Goal: Task Accomplishment & Management: Complete application form

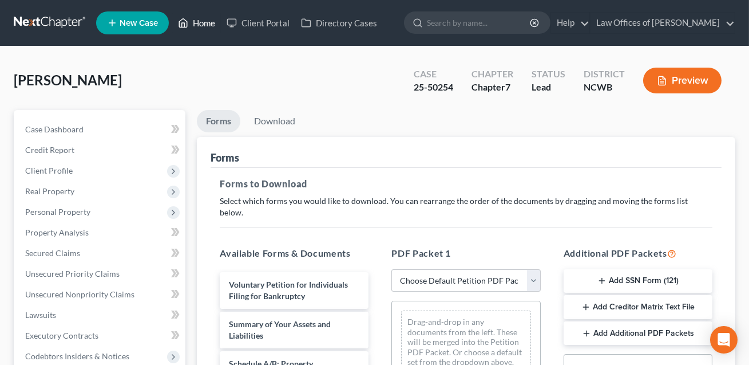
click at [205, 22] on link "Home" at bounding box center [196, 23] width 49 height 21
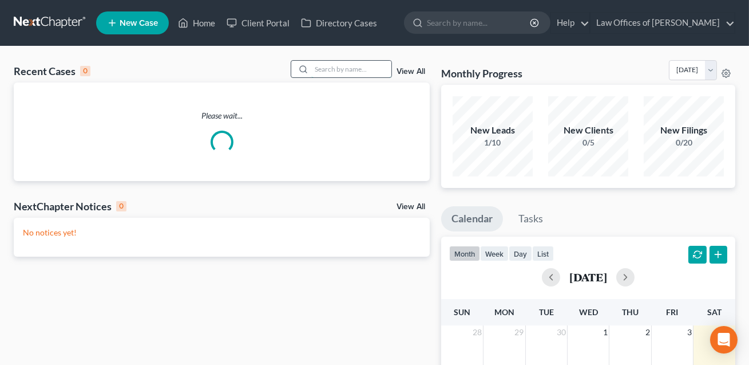
click at [336, 61] on input "search" at bounding box center [351, 69] width 80 height 17
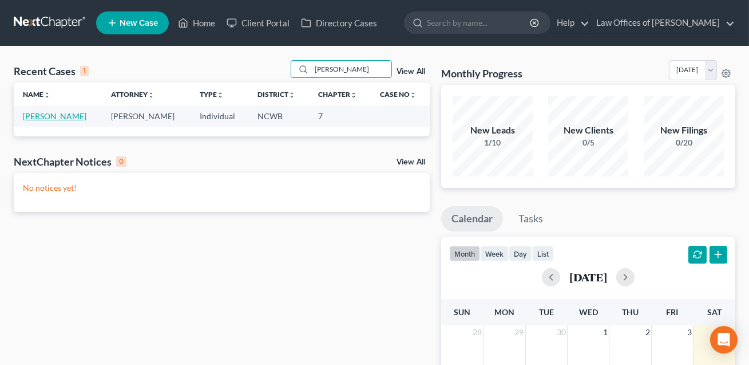
type input "pautz"
click at [42, 119] on link "[PERSON_NAME]" at bounding box center [55, 116] width 64 height 10
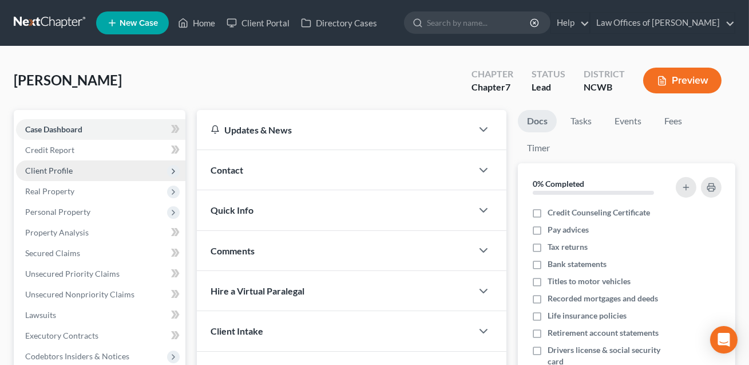
click at [52, 168] on span "Client Profile" at bounding box center [48, 170] width 47 height 10
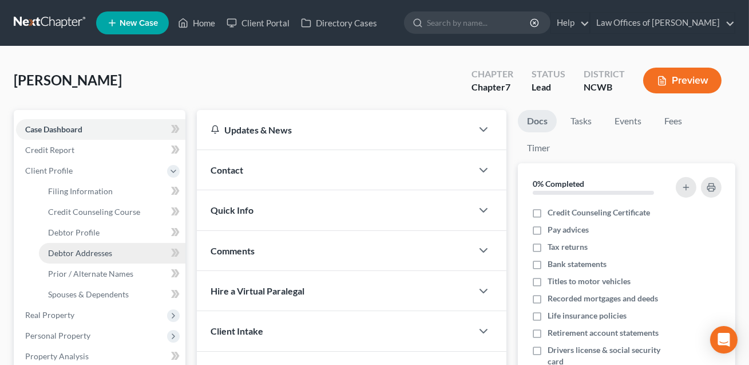
click at [65, 249] on span "Debtor Addresses" at bounding box center [80, 253] width 64 height 10
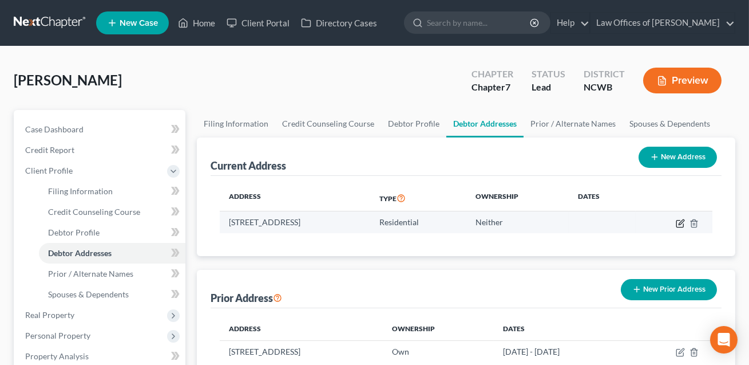
click at [679, 221] on icon "button" at bounding box center [680, 223] width 9 height 9
select select "28"
select select "0"
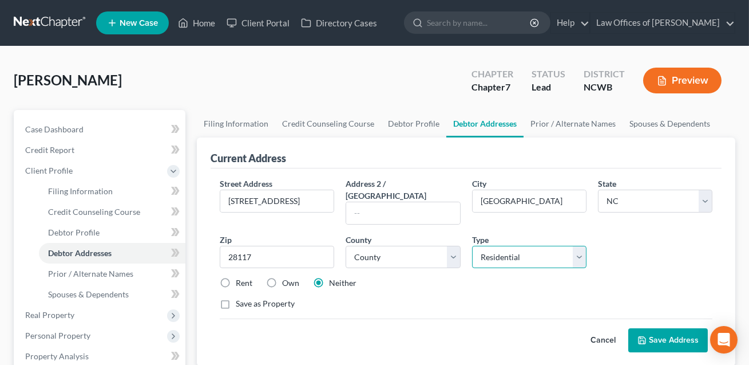
click at [502, 246] on select "Select Residential Mailing Rental Business" at bounding box center [529, 256] width 114 height 23
click at [661, 330] on button "Save Address" at bounding box center [668, 340] width 80 height 24
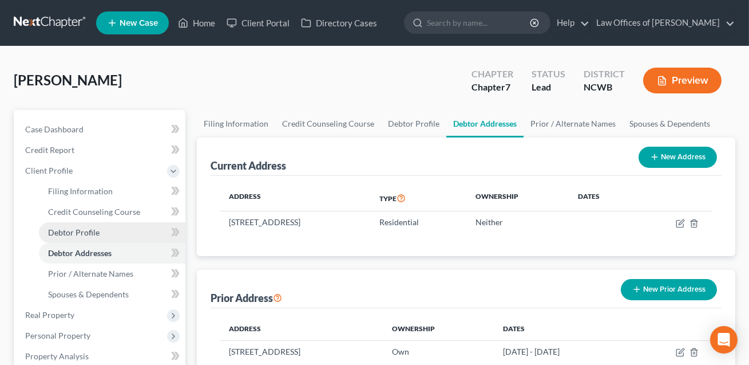
click at [80, 235] on span "Debtor Profile" at bounding box center [74, 232] width 52 height 10
select select "0"
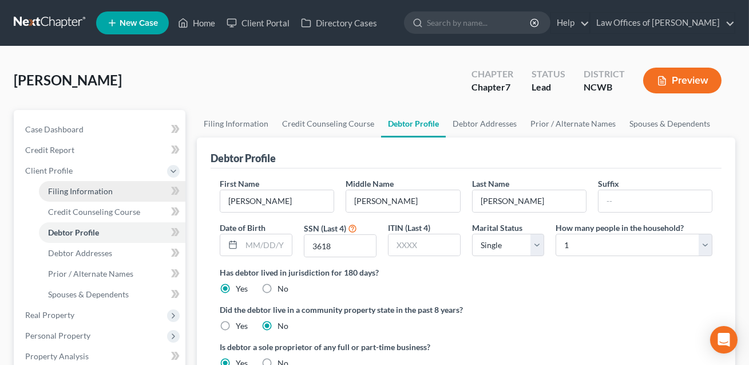
click at [82, 189] on span "Filing Information" at bounding box center [80, 191] width 65 height 10
select select "1"
select select "0"
select select "28"
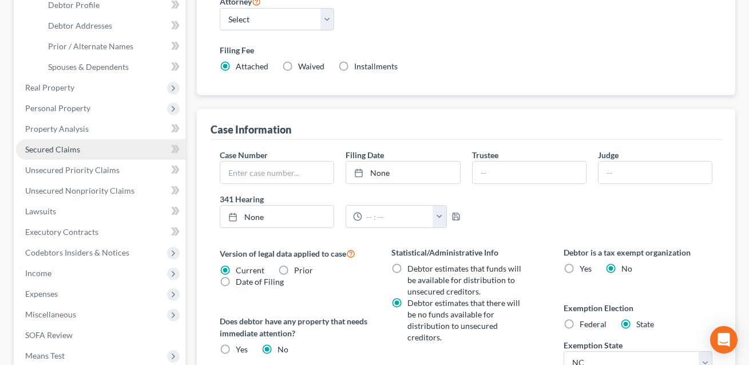
scroll to position [217, 0]
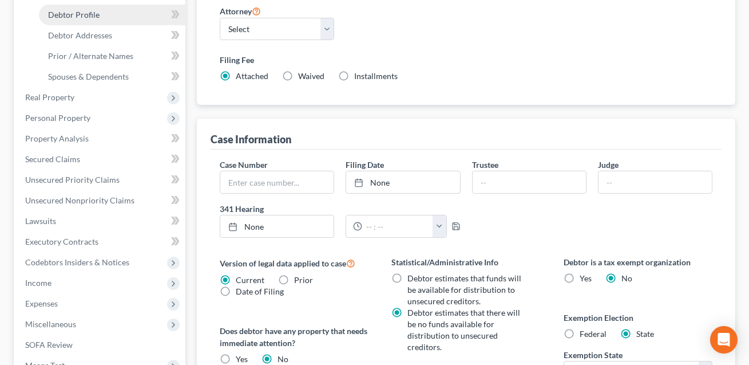
click at [72, 18] on span "Debtor Profile" at bounding box center [74, 15] width 52 height 10
select select "0"
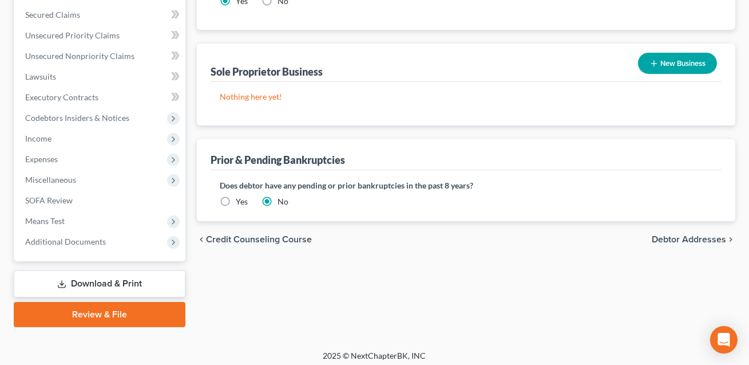
scroll to position [366, 0]
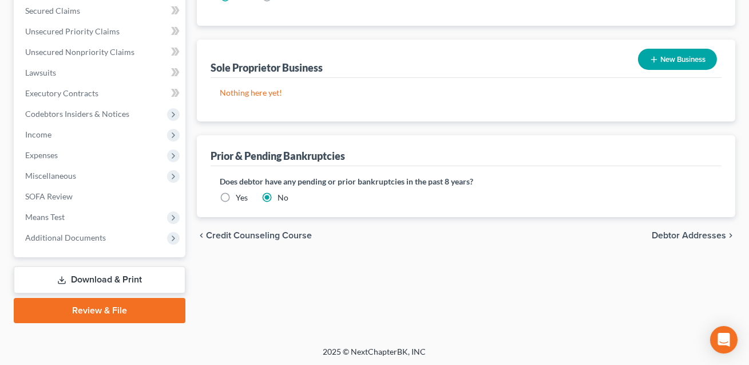
click at [667, 54] on button "New Business" at bounding box center [677, 59] width 79 height 21
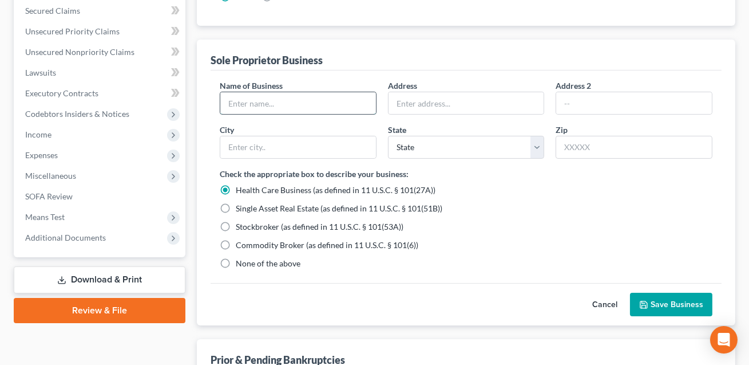
click at [277, 101] on input "text" at bounding box center [298, 103] width 156 height 22
type input "dba Babe & Co."
click at [416, 94] on input "text" at bounding box center [467, 103] width 156 height 22
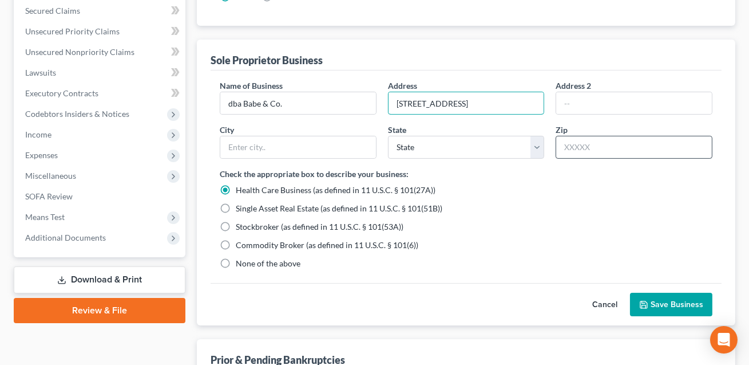
type input "165 Bath Creek Drive"
click at [571, 144] on input "text" at bounding box center [634, 147] width 157 height 23
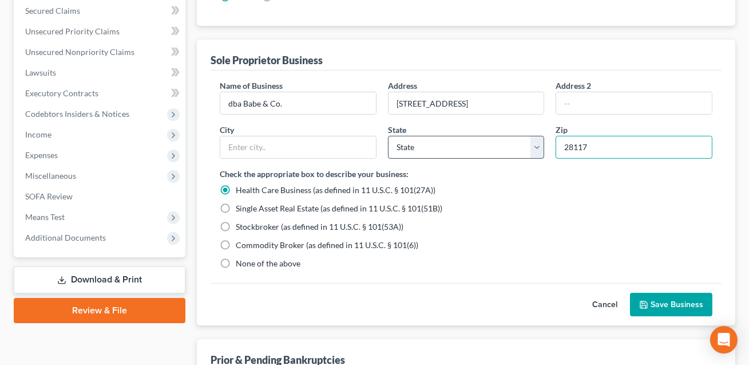
type input "28117"
click at [474, 151] on select "State AL AK AR AZ CA CO CT DE DC FL GA GU HI ID IL IN IA KS KY LA ME MD MA MI M…" at bounding box center [466, 147] width 157 height 23
type input "[GEOGRAPHIC_DATA]"
select select "28"
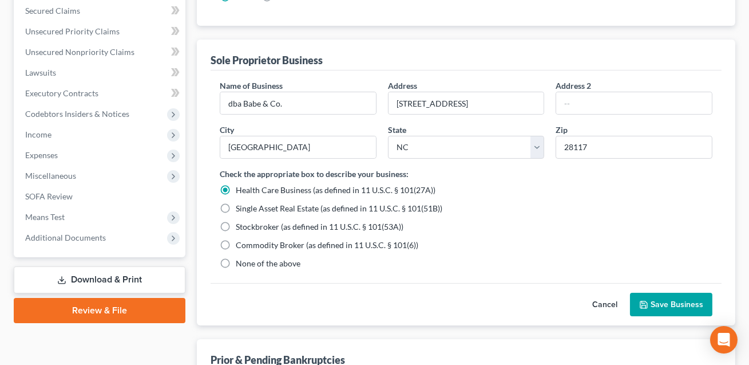
click at [236, 262] on label "None of the above" at bounding box center [268, 263] width 65 height 11
click at [240, 262] on input "None of the above" at bounding box center [243, 261] width 7 height 7
radio input "true"
radio input "false"
click at [667, 312] on button "Save Business" at bounding box center [671, 304] width 82 height 24
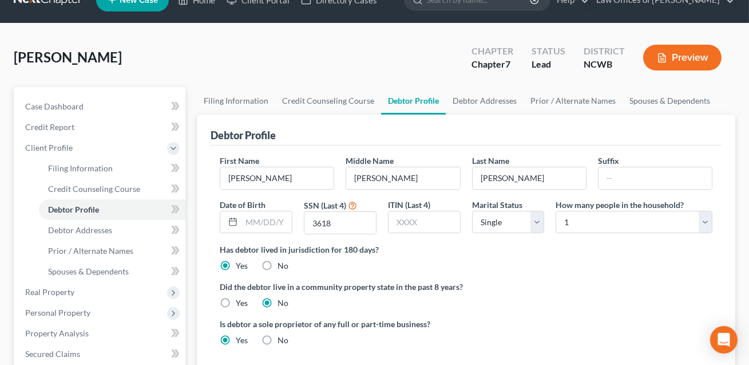
scroll to position [104, 0]
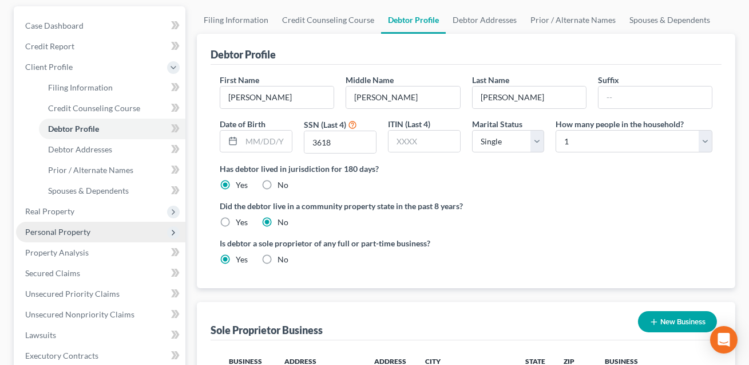
click at [73, 232] on span "Personal Property" at bounding box center [57, 232] width 65 height 10
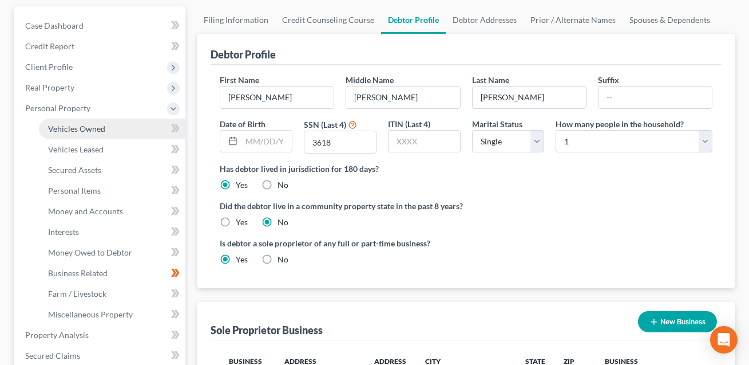
click at [84, 128] on span "Vehicles Owned" at bounding box center [76, 129] width 57 height 10
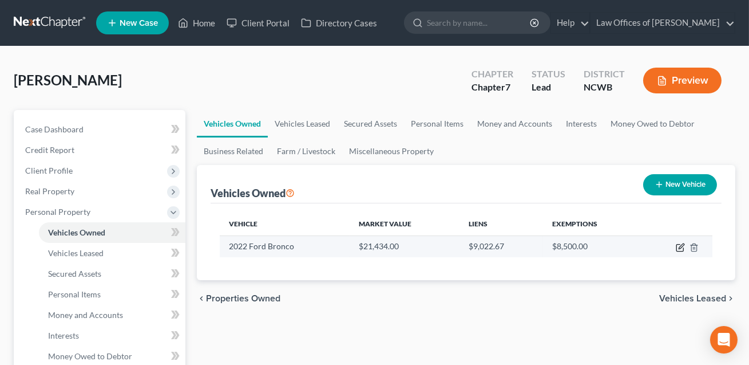
click at [682, 248] on icon "button" at bounding box center [680, 247] width 9 height 9
select select "0"
select select "4"
select select "2"
select select "3"
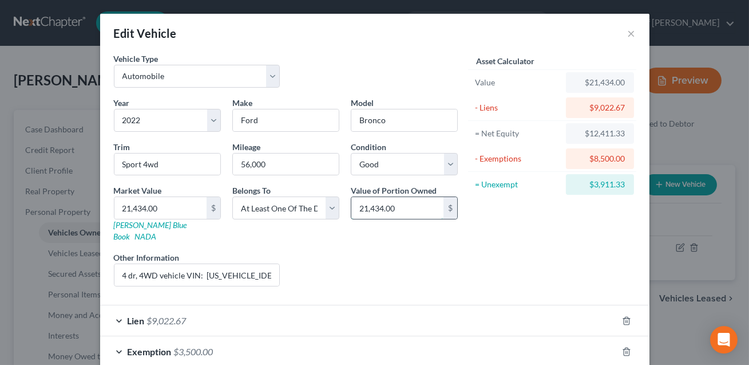
click at [405, 209] on input "21,434.00" at bounding box center [397, 208] width 92 height 22
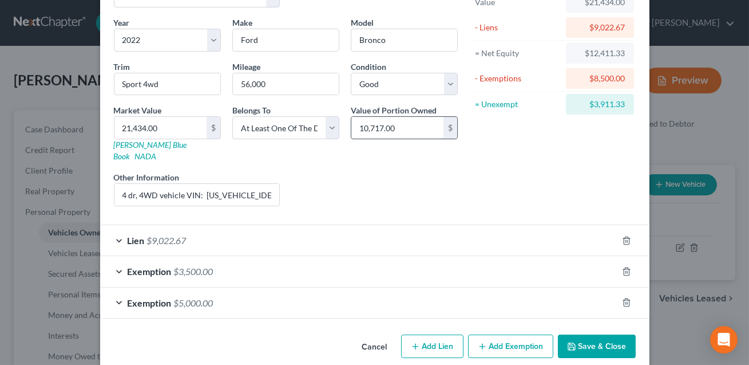
scroll to position [84, 0]
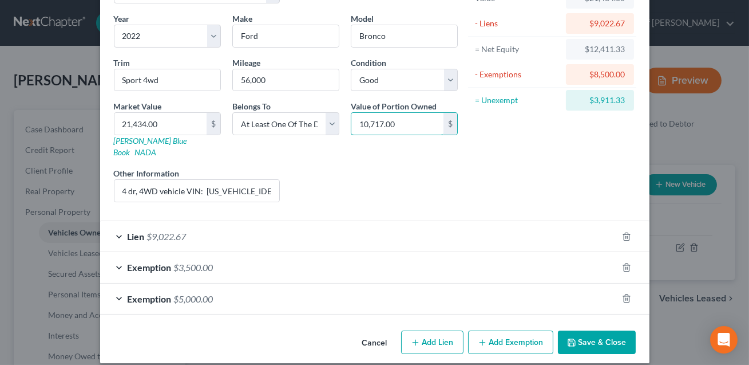
type input "10,717.00"
click at [597, 331] on button "Save & Close" at bounding box center [597, 342] width 78 height 24
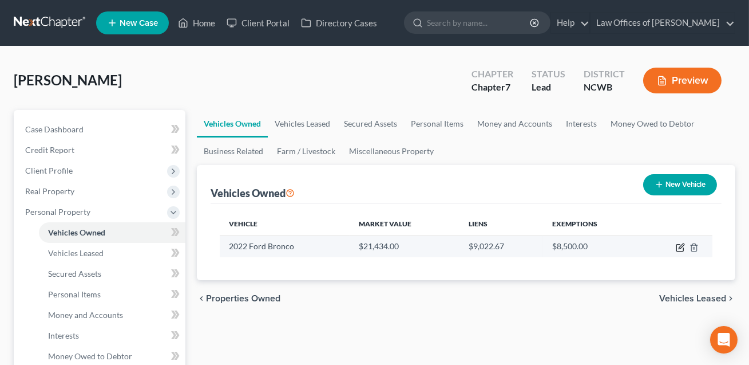
click at [682, 248] on icon "button" at bounding box center [680, 247] width 9 height 9
select select "0"
select select "4"
select select "2"
select select "3"
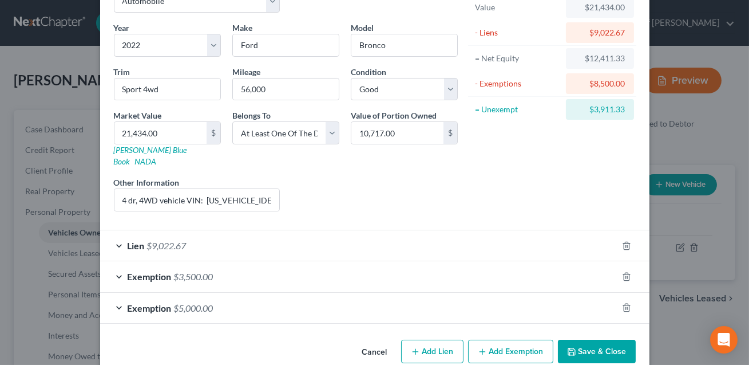
scroll to position [77, 0]
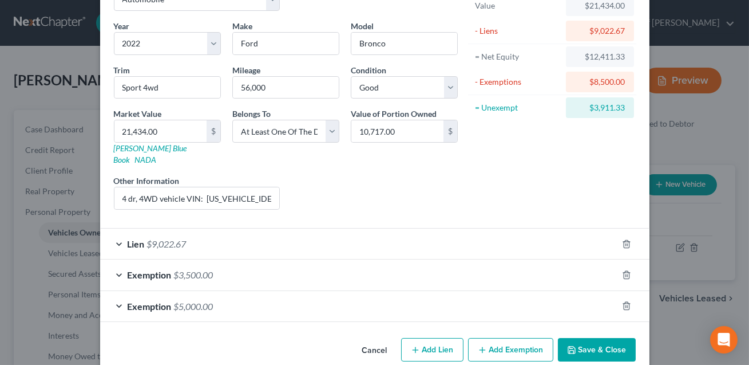
click at [325, 302] on div "Exemption $5,000.00" at bounding box center [358, 306] width 517 height 30
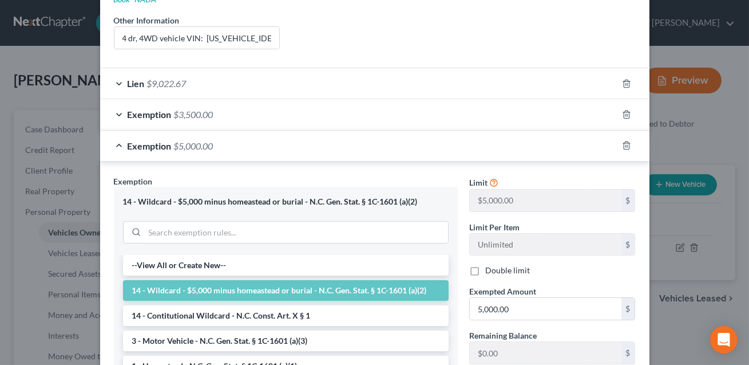
scroll to position [240, 0]
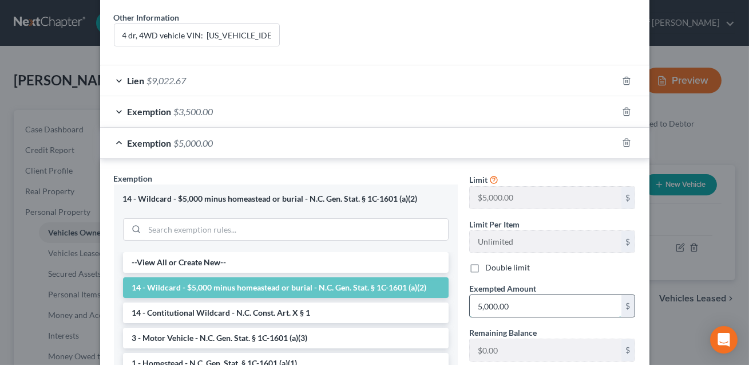
click at [521, 296] on input "5,000.00" at bounding box center [546, 306] width 152 height 22
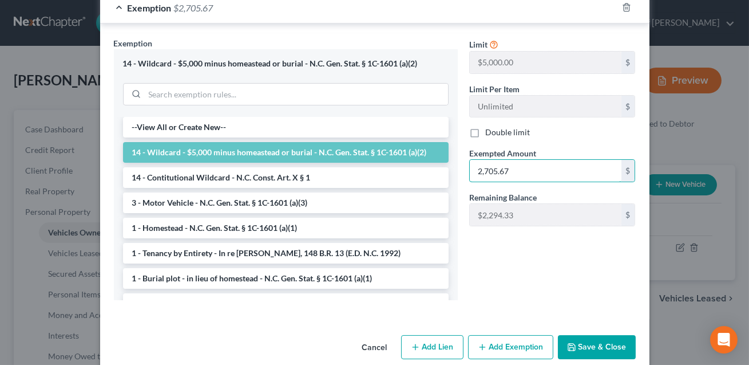
scroll to position [379, 0]
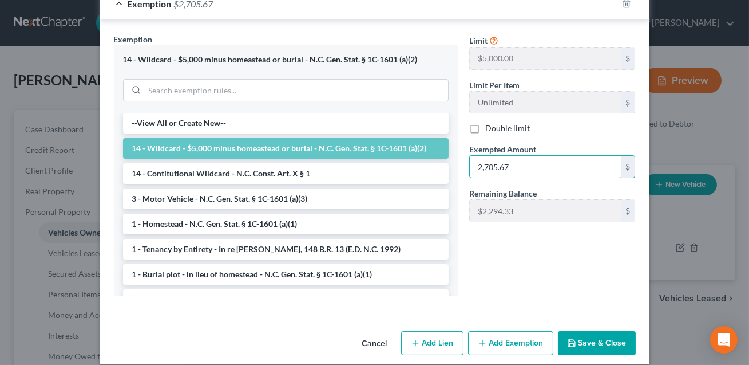
type input "2,705.67"
click at [600, 332] on button "Save & Close" at bounding box center [597, 343] width 78 height 24
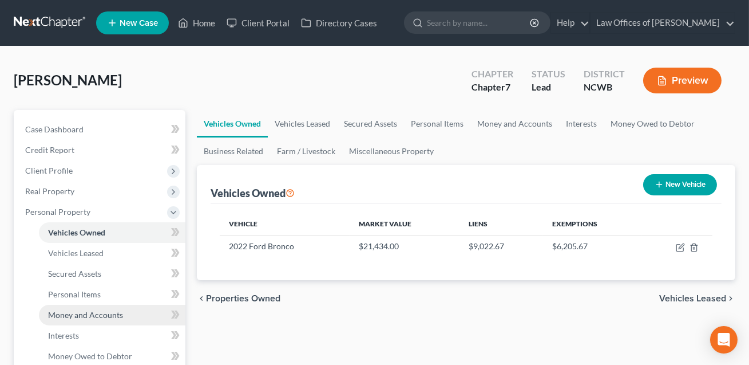
click at [79, 316] on span "Money and Accounts" at bounding box center [85, 315] width 75 height 10
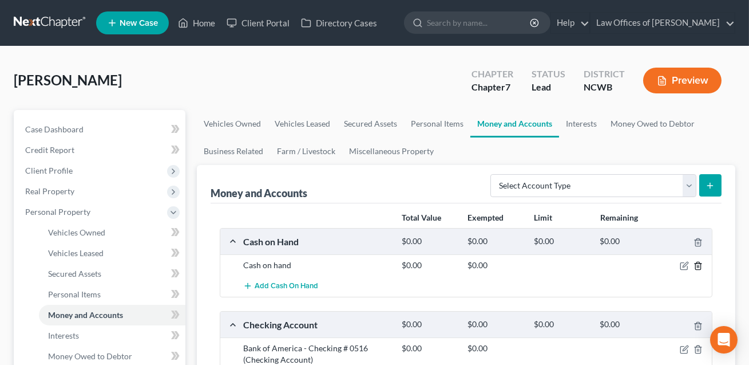
click at [698, 263] on icon "button" at bounding box center [698, 265] width 9 height 9
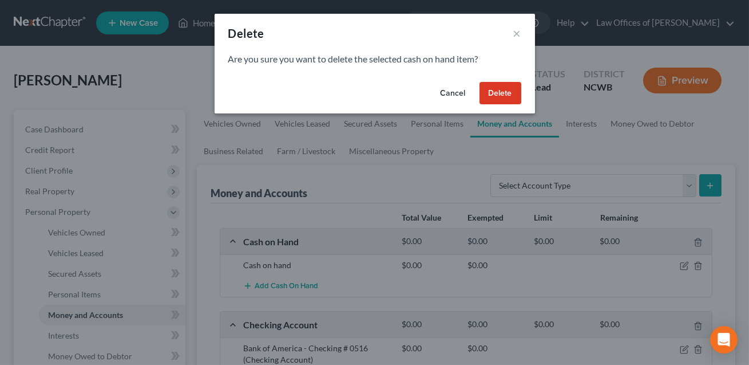
click at [508, 92] on button "Delete" at bounding box center [501, 93] width 42 height 23
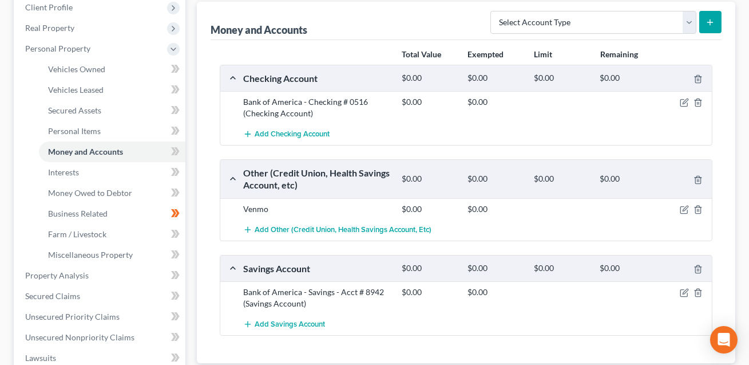
scroll to position [163, 0]
click at [683, 105] on icon "button" at bounding box center [684, 102] width 9 height 9
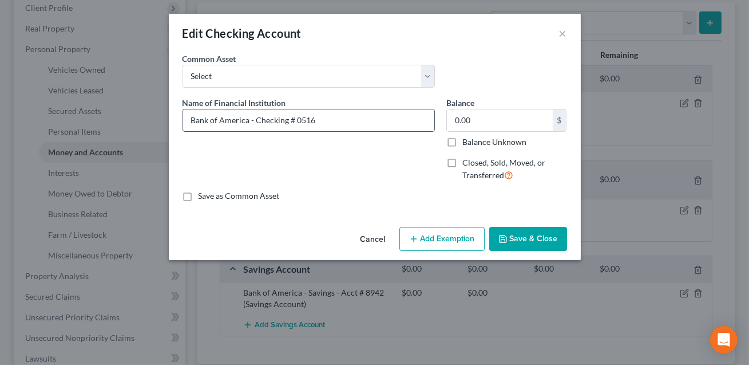
click at [321, 124] on input "Bank of America - Checking # 0516" at bounding box center [308, 120] width 251 height 22
type input "Bank of America - Checking # 0516. Current balance: -7.84"
click at [527, 243] on button "Save & Close" at bounding box center [528, 239] width 78 height 24
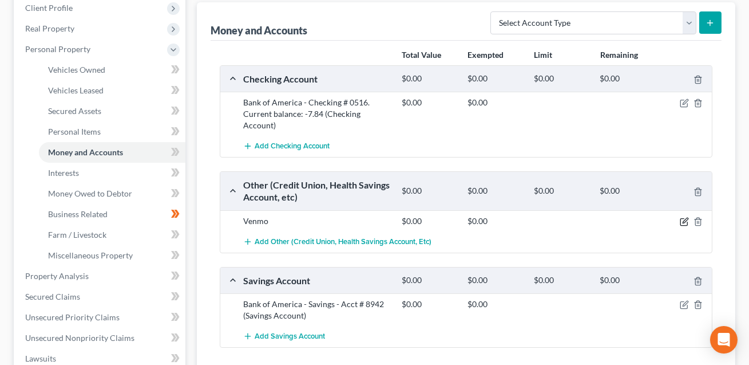
click at [684, 220] on icon "button" at bounding box center [684, 221] width 9 height 9
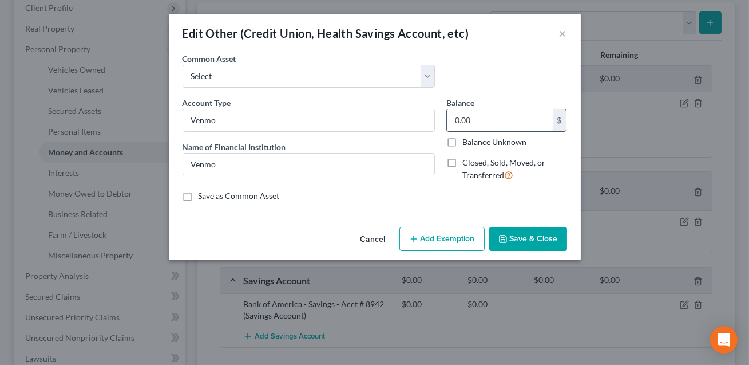
click at [476, 121] on input "0.00" at bounding box center [500, 120] width 106 height 22
type input "50.00"
click at [436, 250] on div "Cancel Add Exemption Save & Close" at bounding box center [375, 241] width 412 height 38
click at [432, 241] on button "Add Exemption" at bounding box center [441, 239] width 85 height 24
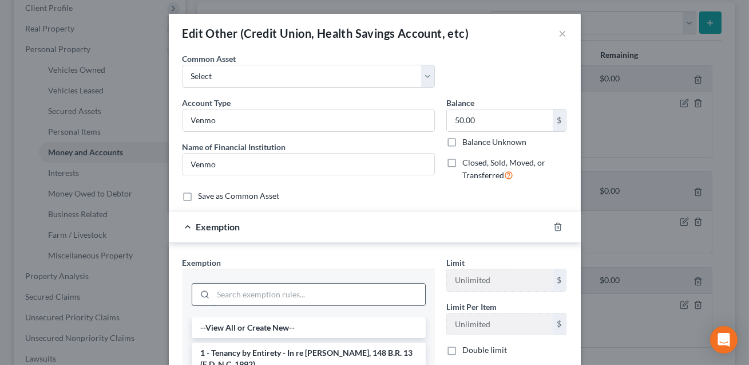
click at [363, 294] on input "search" at bounding box center [319, 294] width 212 height 22
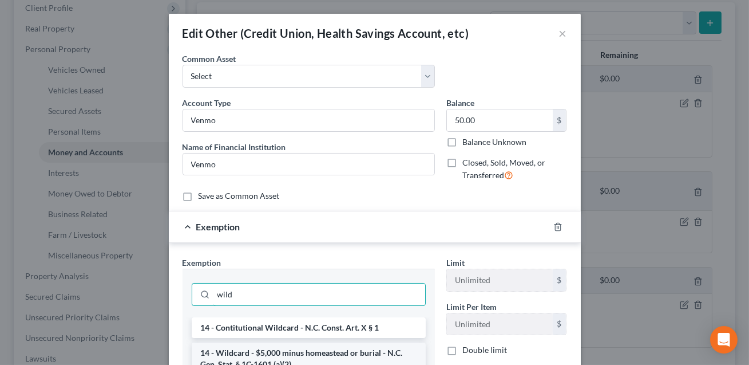
type input "wild"
click at [339, 353] on li "14 - Wildcard - $5,000 minus homeastead or burial - N.C. Gen. Stat. § 1C-1601 (…" at bounding box center [309, 358] width 234 height 32
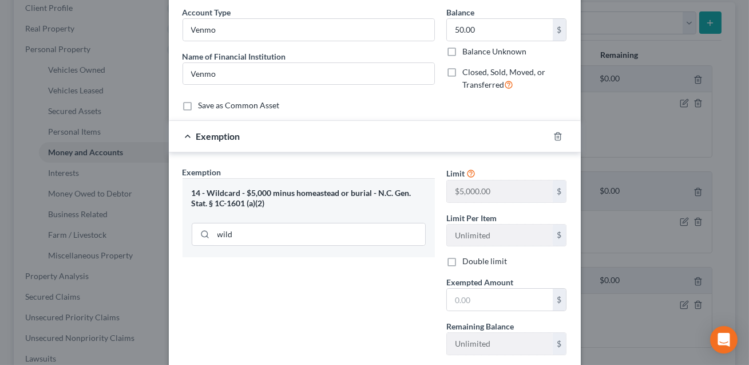
scroll to position [94, 0]
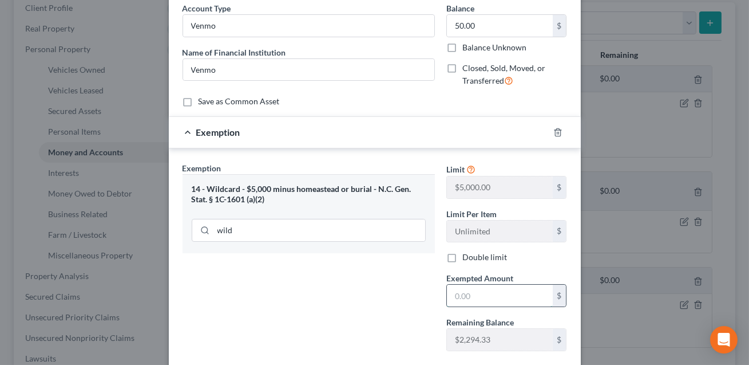
click at [465, 296] on input "text" at bounding box center [500, 295] width 106 height 22
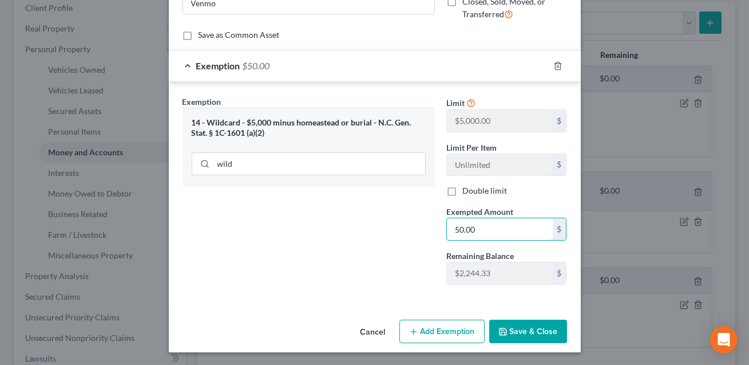
type input "50.00"
click at [507, 322] on button "Save & Close" at bounding box center [528, 331] width 78 height 24
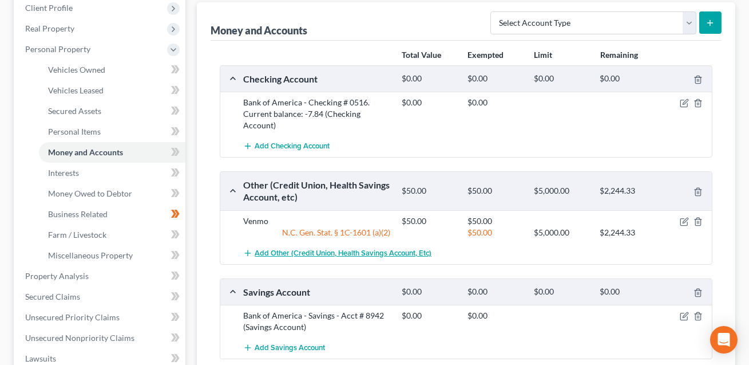
click at [289, 251] on span "Add Other (Credit Union, Health Savings Account, etc)" at bounding box center [343, 252] width 177 height 9
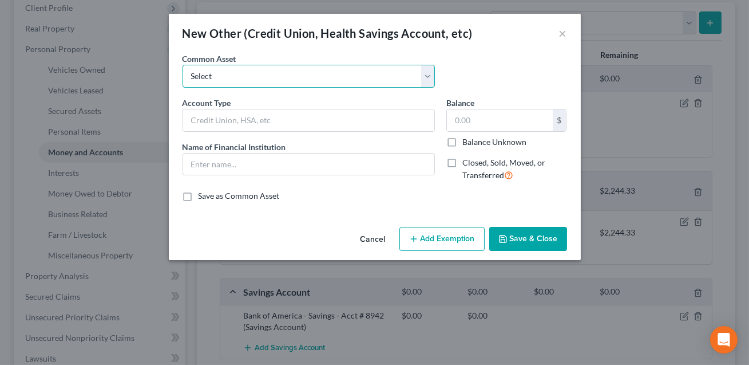
click at [255, 79] on select "Select FSA PayPal HSA IRA PayPal EFT Venmo Cash App Cryptocurrency Zelle Crypto…" at bounding box center [309, 76] width 252 height 23
select select "11"
type input "Apple Pay"
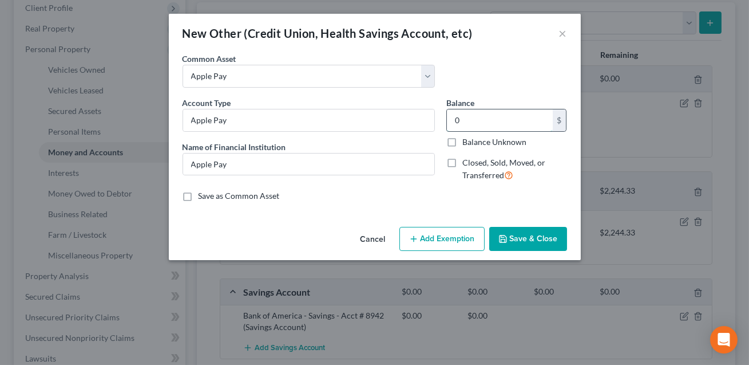
click at [460, 125] on input "0" at bounding box center [500, 120] width 106 height 22
type input "0.00"
click at [529, 245] on button "Save & Close" at bounding box center [528, 239] width 78 height 24
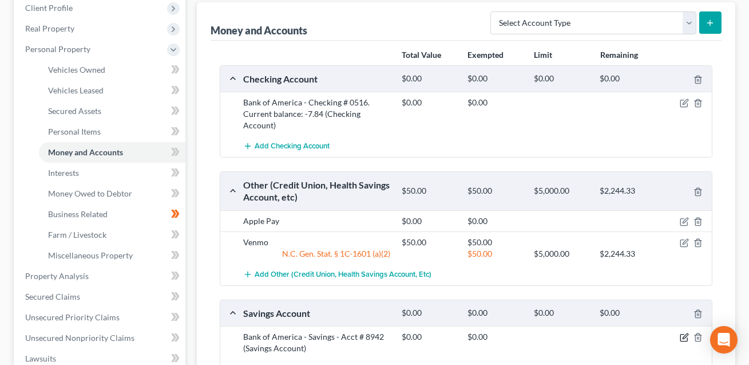
click at [684, 336] on icon "button" at bounding box center [685, 336] width 5 height 5
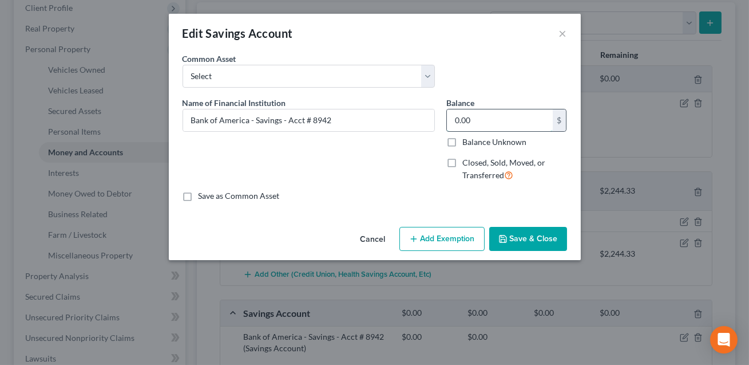
click at [475, 120] on input "0.00" at bounding box center [500, 120] width 106 height 22
type input "0.14"
click at [435, 242] on button "Add Exemption" at bounding box center [441, 239] width 85 height 24
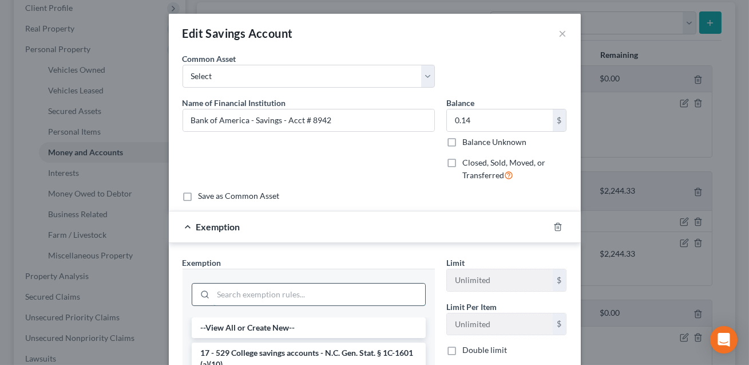
click at [322, 294] on input "search" at bounding box center [319, 294] width 212 height 22
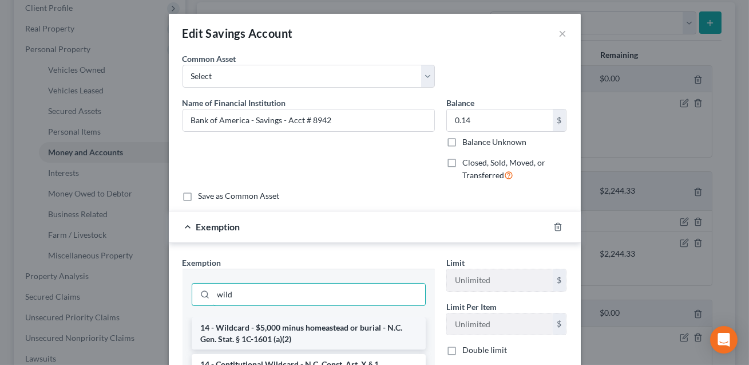
type input "wild"
click at [305, 330] on li "14 - Wildcard - $5,000 minus homeastead or burial - N.C. Gen. Stat. § 1C-1601 (…" at bounding box center [309, 333] width 234 height 32
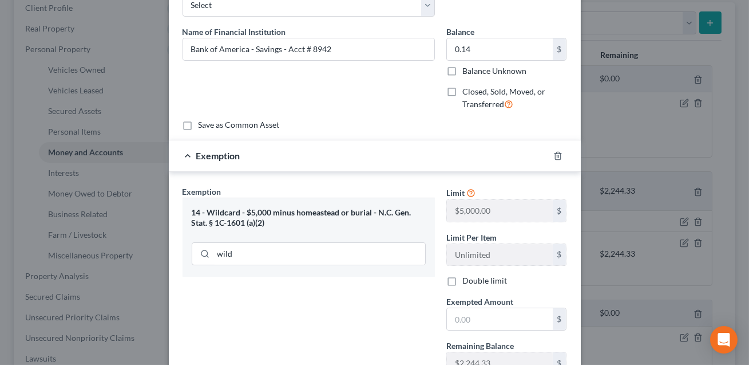
scroll to position [126, 0]
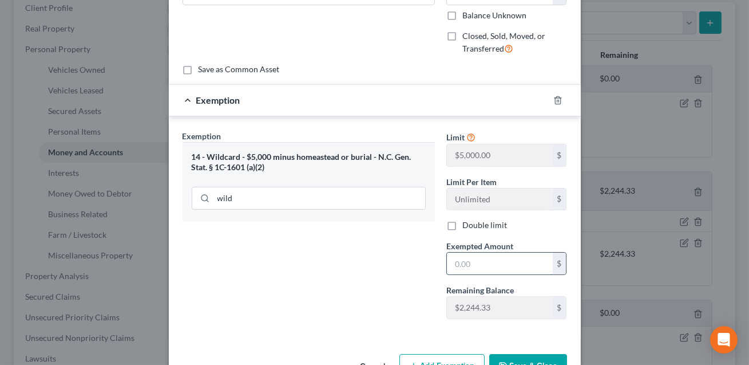
click at [459, 260] on input "text" at bounding box center [500, 263] width 106 height 22
type input "1"
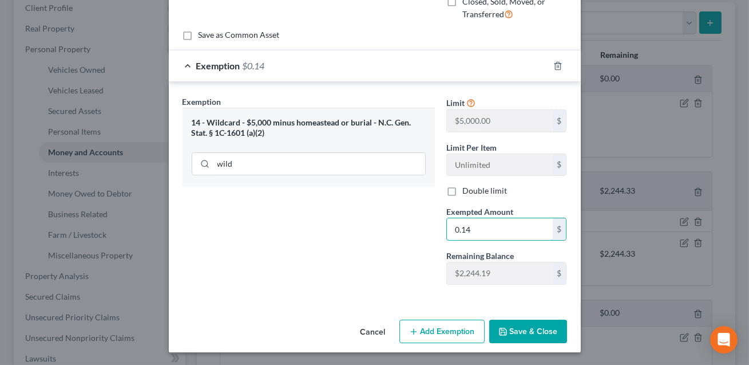
type input "0.14"
click at [524, 328] on button "Save & Close" at bounding box center [528, 331] width 78 height 24
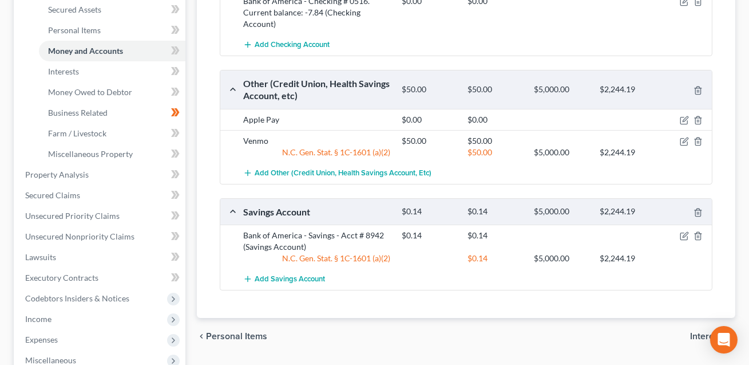
scroll to position [253, 0]
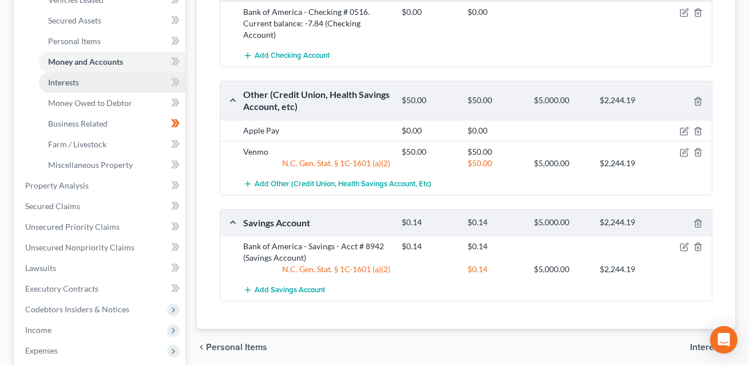
click at [70, 81] on span "Interests" at bounding box center [63, 82] width 31 height 10
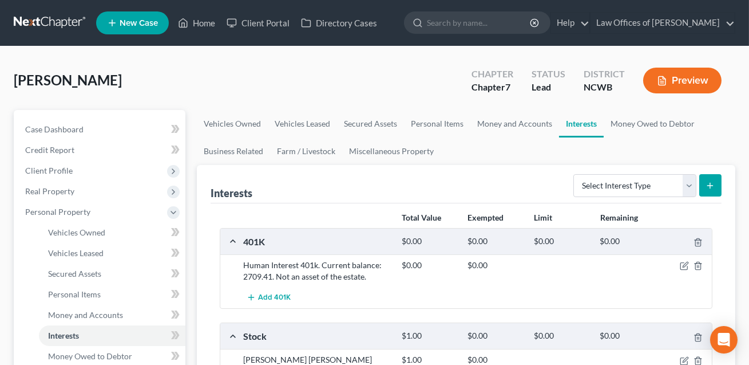
scroll to position [114, 0]
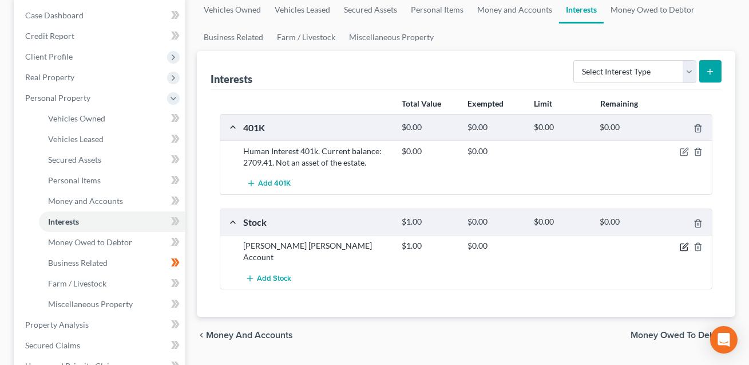
click at [686, 247] on icon "button" at bounding box center [684, 246] width 9 height 9
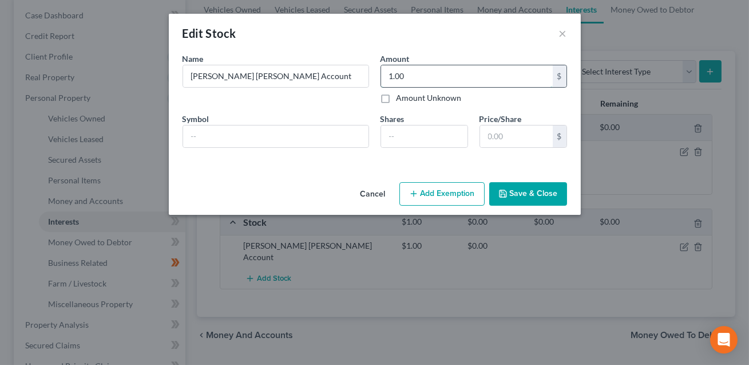
click at [423, 79] on input "1.00" at bounding box center [467, 76] width 172 height 22
type input "0.00"
click at [308, 81] on input "Merrill Lynch Account" at bounding box center [275, 76] width 185 height 22
click at [316, 78] on input "Merrill Lynch Account. (Open but no value)" at bounding box center [275, 76] width 185 height 22
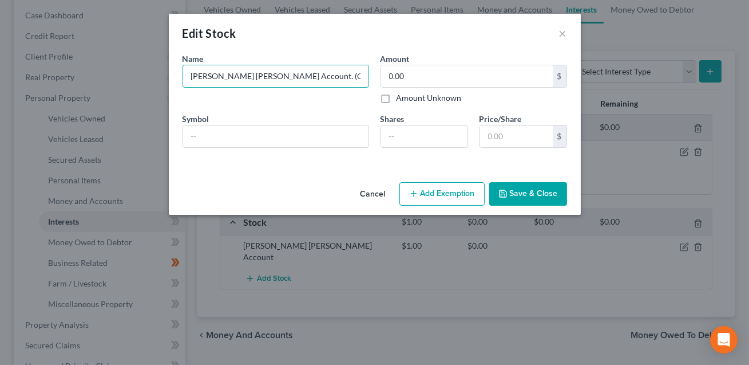
type input "[PERSON_NAME] [PERSON_NAME] Account. (Open but zero balance)"
click at [518, 197] on button "Save & Close" at bounding box center [528, 194] width 78 height 24
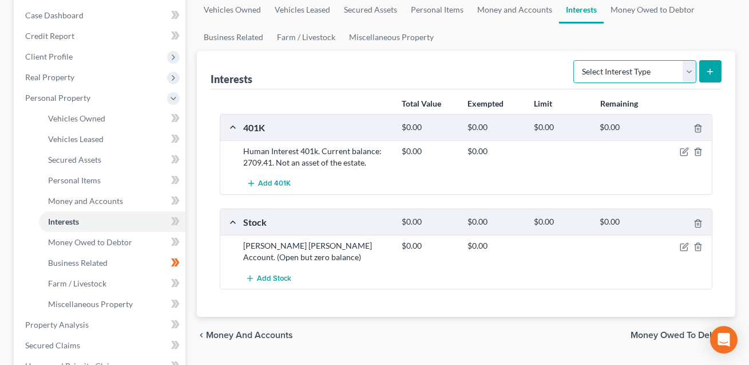
click at [627, 73] on select "Select Interest Type 401K Annuity Bond Education IRA Government Bond Government…" at bounding box center [634, 71] width 123 height 23
select select "ira"
click at [706, 74] on icon "submit" at bounding box center [710, 71] width 9 height 9
click at [710, 72] on line "submit" at bounding box center [710, 72] width 5 height 0
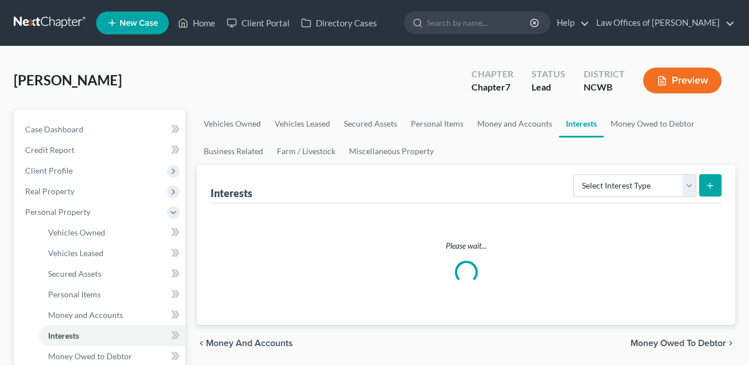
scroll to position [114, 0]
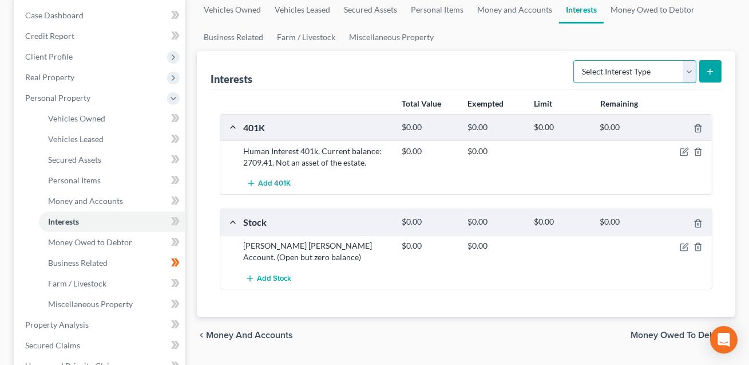
click at [641, 75] on select "Select Interest Type 401K Annuity Bond Education IRA Government Bond Government…" at bounding box center [634, 71] width 123 height 23
select select "ira"
click at [712, 67] on icon "submit" at bounding box center [710, 71] width 9 height 9
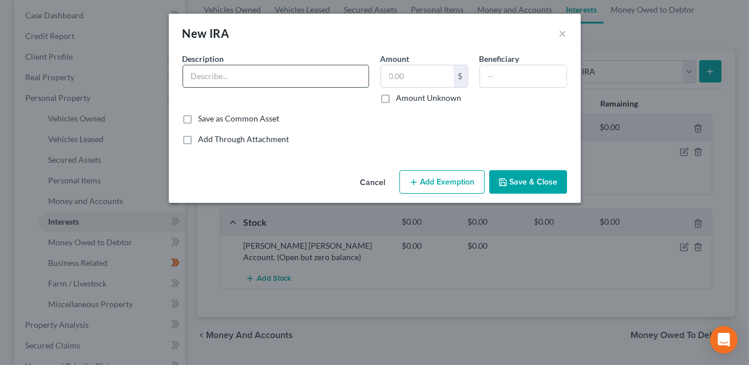
click at [230, 78] on input "text" at bounding box center [275, 76] width 185 height 22
type input "N"
click at [261, 75] on input "Human Interest Rool Over IRA" at bounding box center [275, 76] width 185 height 22
click at [308, 76] on input "Human Interest Roll Over IRA" at bounding box center [275, 76] width 185 height 22
type input "Human Interest Roll Over IRA."
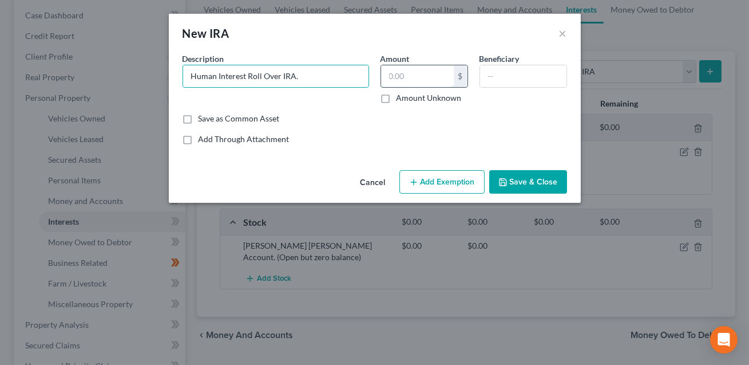
click at [414, 73] on input "text" at bounding box center [417, 76] width 73 height 22
type input "2,709.41"
click at [434, 182] on button "Add Exemption" at bounding box center [441, 182] width 85 height 24
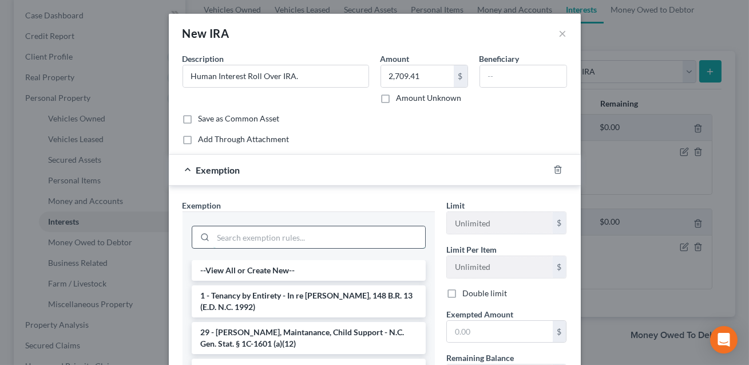
click at [349, 240] on input "search" at bounding box center [319, 237] width 212 height 22
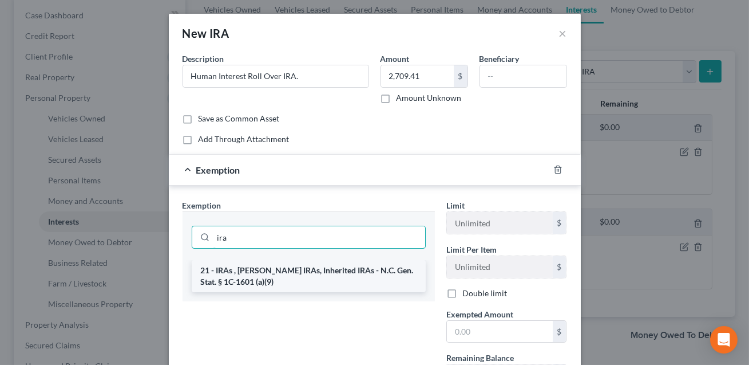
type input "ira"
click at [325, 270] on li "21 - IRAs , [PERSON_NAME] IRAs, Inherited IRAs - N.C. Gen. Stat. § 1C-1601 (a)(…" at bounding box center [309, 276] width 234 height 32
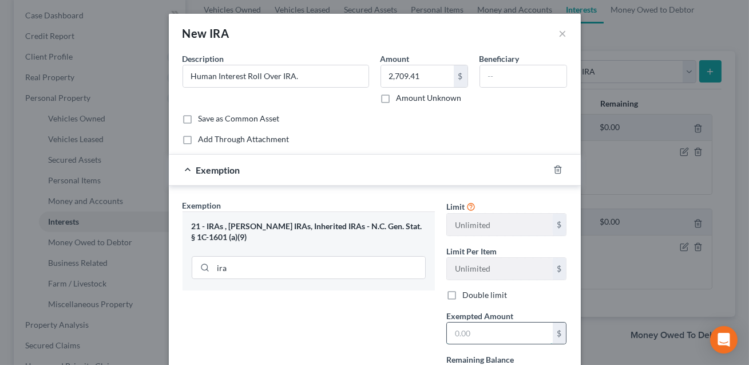
click at [454, 335] on input "text" at bounding box center [500, 333] width 106 height 22
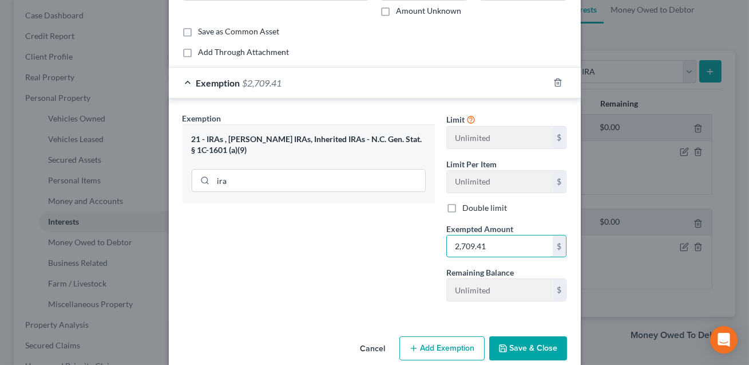
scroll to position [104, 0]
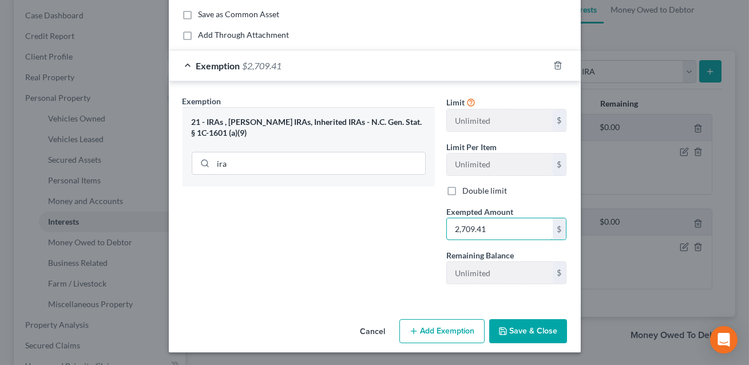
type input "2,709.41"
click at [527, 331] on button "Save & Close" at bounding box center [528, 331] width 78 height 24
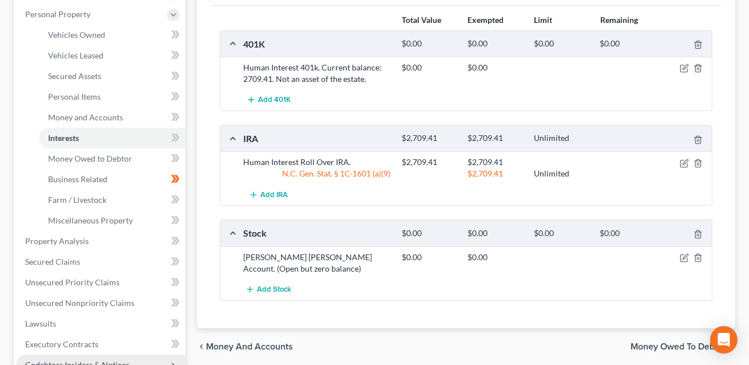
scroll to position [188, 0]
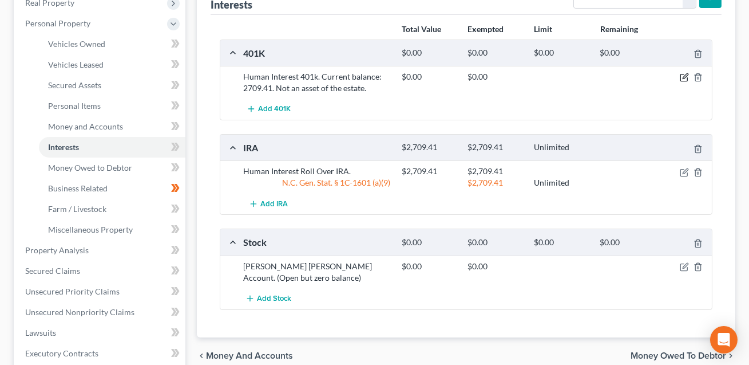
click at [684, 78] on icon "button" at bounding box center [684, 77] width 9 height 9
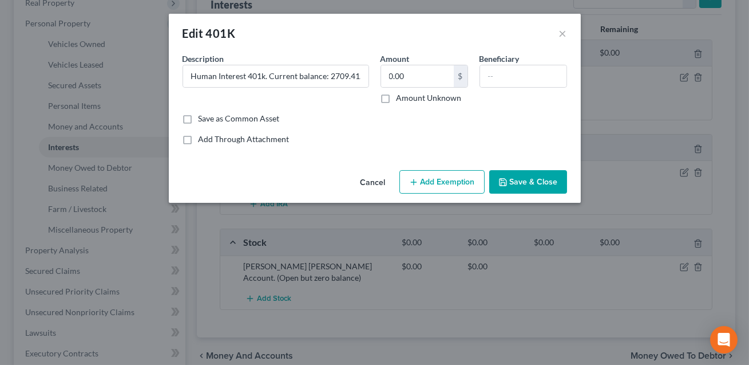
click at [519, 179] on button "Save & Close" at bounding box center [528, 182] width 78 height 24
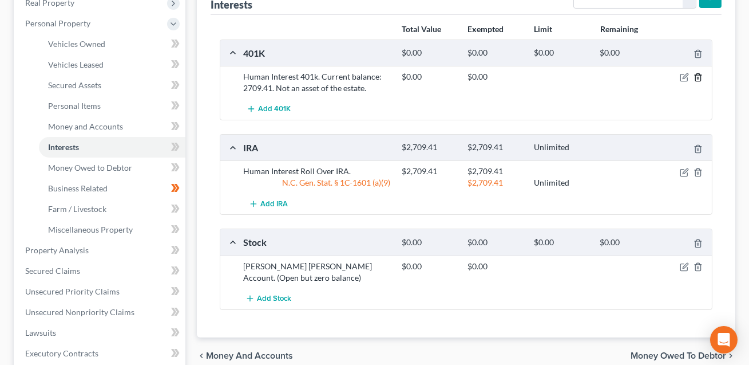
click at [699, 78] on icon "button" at bounding box center [698, 77] width 9 height 9
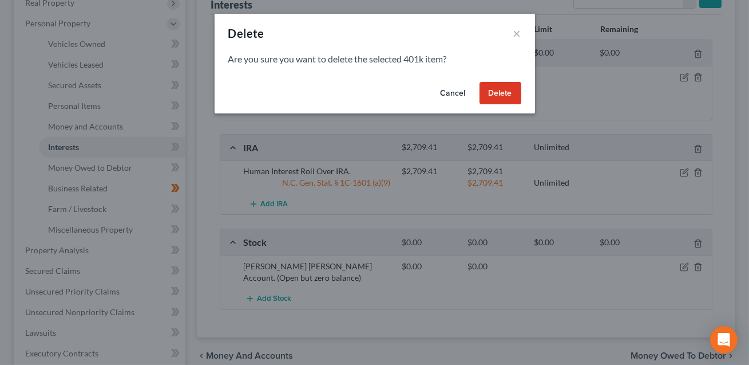
click at [505, 98] on button "Delete" at bounding box center [501, 93] width 42 height 23
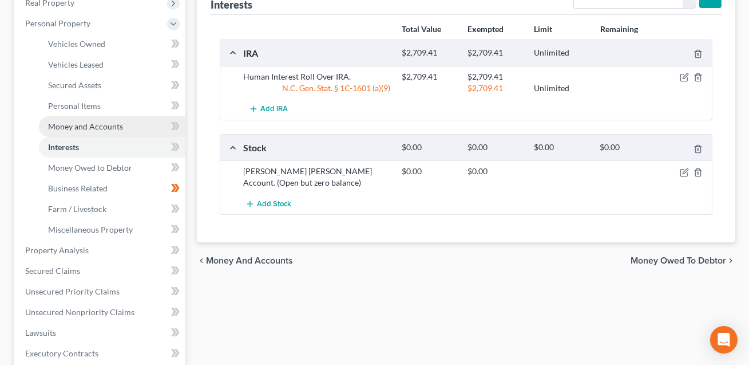
click at [77, 123] on span "Money and Accounts" at bounding box center [85, 126] width 75 height 10
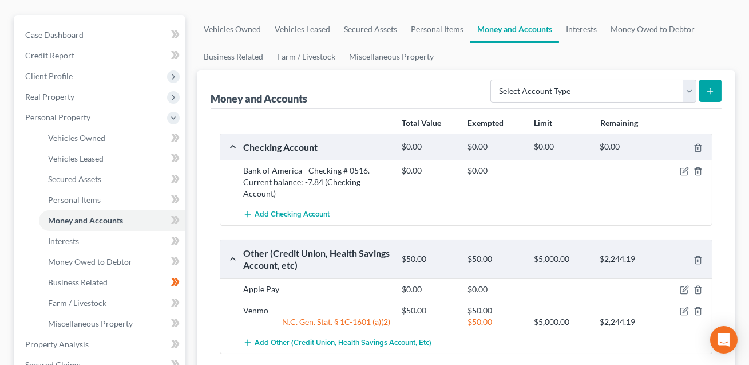
scroll to position [103, 0]
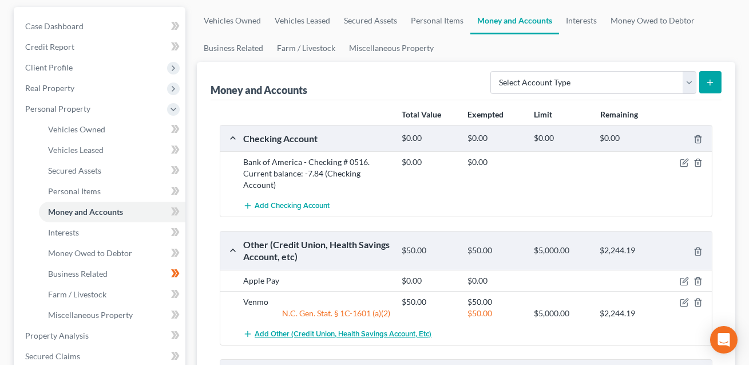
click at [324, 330] on span "Add Other (Credit Union, Health Savings Account, etc)" at bounding box center [343, 333] width 177 height 9
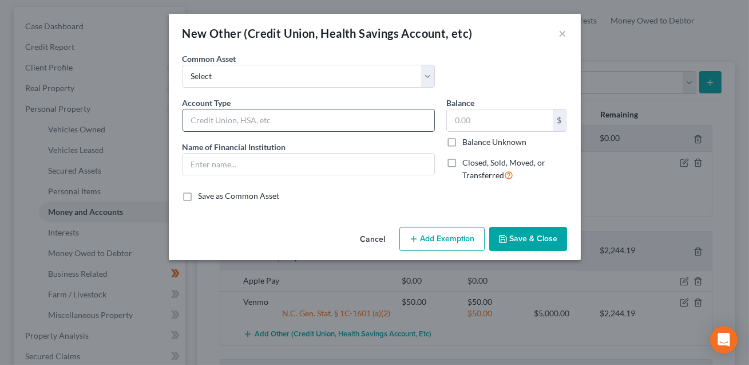
click at [228, 117] on input "text" at bounding box center [308, 120] width 251 height 22
drag, startPoint x: 267, startPoint y: 120, endPoint x: 453, endPoint y: 127, distance: 185.5
click at [453, 127] on div "Account Type Human Interest 401k. Current balance: 2709.41. Not an asset of the…" at bounding box center [375, 144] width 396 height 94
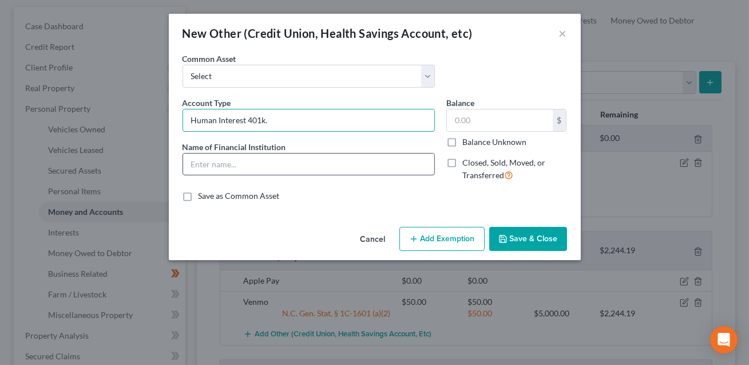
type input "Human Interest 401k."
click at [222, 159] on input "text" at bounding box center [308, 164] width 251 height 22
click at [462, 163] on label "Closed, Sold, Moved, or Transferred" at bounding box center [514, 169] width 105 height 25
click at [467, 163] on input "Closed, Sold, Moved, or Transferred" at bounding box center [470, 160] width 7 height 7
checkbox input "true"
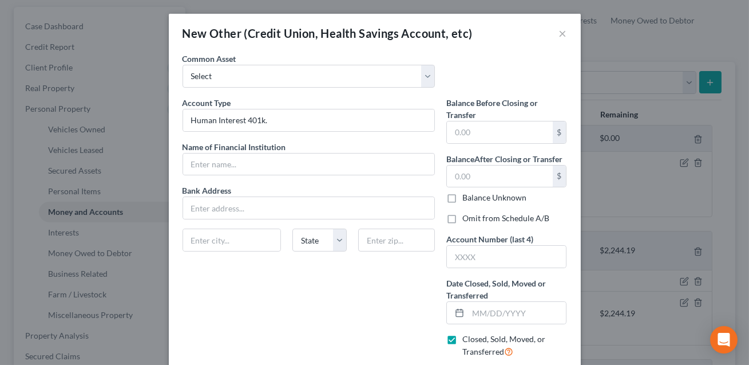
click at [462, 217] on label "Omit from Schedule A/B" at bounding box center [505, 217] width 87 height 11
click at [467, 217] on input "Omit from Schedule A/B" at bounding box center [470, 215] width 7 height 7
checkbox input "true"
click at [272, 119] on input "Human Interest 401k." at bounding box center [308, 120] width 251 height 22
click at [465, 176] on input "text" at bounding box center [500, 176] width 106 height 22
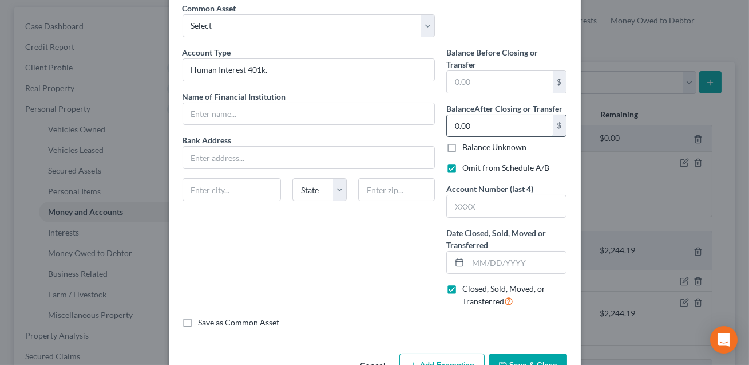
scroll to position [85, 0]
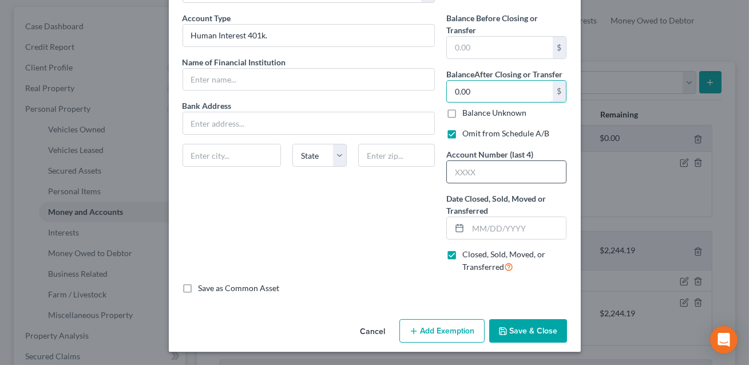
type input "0.00"
click at [461, 176] on input "text" at bounding box center [507, 172] width 120 height 22
click at [248, 36] on input "Human Interest 401k." at bounding box center [308, 36] width 251 height 22
click at [479, 174] on input "XXXX" at bounding box center [507, 172] width 120 height 22
type input "X"
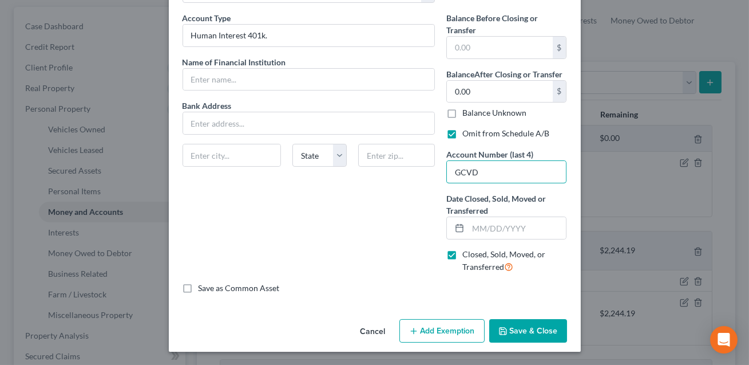
type input "GCVD"
click at [519, 199] on span "Date Closed, Sold, Moved or Transferred" at bounding box center [496, 204] width 100 height 22
click at [498, 226] on input "text" at bounding box center [517, 228] width 98 height 22
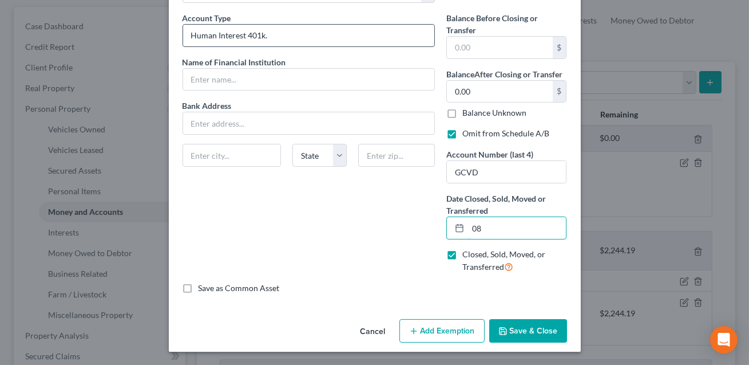
type input "08"
click at [270, 35] on input "Human Interest 401k." at bounding box center [308, 36] width 251 height 22
click at [275, 35] on input "Human Interest?vanguad" at bounding box center [308, 36] width 251 height 22
click at [254, 36] on input "Human Interest?vanguard" at bounding box center [308, 36] width 251 height 22
click at [295, 37] on input "Human Interest/Vanguard" at bounding box center [308, 36] width 251 height 22
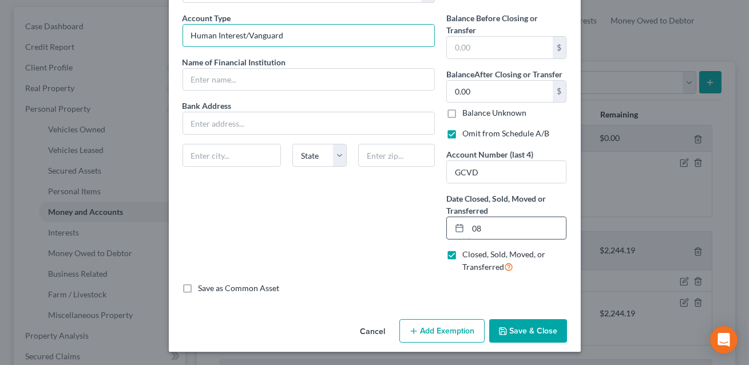
type input "Human Interest/Vanguard"
click at [486, 223] on input "08" at bounding box center [517, 228] width 98 height 22
type input "[DATE]"
click at [295, 34] on input "Human Interest/Vanguard" at bounding box center [308, 36] width 251 height 22
type input "Human Interest/Vanguard (401k to Roll over IRA)"
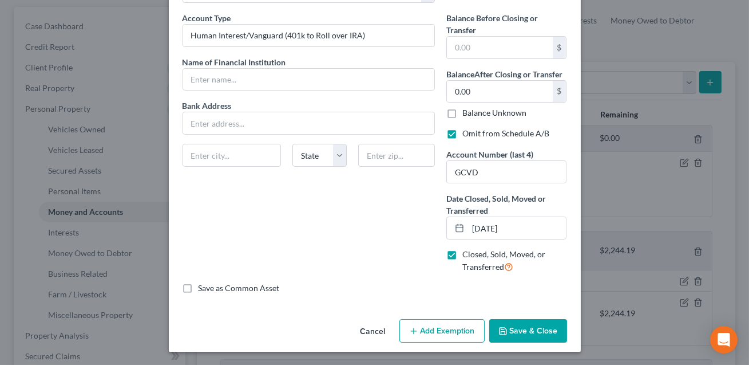
click at [520, 320] on button "Save & Close" at bounding box center [528, 331] width 78 height 24
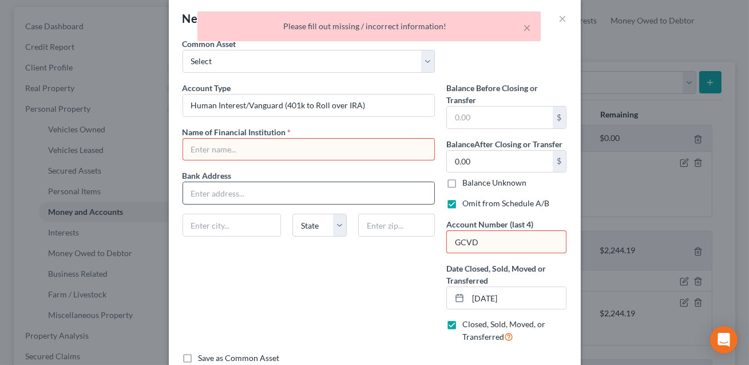
scroll to position [5, 0]
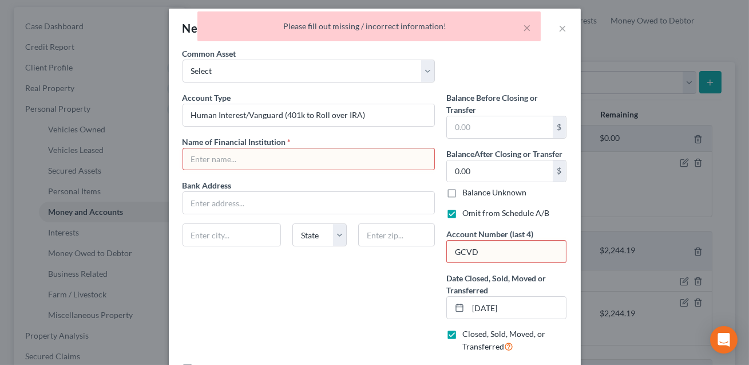
click at [235, 159] on input "text" at bounding box center [308, 159] width 251 height 22
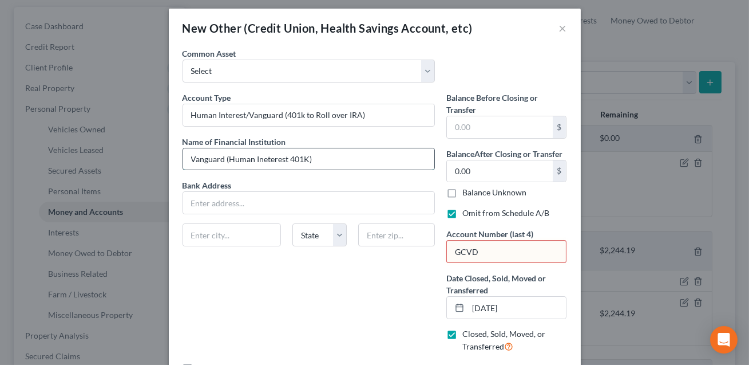
click at [266, 161] on input "Vanguard (Human Ineterest 401K)" at bounding box center [308, 159] width 251 height 22
click at [307, 160] on input "Vanguard (Human Interest 401K)" at bounding box center [308, 159] width 251 height 22
click at [366, 160] on input "Vanguard (Human Interest 401K) Funds moved to oll over IRA" at bounding box center [308, 159] width 251 height 22
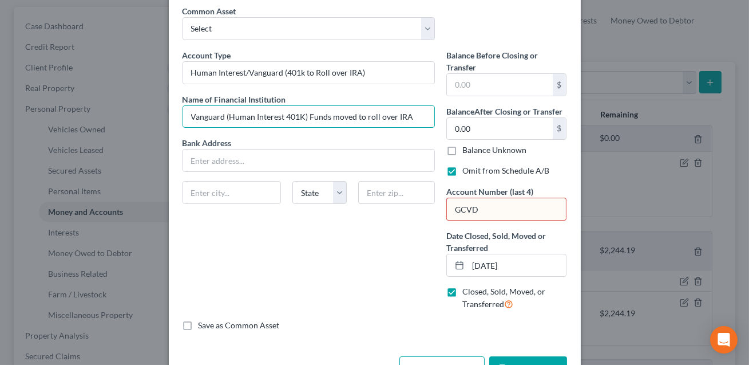
scroll to position [85, 0]
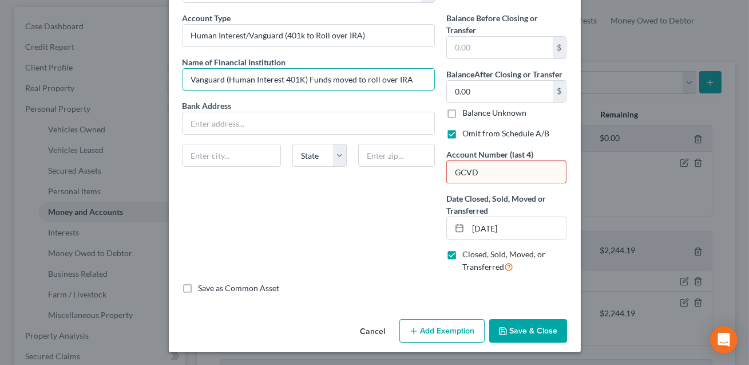
type input "Vanguard (Human Interest 401K) Funds moved to roll over IRA"
click at [540, 323] on button "Save & Close" at bounding box center [528, 331] width 78 height 24
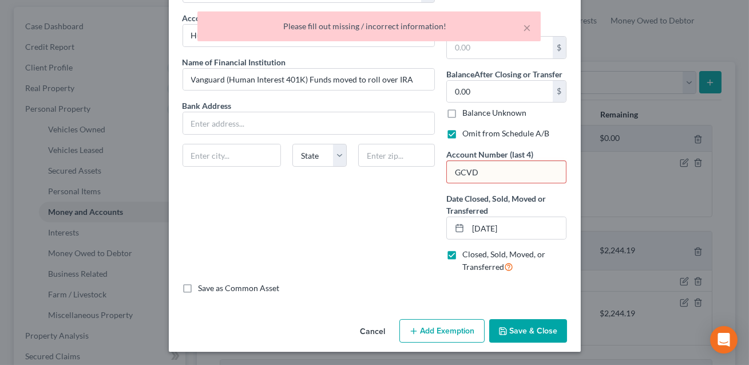
click at [480, 174] on input "GCVD" at bounding box center [507, 172] width 120 height 22
type input "G"
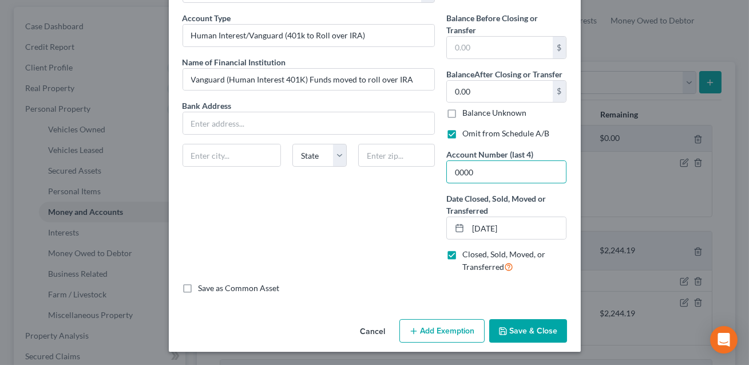
type input "0000"
click at [524, 330] on button "Save & Close" at bounding box center [528, 331] width 78 height 24
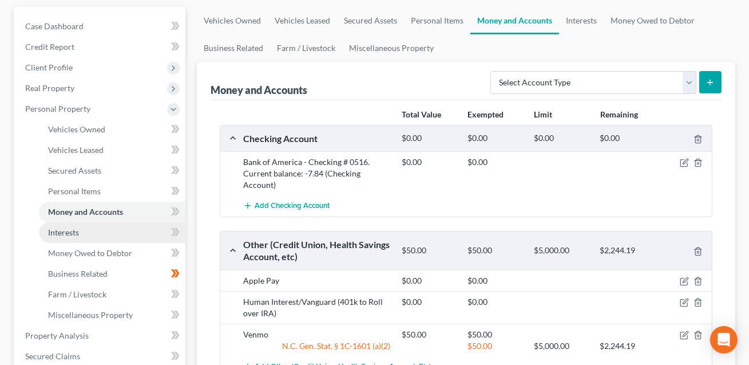
click at [73, 232] on span "Interests" at bounding box center [63, 232] width 31 height 10
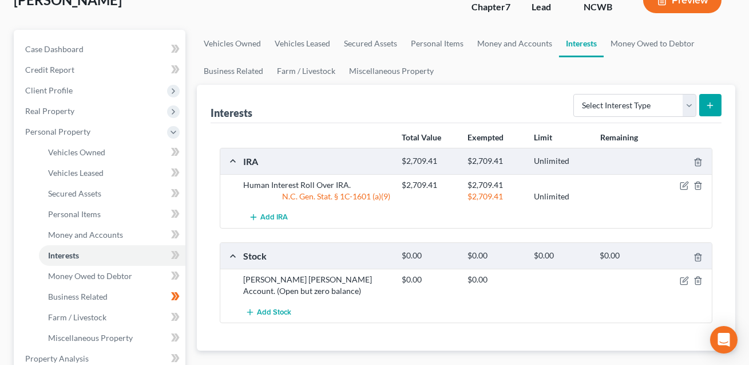
scroll to position [132, 0]
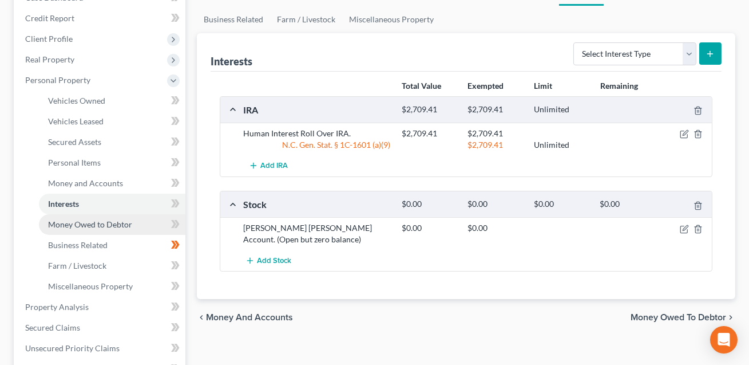
click at [108, 219] on span "Money Owed to Debtor" at bounding box center [90, 224] width 84 height 10
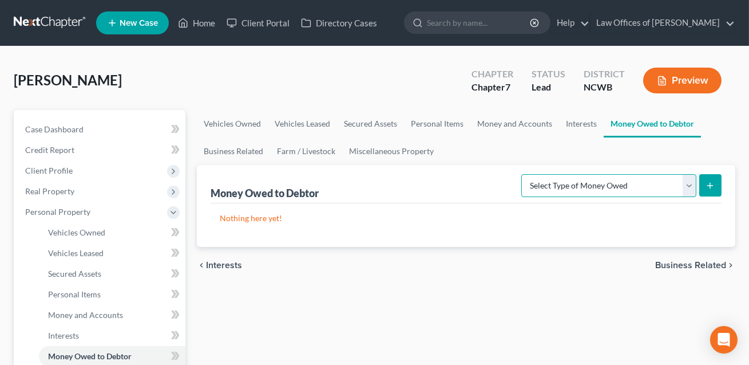
click at [574, 184] on select "Select Type of Money Owed Accounts Receivable Alimony Child Support Claims Agai…" at bounding box center [608, 185] width 175 height 23
select select "expected_tax_refund"
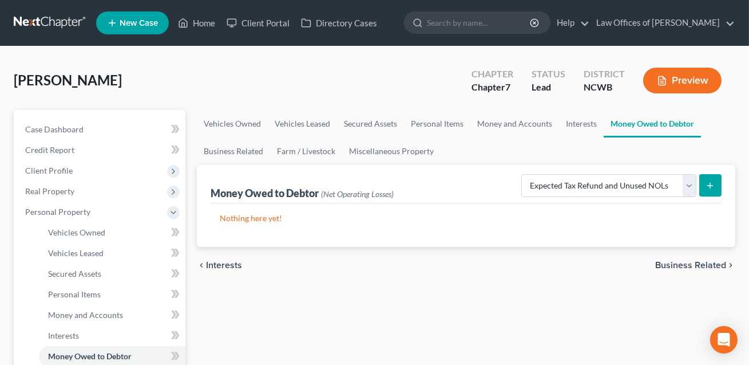
click at [708, 183] on icon "submit" at bounding box center [710, 185] width 9 height 9
select select "0"
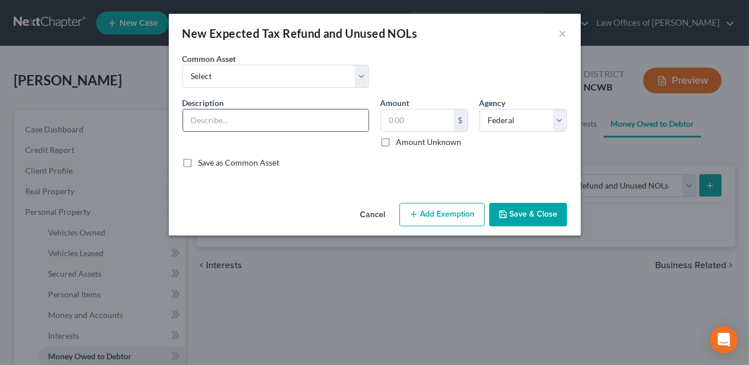
click at [220, 124] on input "text" at bounding box center [275, 120] width 185 height 22
click at [256, 121] on input "Anticipated 2025 tx refund" at bounding box center [275, 120] width 185 height 22
type input "Anticipated 2025 tax refund"
click at [406, 122] on input "text" at bounding box center [417, 120] width 73 height 22
type input "1,000.00"
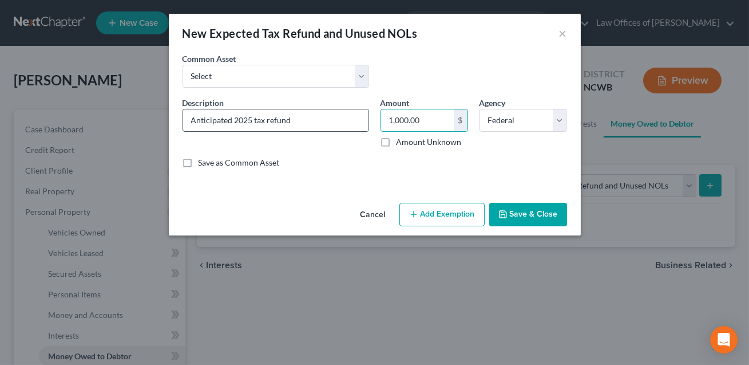
click at [254, 120] on input "Anticipated 2025 tax refund" at bounding box center [275, 120] width 185 height 22
type input "Anticipated 2025 combined tax refund"
click at [435, 213] on button "Add Exemption" at bounding box center [441, 215] width 85 height 24
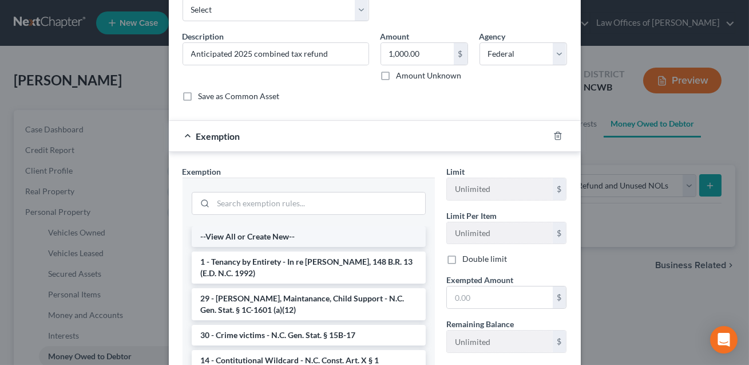
scroll to position [81, 0]
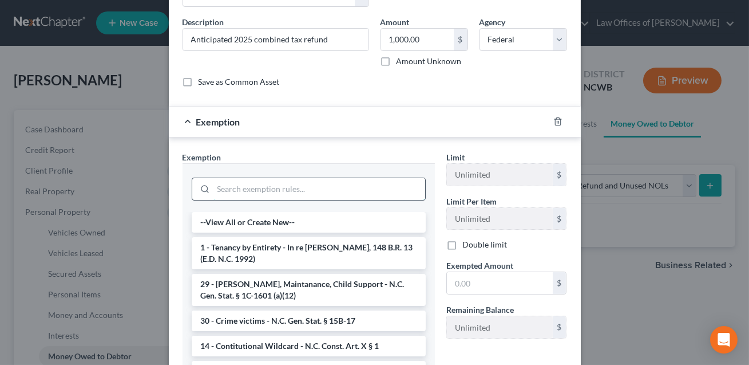
click at [303, 191] on input "search" at bounding box center [319, 189] width 212 height 22
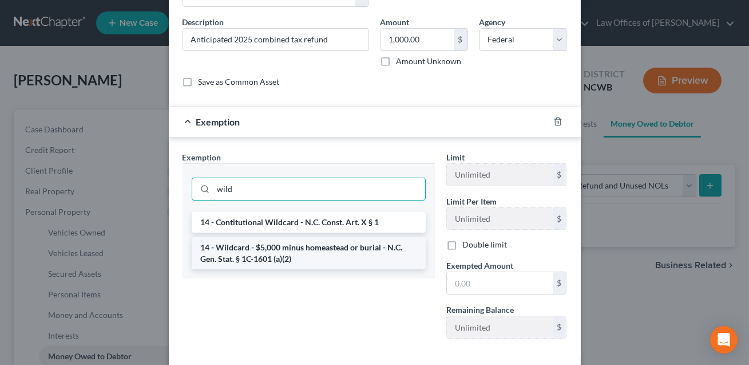
type input "wild"
click at [283, 247] on li "14 - Wildcard - $5,000 minus homeastead or burial - N.C. Gen. Stat. § 1C-1601 (…" at bounding box center [309, 253] width 234 height 32
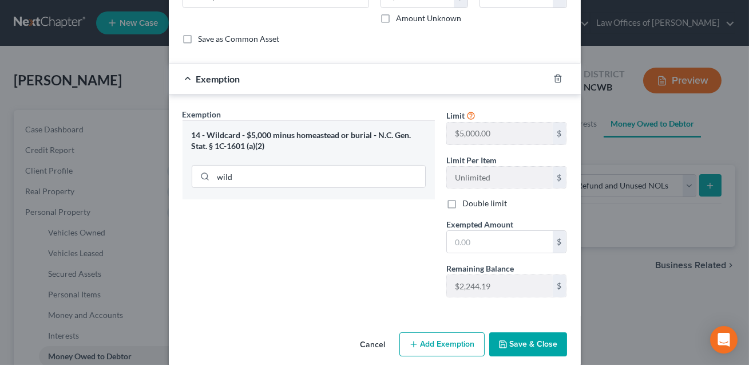
scroll to position [137, 0]
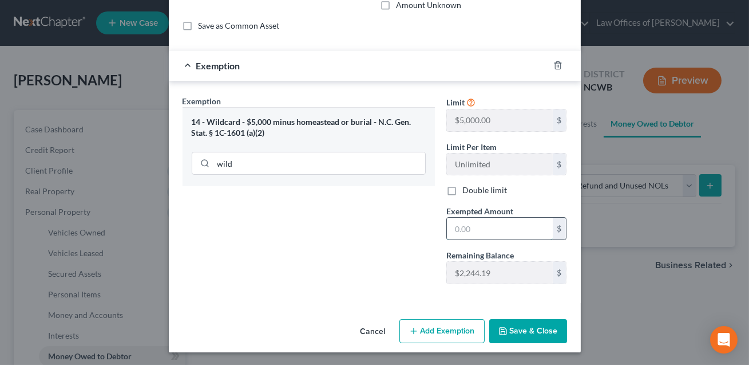
click at [476, 228] on input "text" at bounding box center [500, 228] width 106 height 22
type input "1,000.00"
click at [530, 328] on button "Save & Close" at bounding box center [528, 331] width 78 height 24
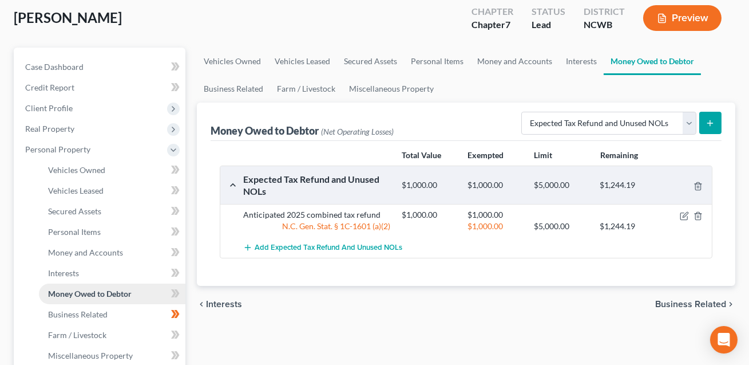
scroll to position [0, 0]
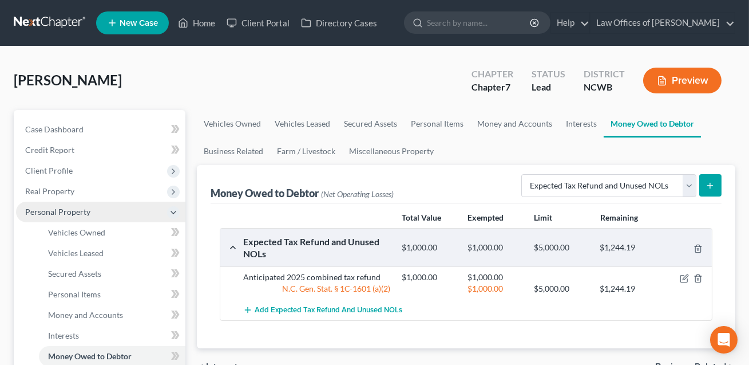
click at [72, 213] on span "Personal Property" at bounding box center [57, 212] width 65 height 10
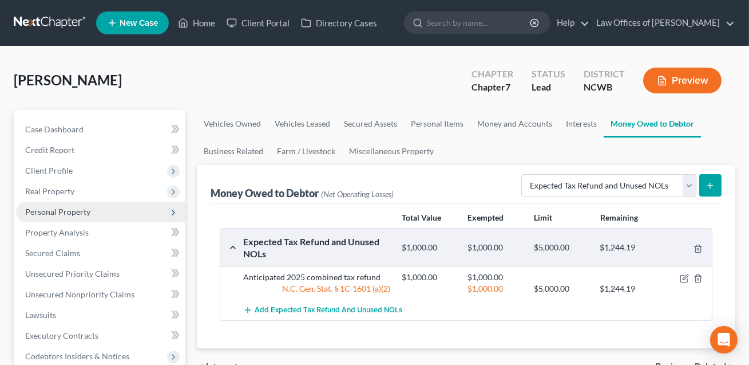
click at [73, 207] on span "Personal Property" at bounding box center [57, 212] width 65 height 10
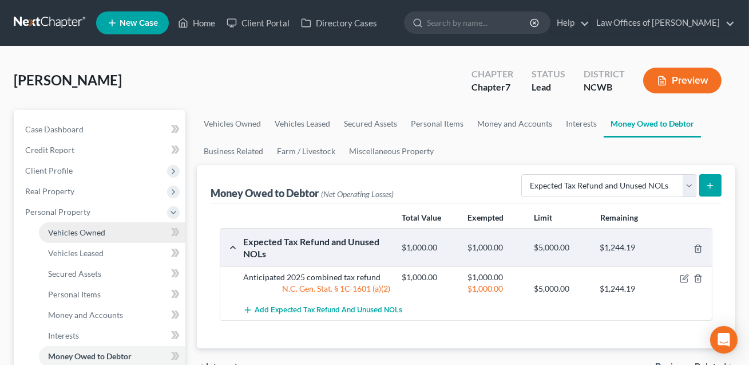
click at [80, 227] on span "Vehicles Owned" at bounding box center [76, 232] width 57 height 10
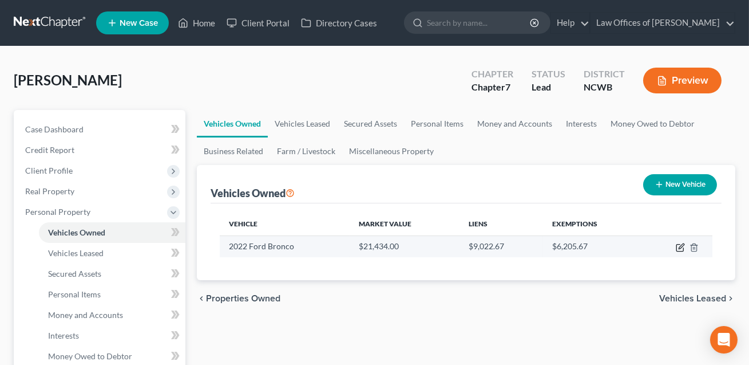
click at [679, 248] on icon "button" at bounding box center [681, 245] width 5 height 5
select select "0"
select select "4"
select select "2"
select select "3"
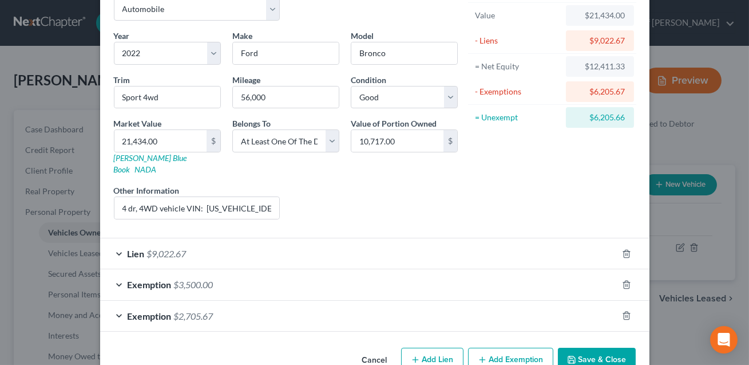
scroll to position [84, 0]
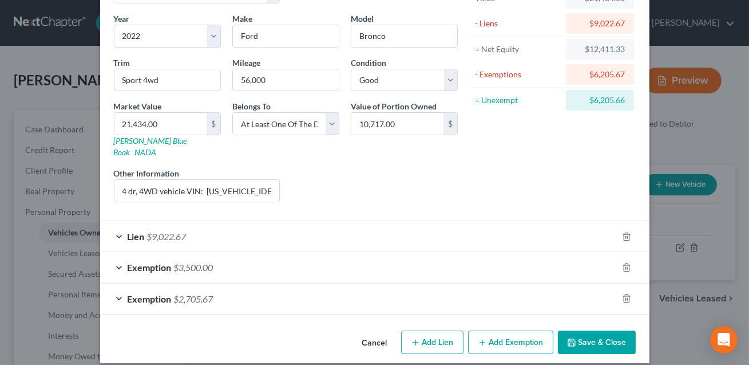
click at [490, 228] on div "Lien $9,022.67" at bounding box center [358, 236] width 517 height 30
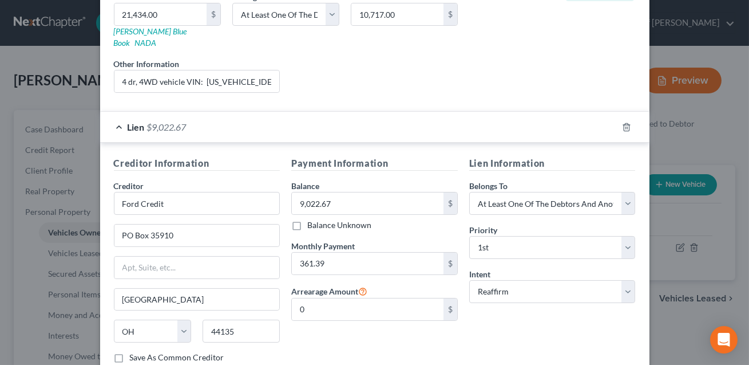
scroll to position [221, 0]
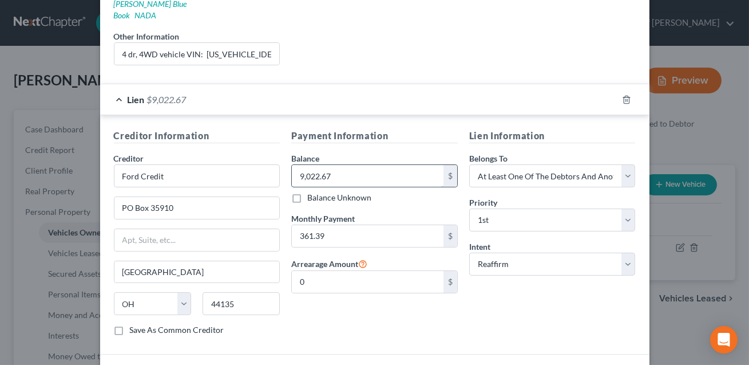
click at [342, 168] on input "9,022.67" at bounding box center [368, 176] width 152 height 22
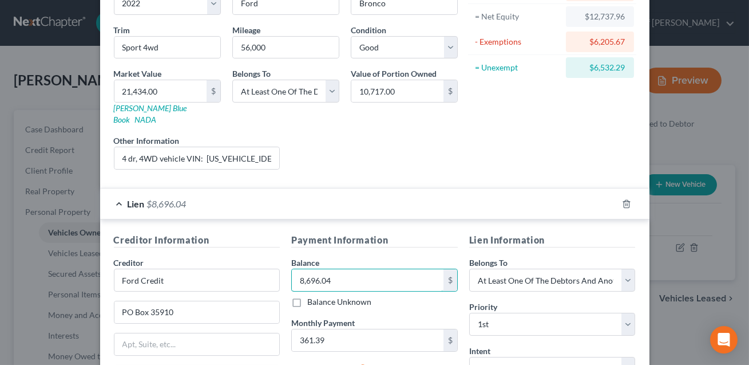
scroll to position [127, 0]
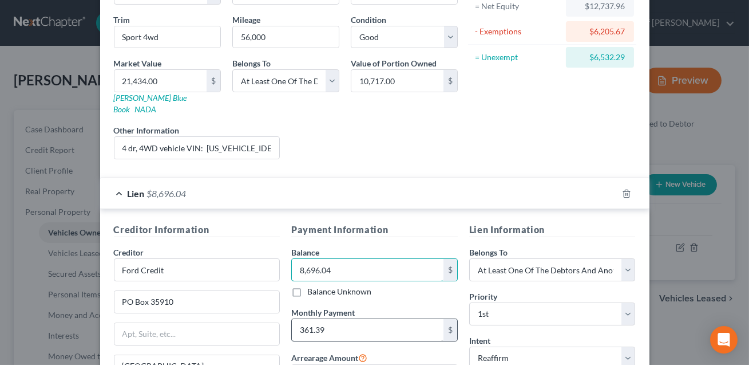
type input "8,696.04"
click at [382, 319] on input "361.39" at bounding box center [368, 330] width 152 height 22
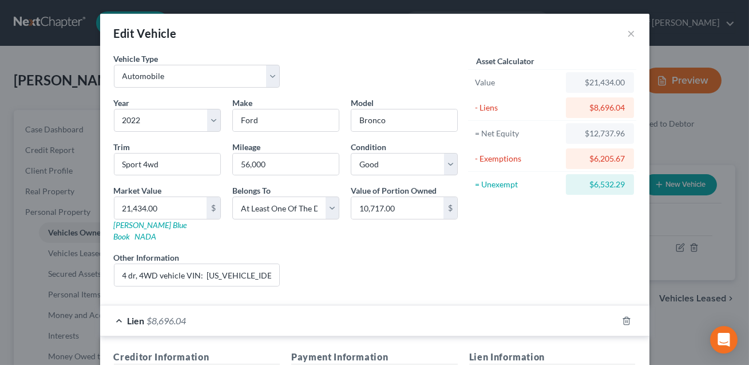
scroll to position [322, 0]
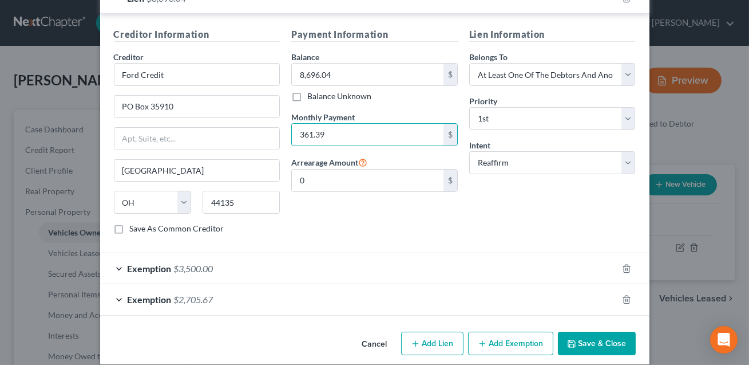
click at [395, 287] on div "Exemption $2,705.67" at bounding box center [358, 299] width 517 height 30
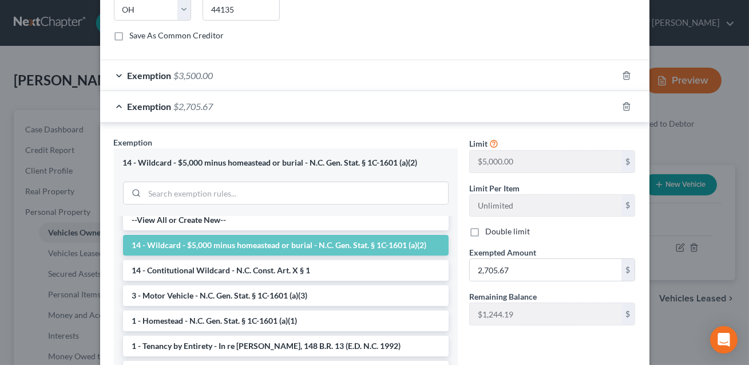
scroll to position [520, 0]
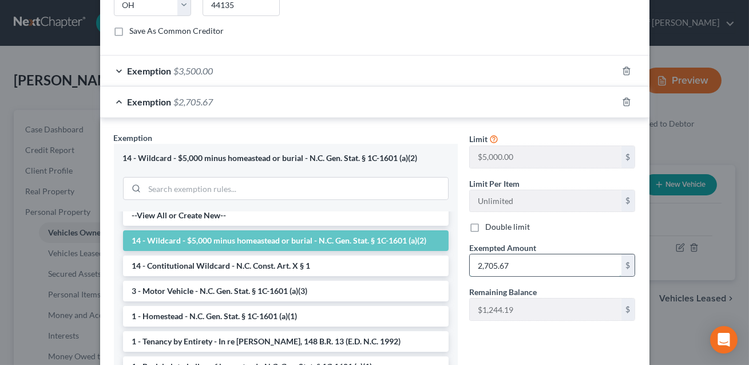
click at [510, 254] on input "2,705.67" at bounding box center [546, 265] width 152 height 22
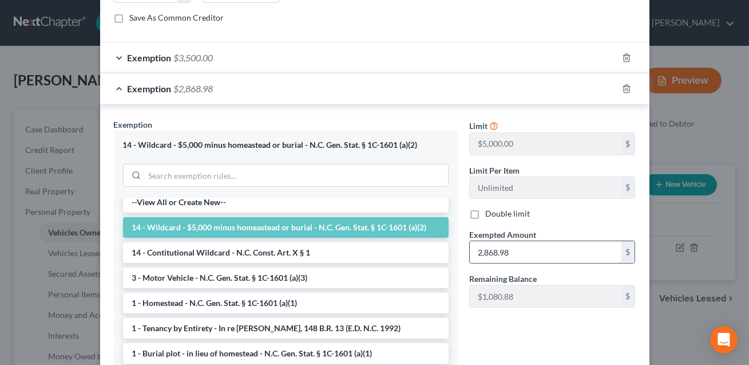
scroll to position [618, 0]
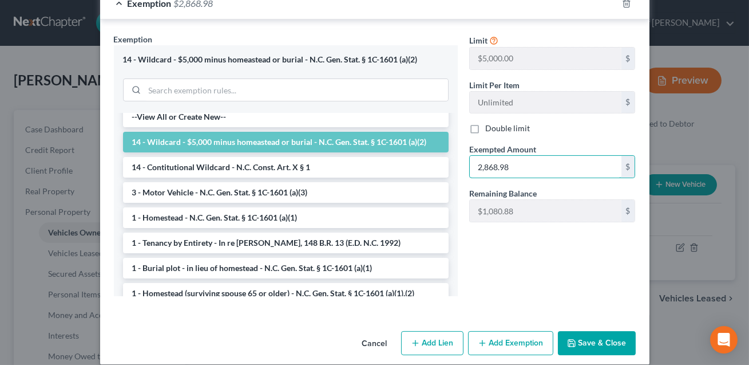
type input "2,868.98"
click at [616, 334] on button "Save & Close" at bounding box center [597, 343] width 78 height 24
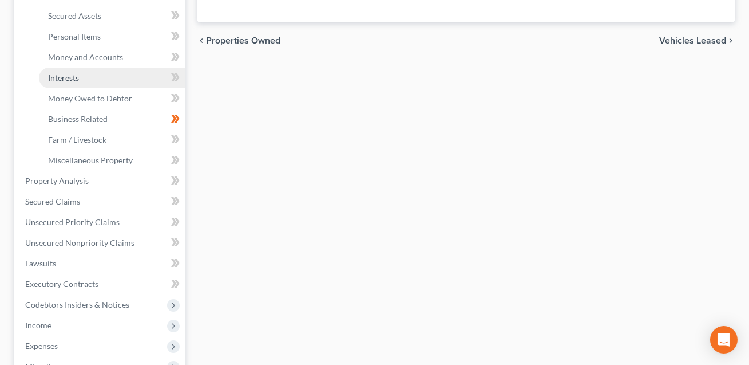
scroll to position [256, 0]
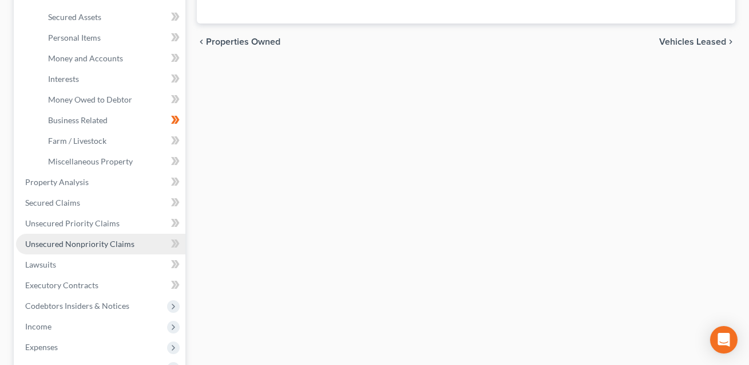
click at [81, 242] on span "Unsecured Nonpriority Claims" at bounding box center [79, 244] width 109 height 10
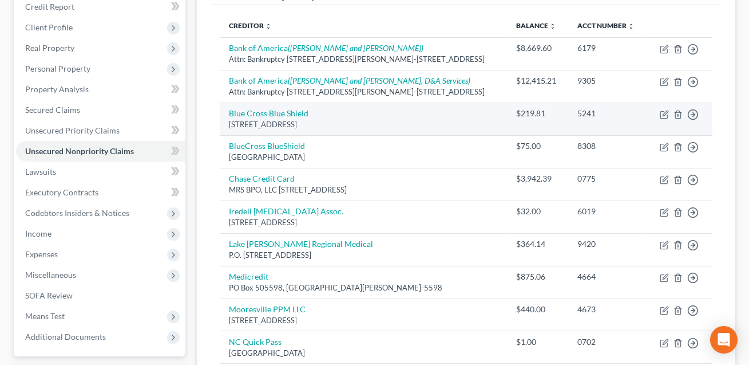
scroll to position [310, 0]
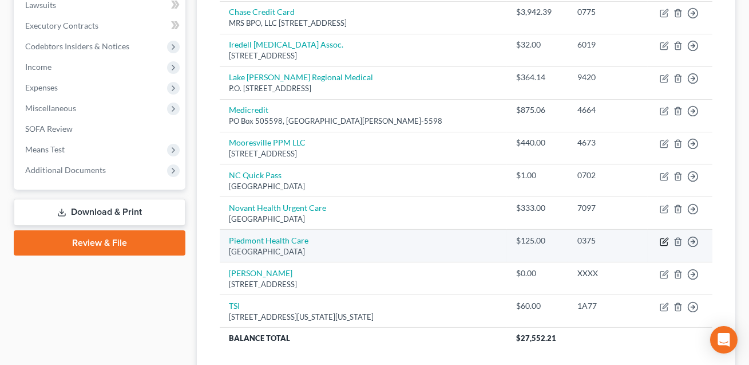
click at [663, 238] on icon "button" at bounding box center [664, 241] width 9 height 9
select select "28"
select select "9"
select select "0"
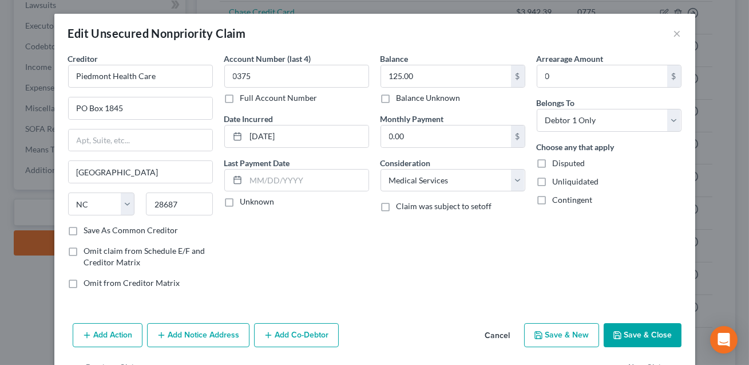
click at [641, 340] on button "Save & Close" at bounding box center [643, 335] width 78 height 24
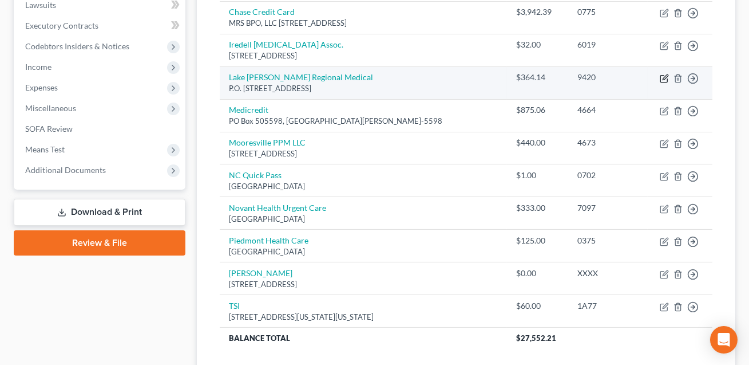
click at [664, 78] on icon "button" at bounding box center [664, 78] width 9 height 9
select select "39"
select select "9"
select select "0"
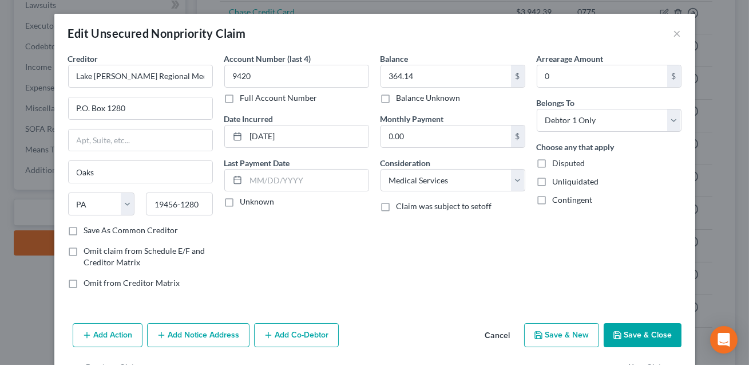
click at [628, 338] on button "Save & Close" at bounding box center [643, 335] width 78 height 24
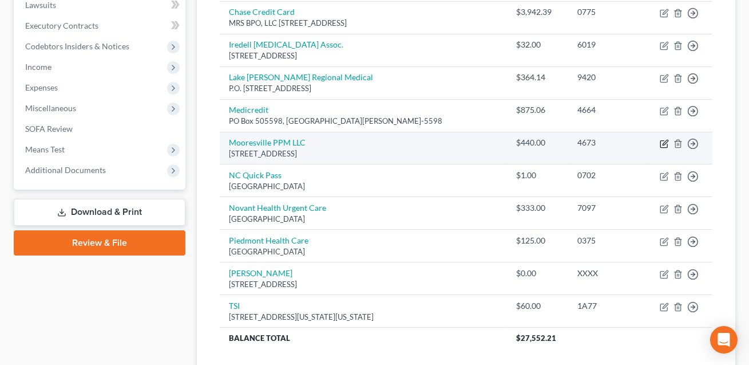
click at [666, 145] on icon "button" at bounding box center [663, 143] width 7 height 7
select select "20"
select select "9"
select select "0"
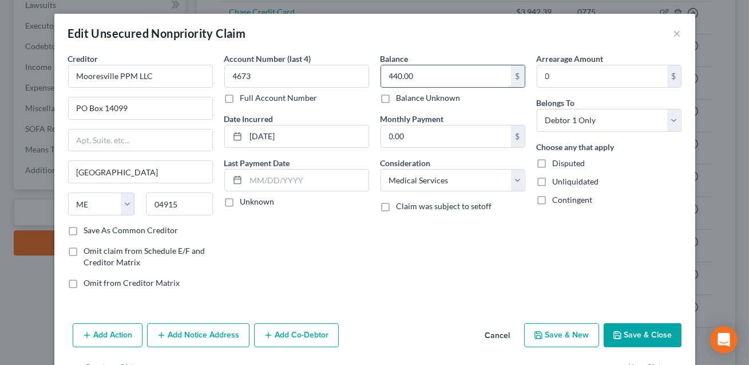
click at [454, 79] on input "440.00" at bounding box center [446, 76] width 130 height 22
type input "490.00"
click at [641, 330] on button "Save & Close" at bounding box center [643, 335] width 78 height 24
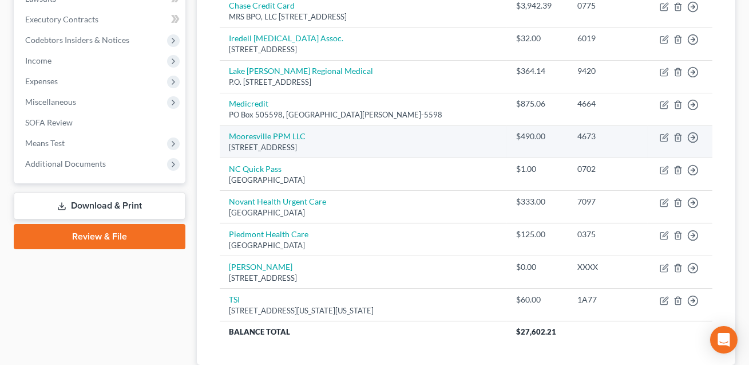
scroll to position [394, 0]
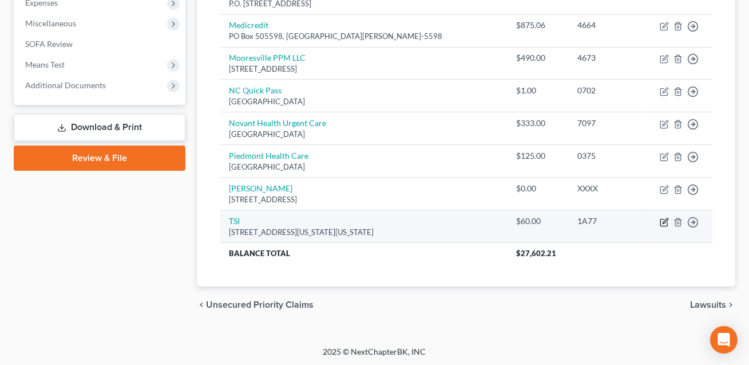
click at [666, 221] on icon "button" at bounding box center [664, 221] width 9 height 9
select select "39"
select select "1"
select select "0"
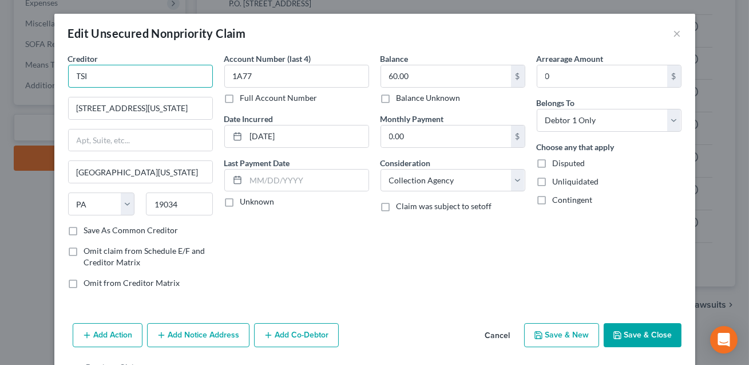
click at [126, 78] on input "TSI" at bounding box center [140, 76] width 145 height 23
type input "T"
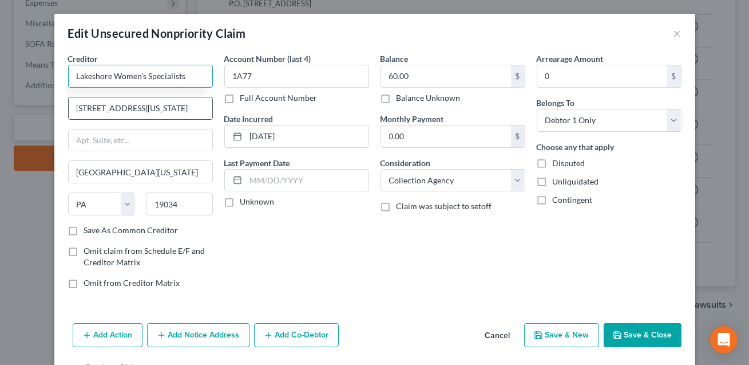
type input "Lakeshore Women's Specialists"
drag, startPoint x: 172, startPoint y: 110, endPoint x: 78, endPoint y: 114, distance: 93.3
click at [78, 114] on input "[STREET_ADDRESS][US_STATE]" at bounding box center [141, 108] width 144 height 22
drag, startPoint x: 171, startPoint y: 108, endPoint x: 75, endPoint y: 109, distance: 96.1
click at [75, 109] on input "[STREET_ADDRESS][US_STATE]" at bounding box center [141, 108] width 144 height 22
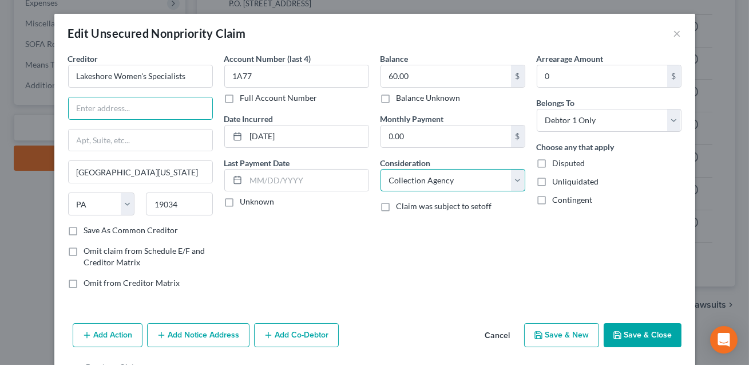
click at [453, 180] on select "Select Cable / Satellite Services Collection Agency Credit Card Debt Debt Couns…" at bounding box center [453, 180] width 145 height 23
select select "9"
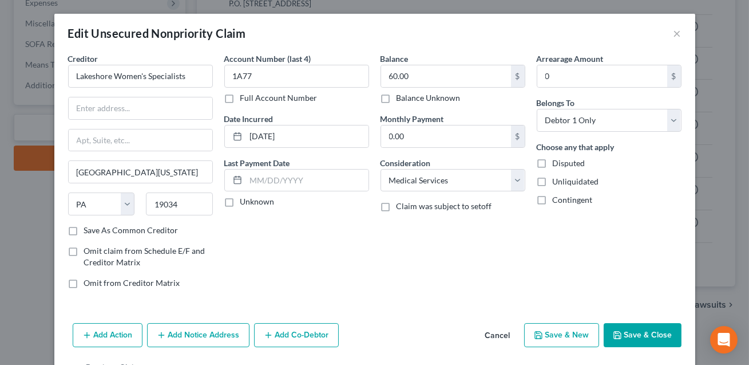
click at [197, 336] on button "Add Notice Address" at bounding box center [198, 335] width 102 height 24
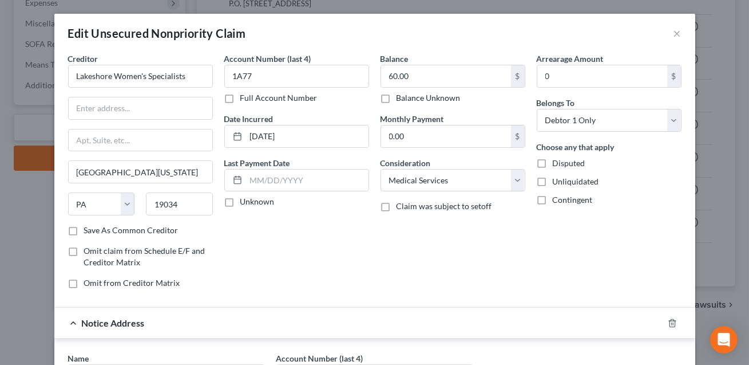
scroll to position [46, 0]
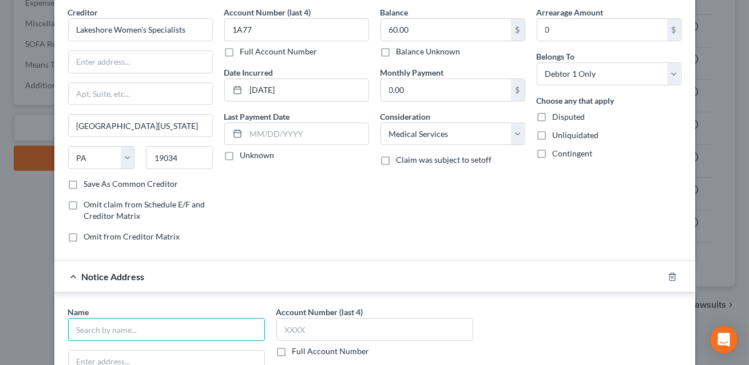
click at [140, 333] on input "text" at bounding box center [166, 329] width 197 height 23
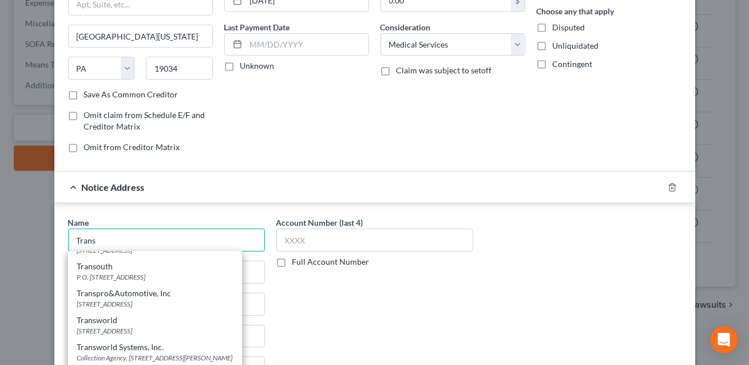
scroll to position [169, 0]
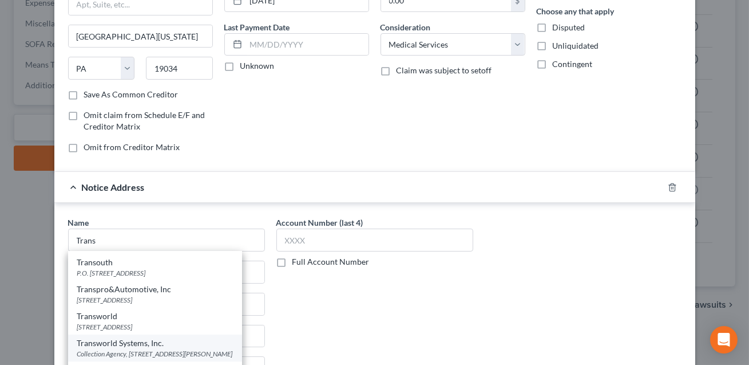
click at [135, 349] on div "Collection Agency, [STREET_ADDRESS][PERSON_NAME]" at bounding box center [155, 354] width 156 height 10
type input "Transworld Systems, Inc."
type input "Collection Agency, [STREET_ADDRESS][PERSON_NAME]"
type input "Charlotte"
select select "28"
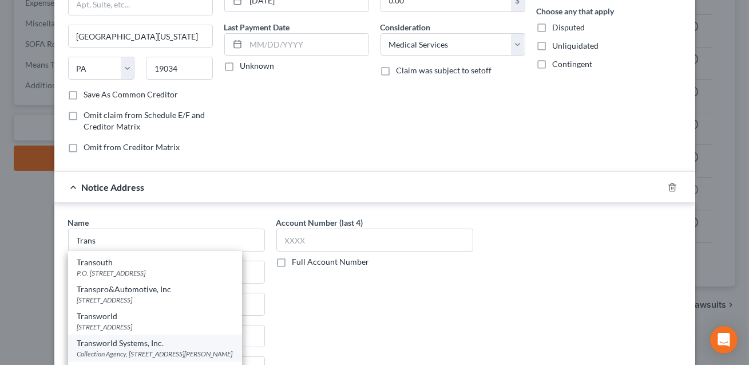
type input "28262"
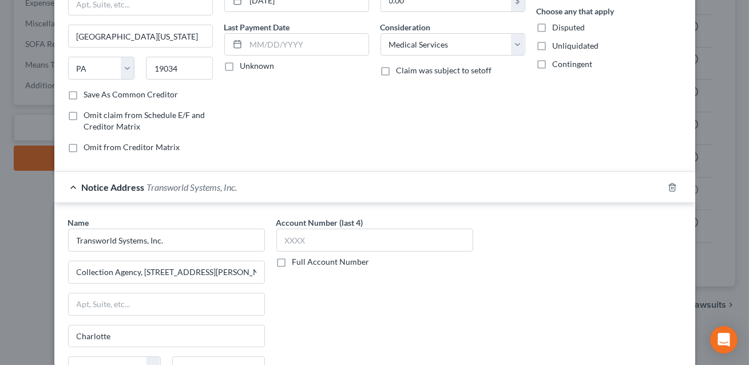
scroll to position [0, 0]
drag, startPoint x: 244, startPoint y: 270, endPoint x: 75, endPoint y: 267, distance: 169.4
click at [75, 267] on input "Collection Agency, [STREET_ADDRESS][PERSON_NAME]" at bounding box center [167, 272] width 196 height 22
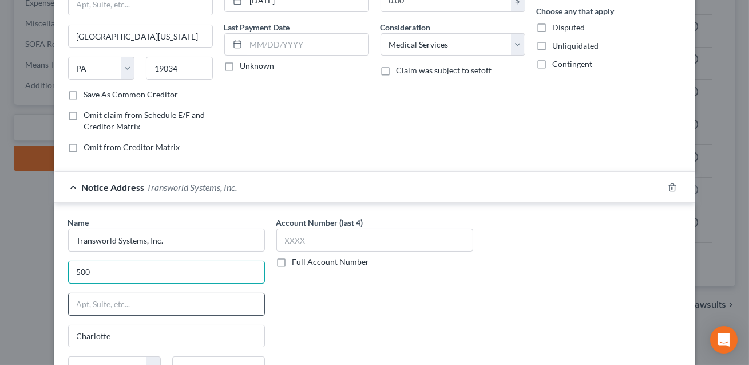
type input "[STREET_ADDRESS][US_STATE] Ste 514"
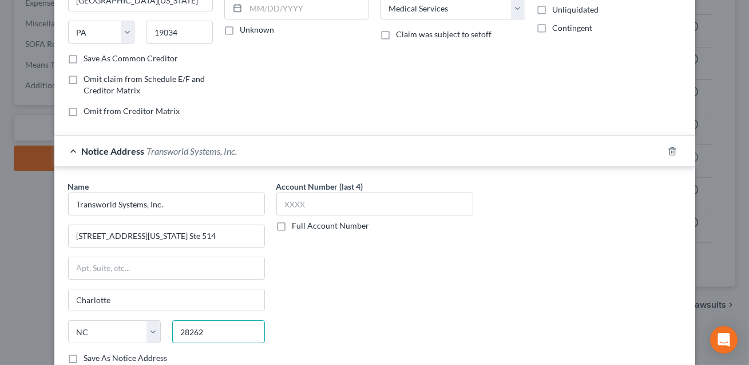
drag, startPoint x: 208, startPoint y: 332, endPoint x: 175, endPoint y: 332, distance: 32.6
click at [175, 332] on input "28262" at bounding box center [218, 331] width 93 height 23
type input "19034"
type input "[GEOGRAPHIC_DATA][US_STATE]"
select select "39"
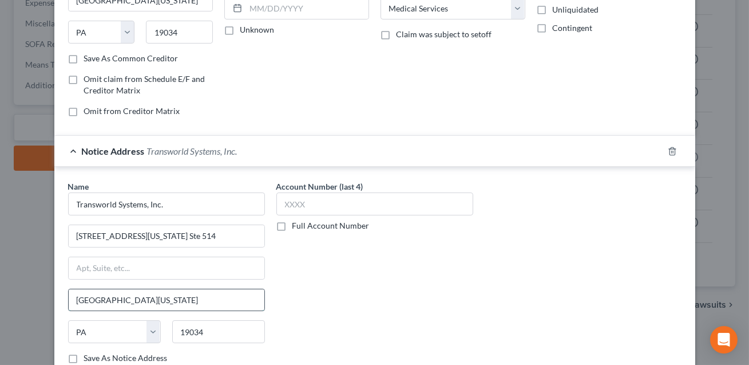
click at [140, 299] on input "[GEOGRAPHIC_DATA][US_STATE]" at bounding box center [167, 300] width 196 height 22
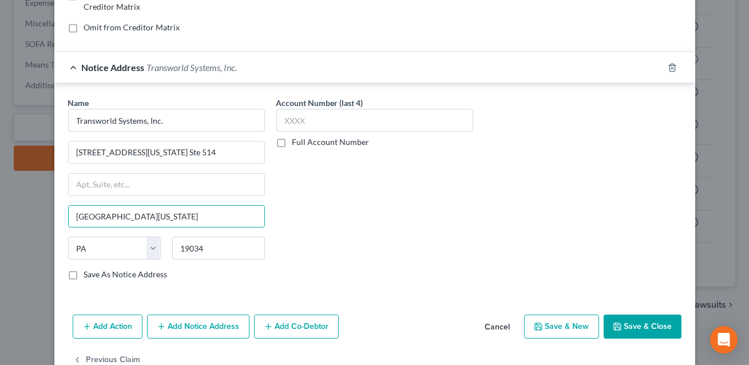
scroll to position [256, 0]
click at [84, 271] on label "Save As Notice Address" at bounding box center [126, 272] width 84 height 11
click at [89, 271] on input "Save As Notice Address" at bounding box center [92, 270] width 7 height 7
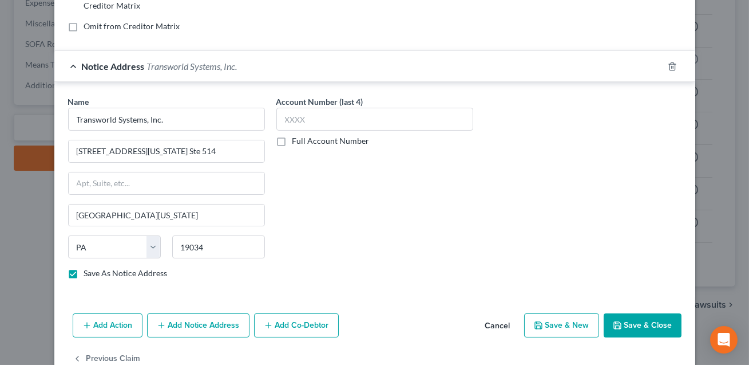
click at [650, 323] on button "Save & Close" at bounding box center [643, 325] width 78 height 24
checkbox input "false"
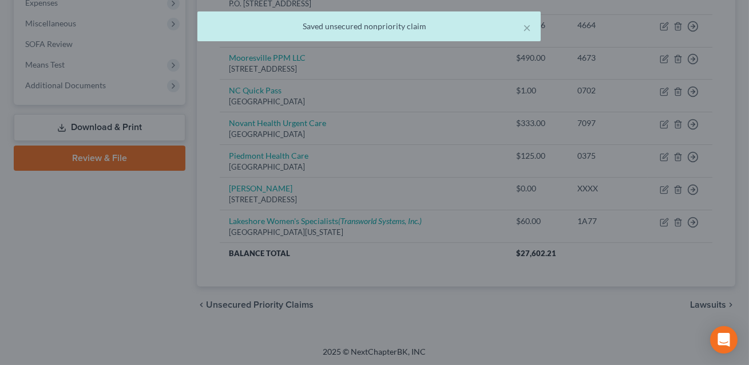
scroll to position [0, 0]
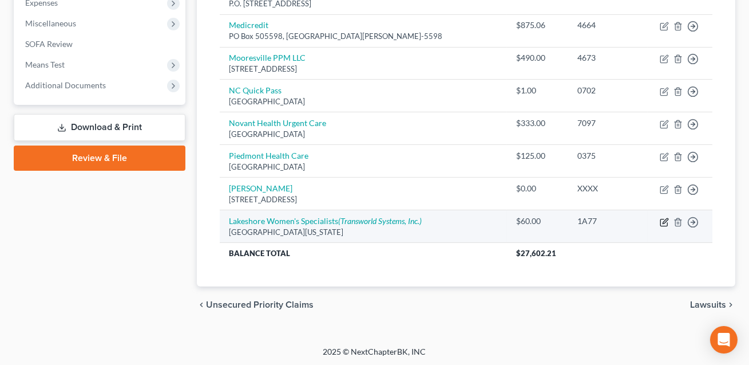
click at [667, 222] on icon "button" at bounding box center [664, 221] width 9 height 9
select select "39"
select select "9"
select select "0"
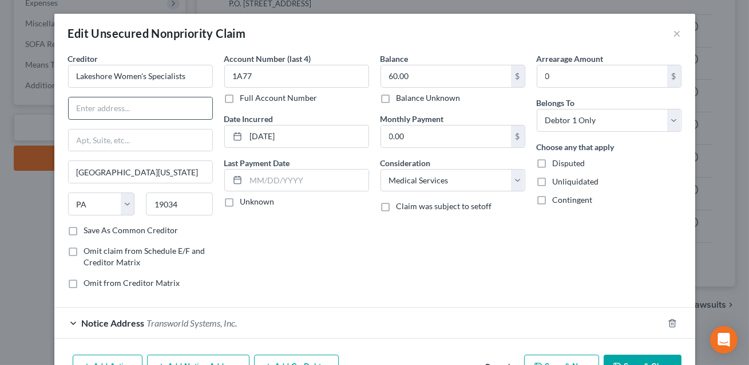
click at [141, 108] on input "text" at bounding box center [141, 108] width 144 height 22
type input "[STREET_ADDRESS]"
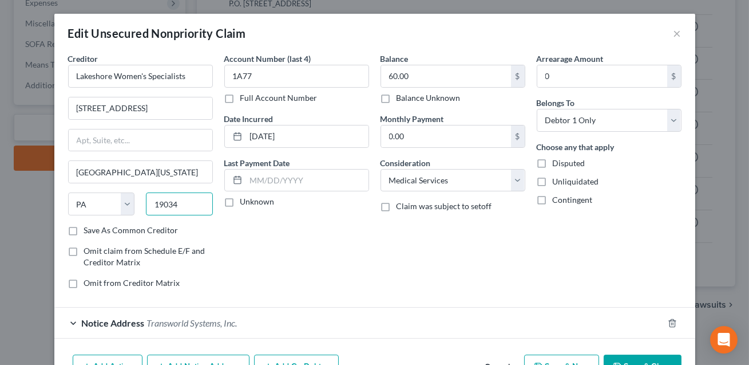
drag, startPoint x: 184, startPoint y: 200, endPoint x: 153, endPoint y: 200, distance: 30.3
click at [153, 200] on input "19034" at bounding box center [179, 203] width 67 height 23
type input "28117"
click at [139, 170] on input "[GEOGRAPHIC_DATA][US_STATE]" at bounding box center [141, 172] width 144 height 22
type input "[GEOGRAPHIC_DATA]"
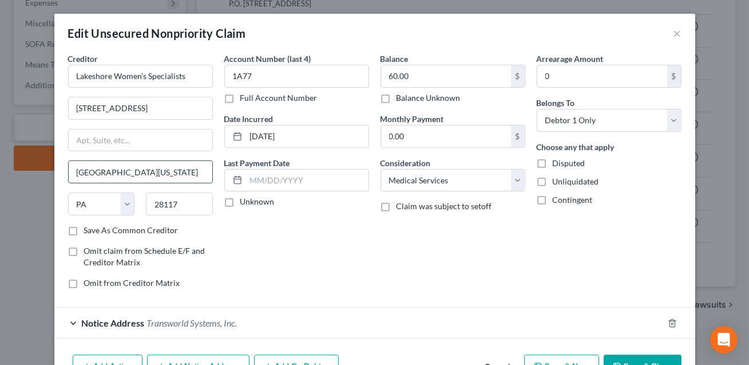
select select "28"
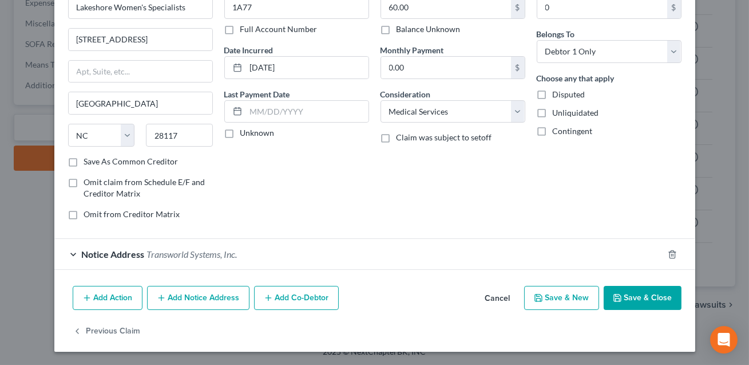
click at [629, 294] on button "Save & Close" at bounding box center [643, 298] width 78 height 24
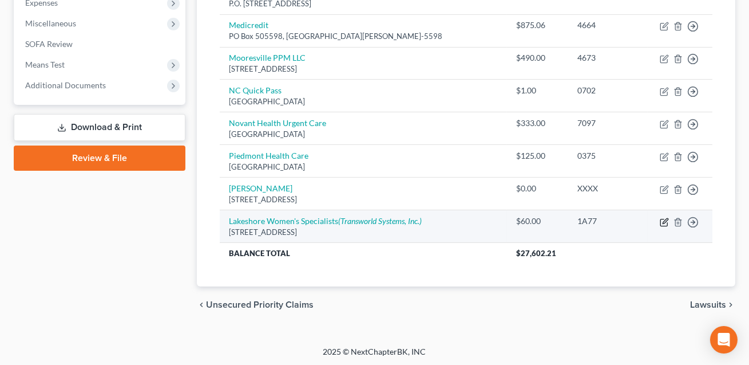
click at [666, 221] on icon "button" at bounding box center [664, 221] width 9 height 9
select select "28"
select select "9"
select select "0"
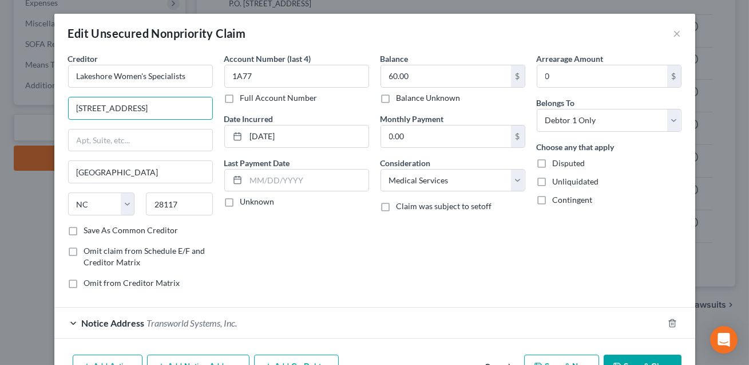
drag, startPoint x: 155, startPoint y: 109, endPoint x: 66, endPoint y: 110, distance: 88.7
click at [66, 110] on div "Creditor * Lakeshore Women's Specialists [STREET_ADDRESS] Mooresville State [US…" at bounding box center [140, 175] width 156 height 245
type input "P.O. Box 12860"
click at [181, 203] on input "28117" at bounding box center [179, 203] width 67 height 23
drag, startPoint x: 181, startPoint y: 203, endPoint x: 153, endPoint y: 203, distance: 28.0
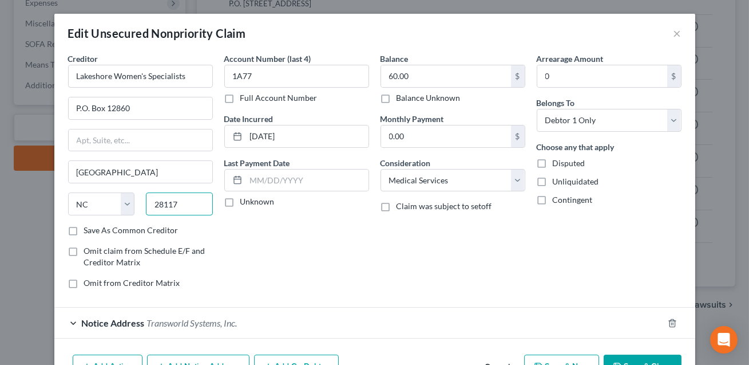
click at [153, 203] on input "28117" at bounding box center [179, 203] width 67 height 23
type input "04915"
type input "[GEOGRAPHIC_DATA]"
select select "20"
click at [134, 173] on input "[GEOGRAPHIC_DATA]" at bounding box center [141, 172] width 144 height 22
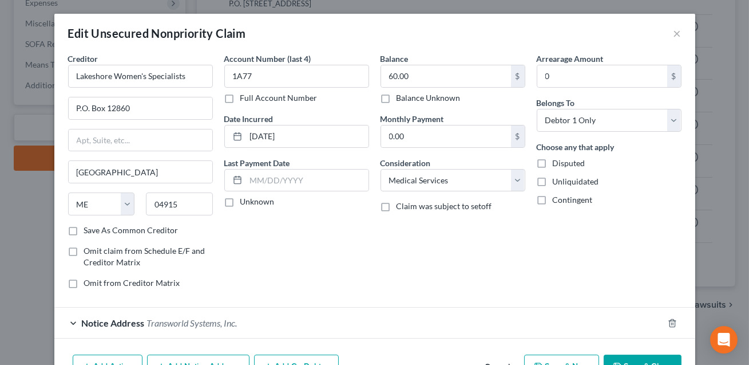
click at [419, 269] on div "Balance 60.00 $ Balance Unknown Balance Undetermined 60.00 $ Balance Unknown Mo…" at bounding box center [453, 175] width 156 height 245
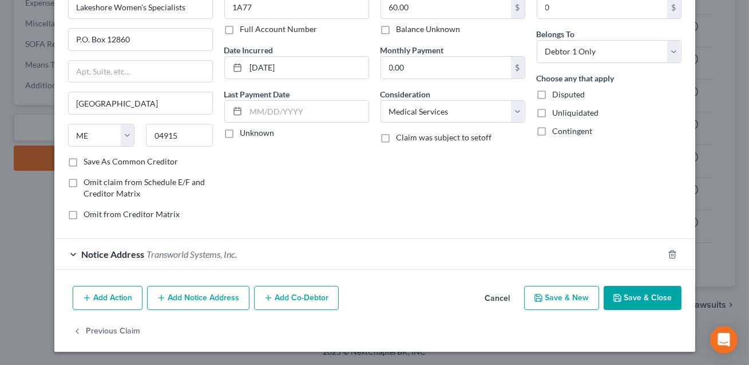
click at [662, 295] on button "Save & Close" at bounding box center [643, 298] width 78 height 24
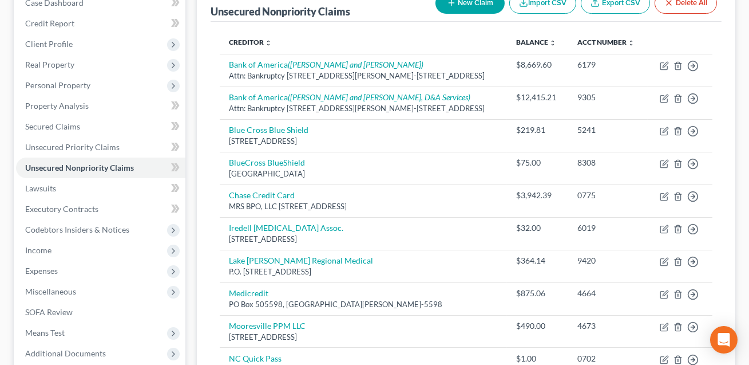
scroll to position [93, 0]
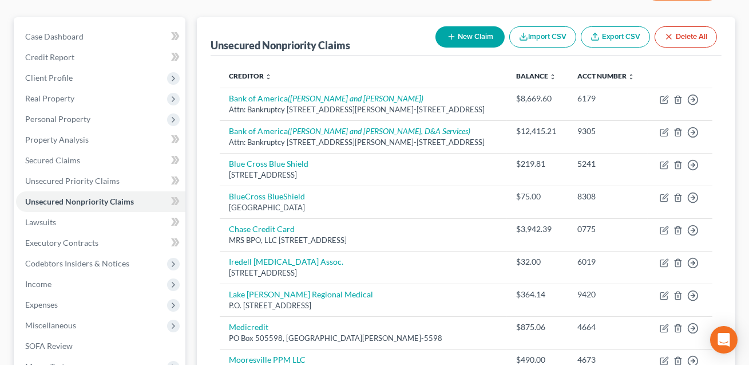
click at [474, 38] on button "New Claim" at bounding box center [469, 36] width 69 height 21
select select "0"
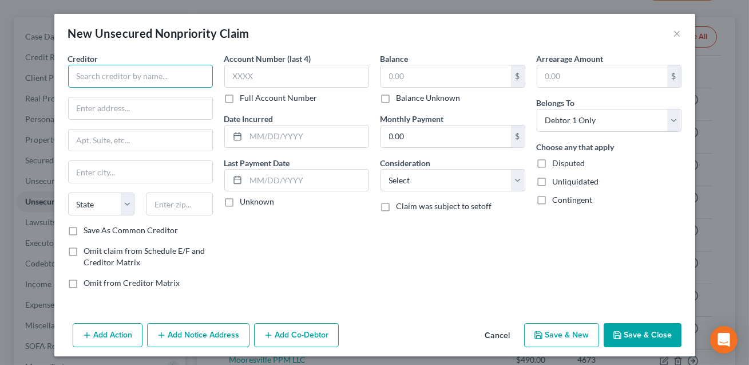
click at [185, 65] on input "text" at bounding box center [140, 76] width 145 height 23
click at [105, 77] on input "HCA Floida [GEOGRAPHIC_DATA]" at bounding box center [140, 76] width 145 height 23
type input "HCA [US_STATE][GEOGRAPHIC_DATA]"
click at [85, 119] on div "Creditor * HCA [US_STATE] [GEOGRAPHIC_DATA] [US_STATE][GEOGRAPHIC_DATA] [GEOGRA…" at bounding box center [140, 139] width 145 height 172
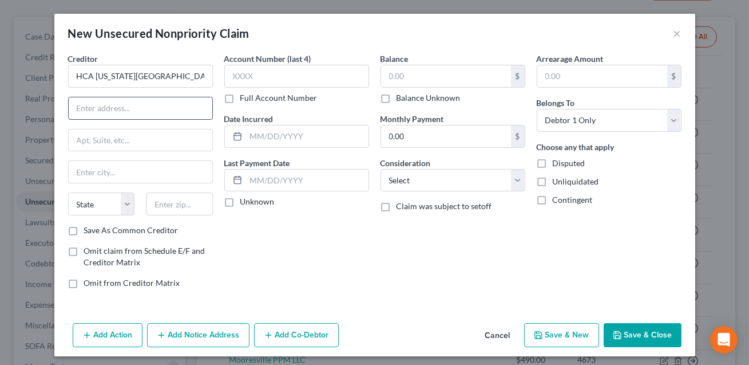
click at [86, 109] on input "text" at bounding box center [141, 108] width 144 height 22
type input "[STREET_ADDRESS] S"
click at [167, 200] on input "text" at bounding box center [179, 203] width 67 height 23
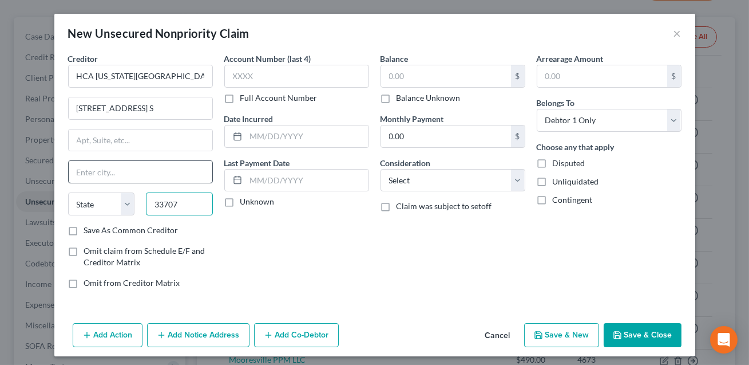
type input "33707"
click at [159, 177] on input "text" at bounding box center [141, 172] width 144 height 22
type input "[GEOGRAPHIC_DATA]"
select select "9"
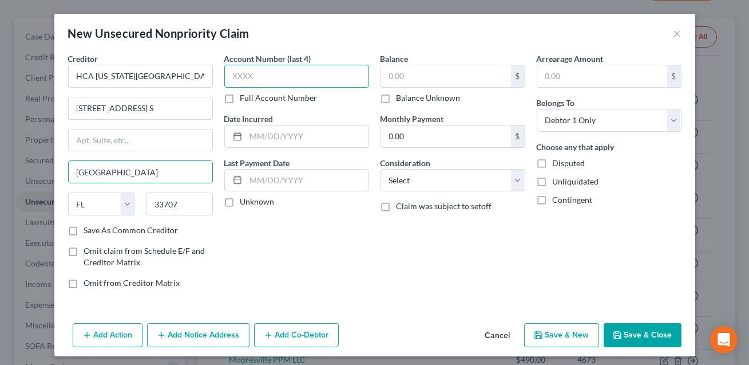
click at [257, 73] on input "text" at bounding box center [296, 76] width 145 height 23
type input "XXXX"
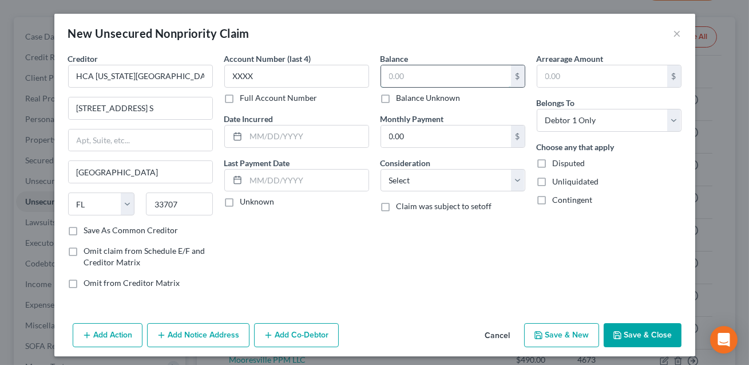
click at [398, 74] on input "text" at bounding box center [446, 76] width 130 height 22
type input "875.06"
click at [418, 181] on select "Select Cable / Satellite Services Collection Agency Credit Card Debt Debt Couns…" at bounding box center [453, 180] width 145 height 23
select select "9"
click at [315, 131] on input "text" at bounding box center [307, 136] width 122 height 22
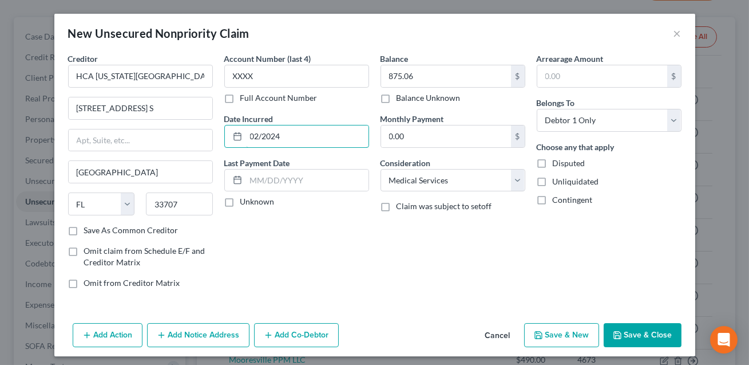
scroll to position [4, 0]
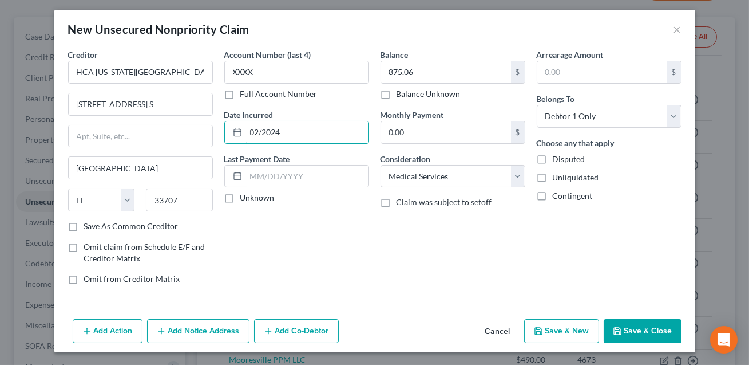
type input "02/2024"
click at [210, 328] on button "Add Notice Address" at bounding box center [198, 331] width 102 height 24
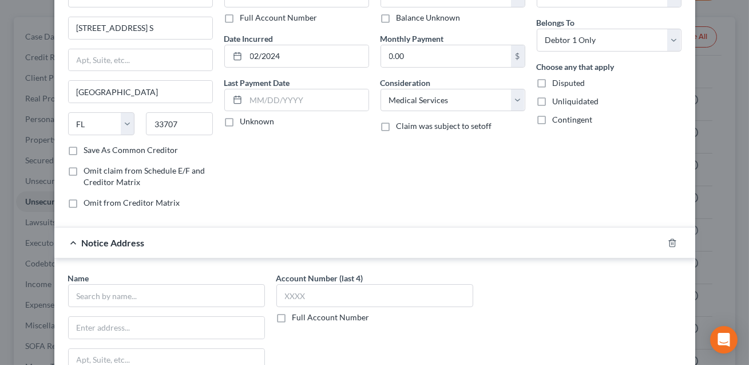
scroll to position [113, 0]
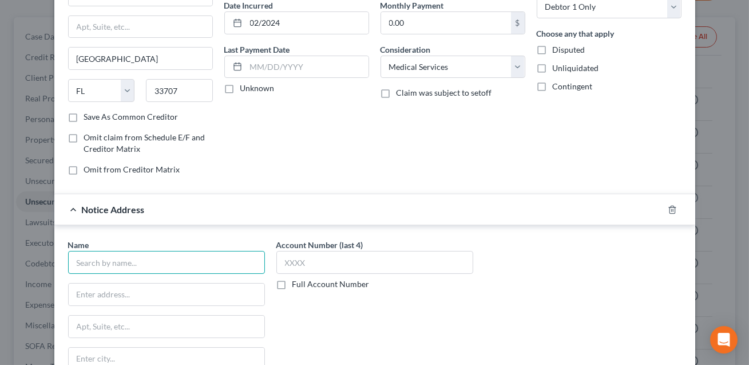
click at [87, 264] on input "text" at bounding box center [166, 262] width 197 height 23
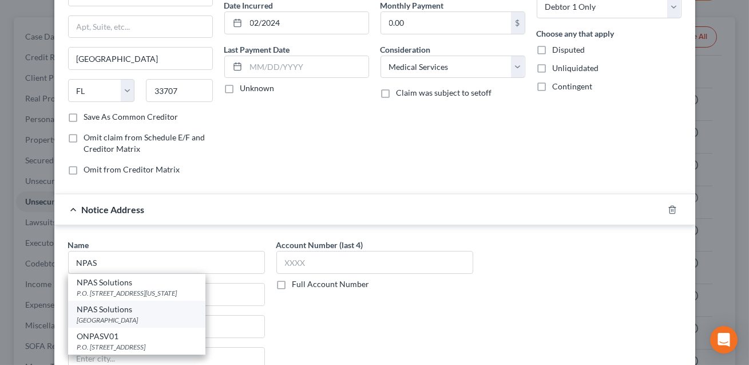
click at [126, 321] on div "[GEOGRAPHIC_DATA]" at bounding box center [136, 320] width 119 height 10
type input "NPAS Solutions"
type input "PO Box 505606"
type input "Saint Louis"
select select "26"
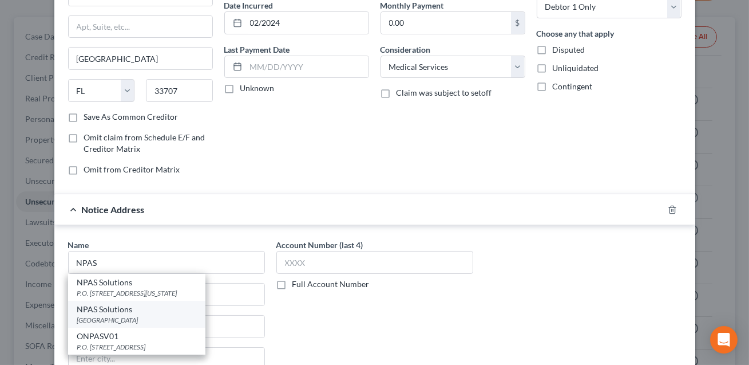
type input "63150"
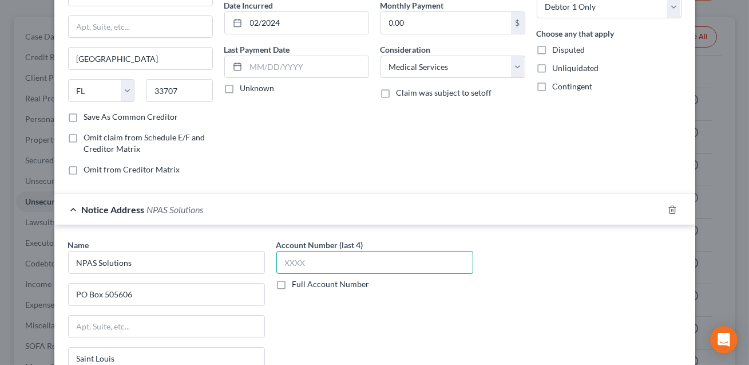
click at [306, 262] on input "text" at bounding box center [374, 262] width 197 height 23
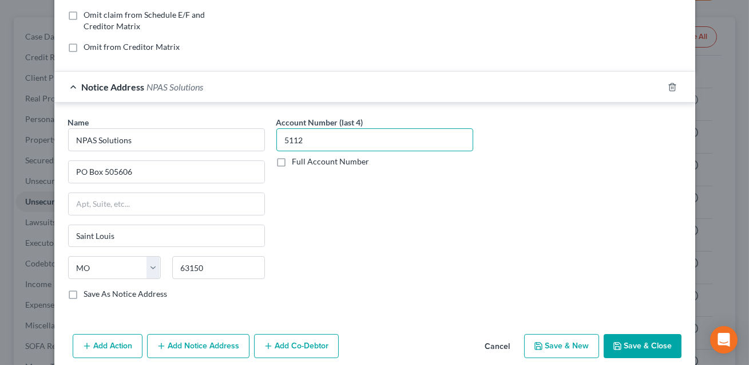
scroll to position [250, 0]
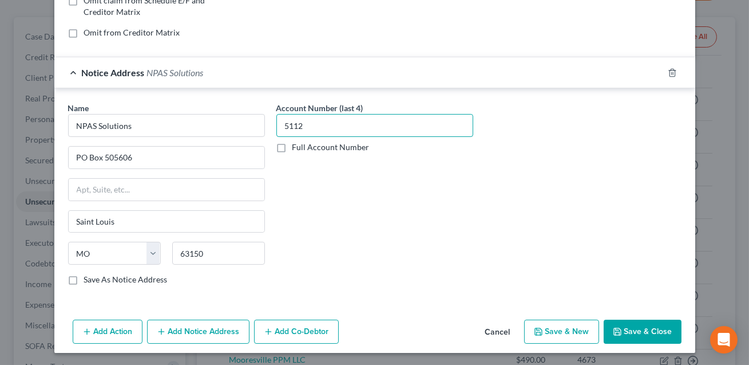
type input "5112"
click at [177, 328] on button "Add Notice Address" at bounding box center [198, 331] width 102 height 24
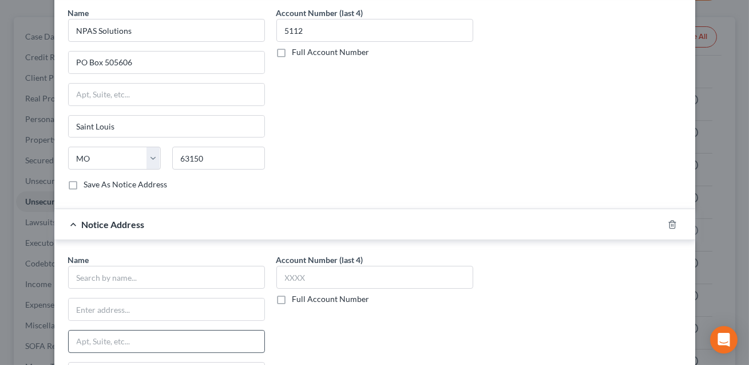
scroll to position [370, 0]
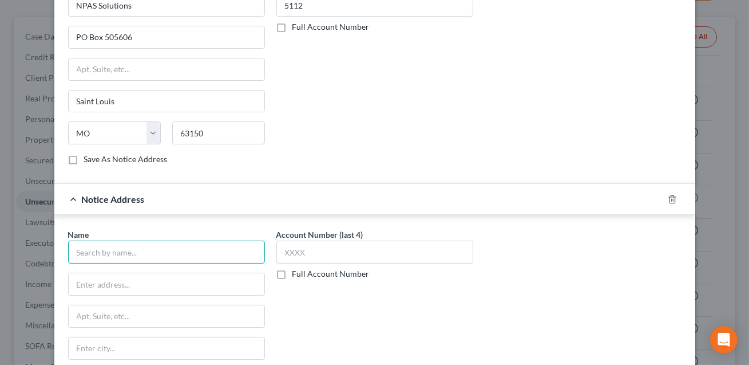
click at [98, 251] on input "text" at bounding box center [166, 251] width 197 height 23
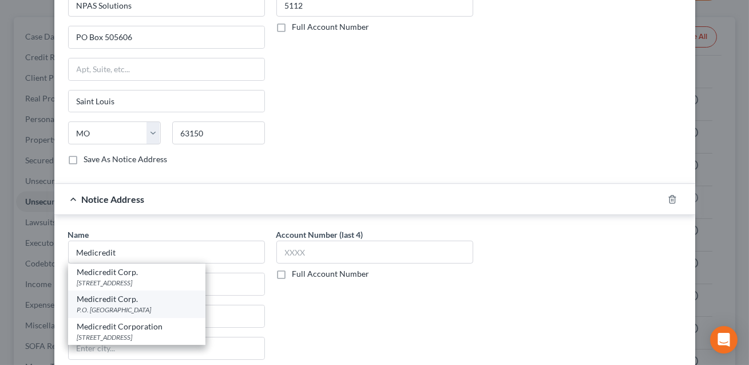
click at [129, 304] on div "P.O. [GEOGRAPHIC_DATA]" at bounding box center [136, 309] width 119 height 10
type input "Medicredit Corp."
type input "P.O. Box 505600"
type input "Saint Louis"
select select "26"
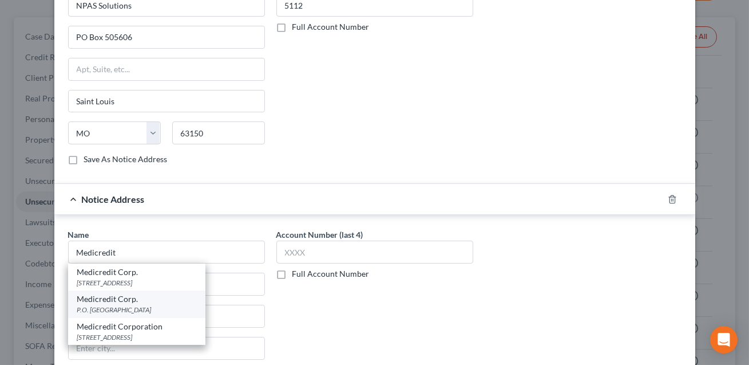
type input "63150"
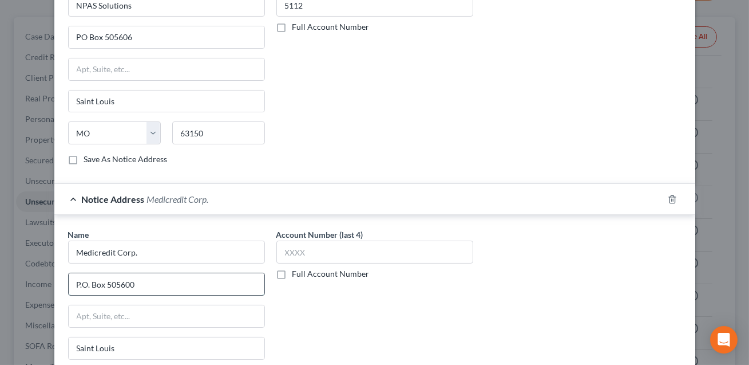
click at [136, 283] on input "P.O. Box 505600" at bounding box center [167, 284] width 196 height 22
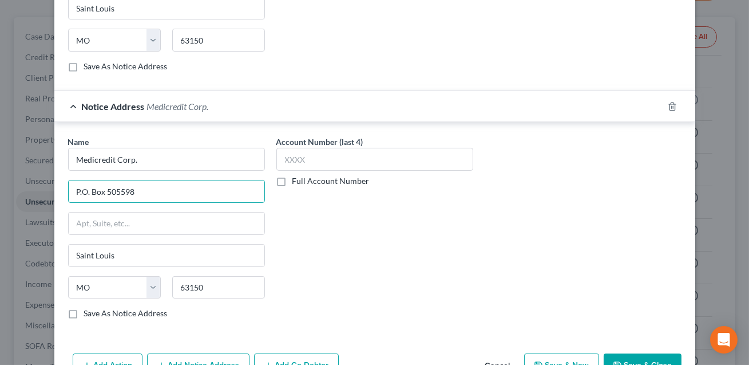
scroll to position [496, 0]
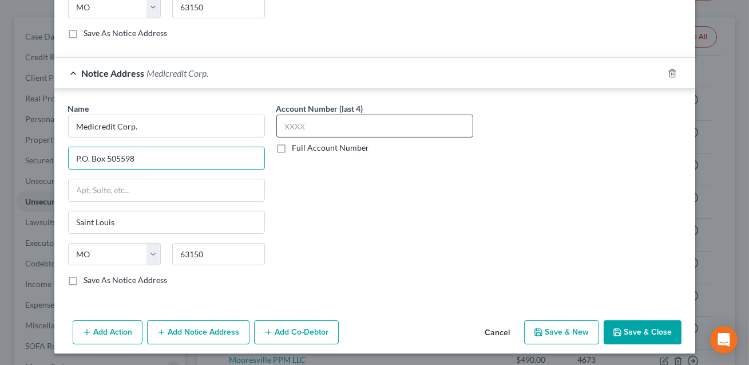
type input "P.O. Box 505598"
click at [299, 120] on input "text" at bounding box center [374, 125] width 197 height 23
type input "4664"
click at [648, 330] on button "Save & Close" at bounding box center [643, 332] width 78 height 24
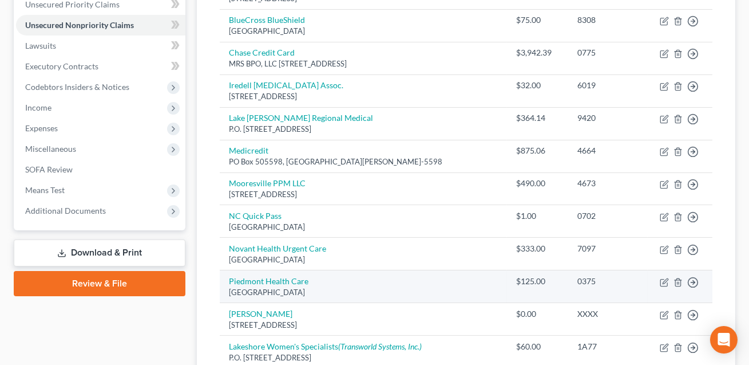
scroll to position [256, 0]
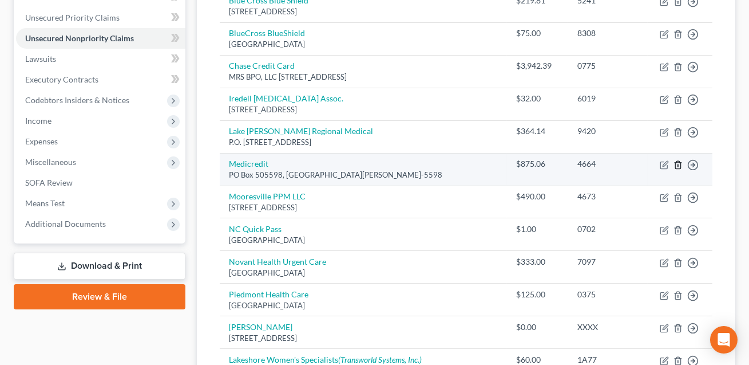
click at [678, 165] on icon "button" at bounding box center [678, 164] width 9 height 9
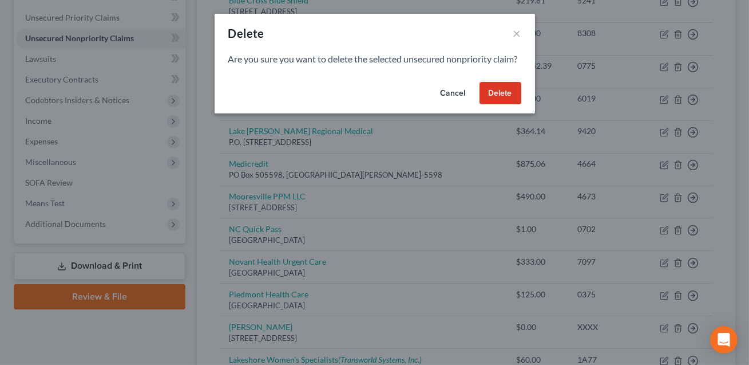
click at [493, 102] on button "Delete" at bounding box center [501, 93] width 42 height 23
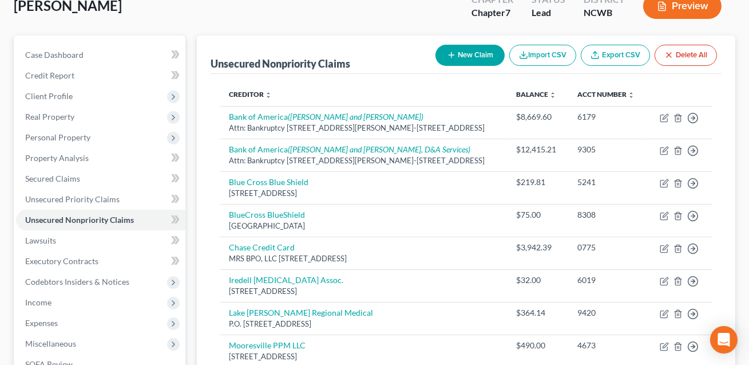
scroll to position [0, 0]
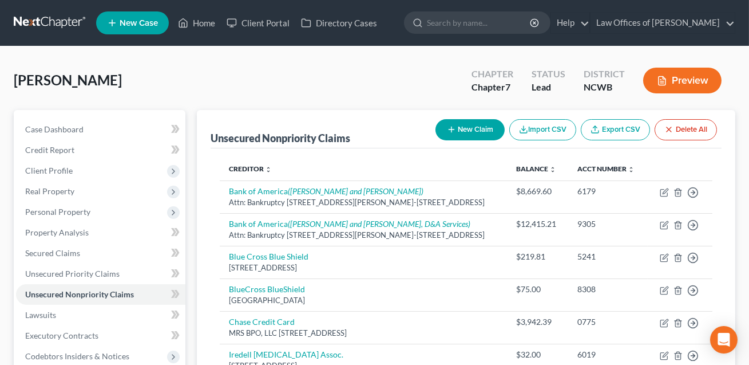
click at [464, 129] on button "New Claim" at bounding box center [469, 129] width 69 height 21
select select "0"
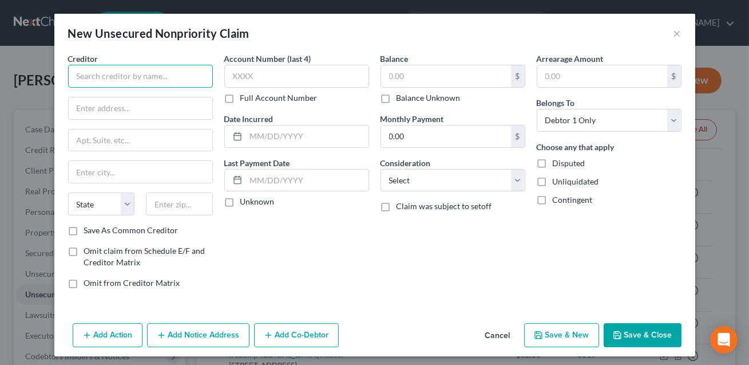
click at [122, 76] on input "text" at bounding box center [140, 76] width 145 height 23
click at [195, 77] on input "Sunstar Emergency Medical Servi ces" at bounding box center [140, 76] width 145 height 23
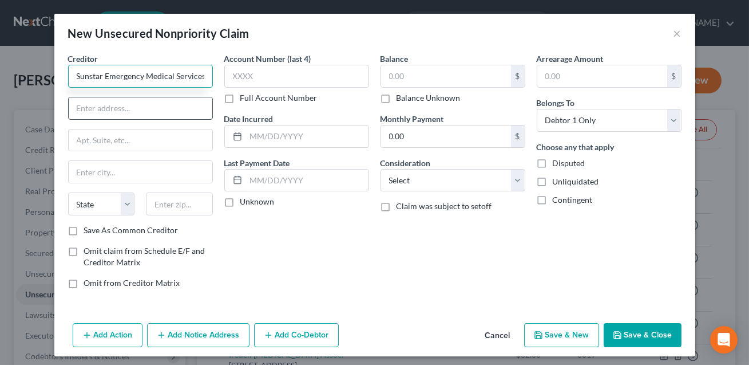
type input "Sunstar Emergency Medical Services"
click at [132, 112] on input "text" at bounding box center [141, 108] width 144 height 22
click at [138, 109] on input "12490 Ulmerton oad" at bounding box center [141, 108] width 144 height 22
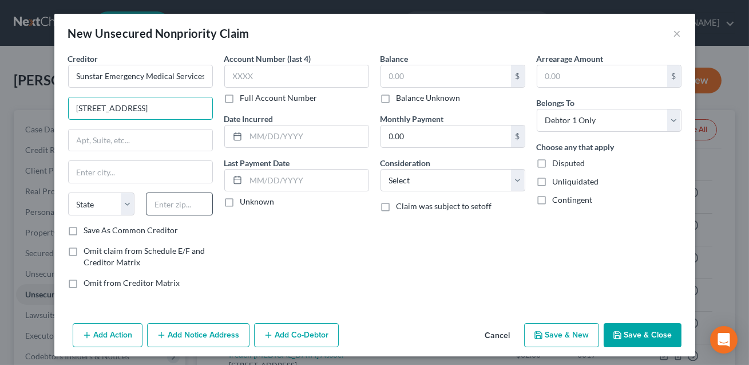
type input "[STREET_ADDRESS]"
click at [159, 211] on input "text" at bounding box center [179, 203] width 67 height 23
type input "33774"
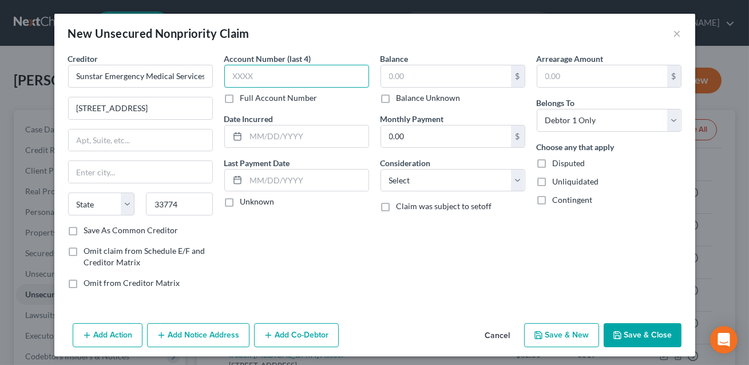
click at [235, 76] on input "text" at bounding box center [296, 76] width 145 height 23
type input "Largo"
select select "9"
type input "0951"
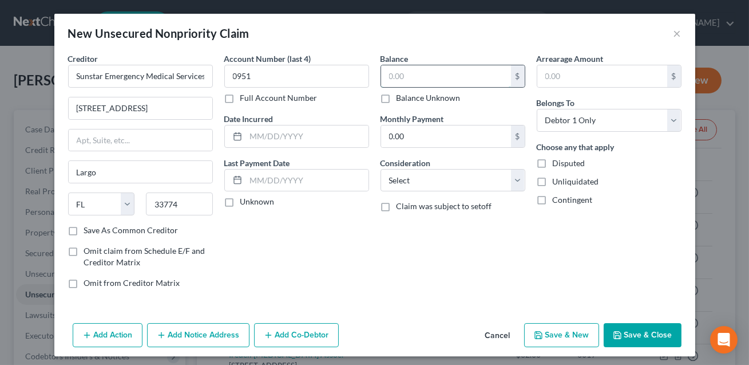
click at [394, 76] on input "text" at bounding box center [446, 76] width 130 height 22
type input "610.90"
click at [431, 179] on select "Select Cable / Satellite Services Collection Agency Credit Card Debt Debt Couns…" at bounding box center [453, 180] width 145 height 23
select select "9"
click at [633, 333] on button "Save & Close" at bounding box center [643, 335] width 78 height 24
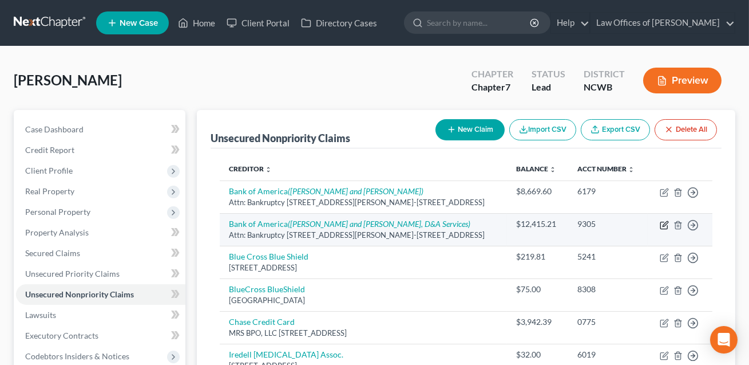
click at [664, 223] on icon "button" at bounding box center [665, 223] width 5 height 5
select select "28"
select select "14"
select select "0"
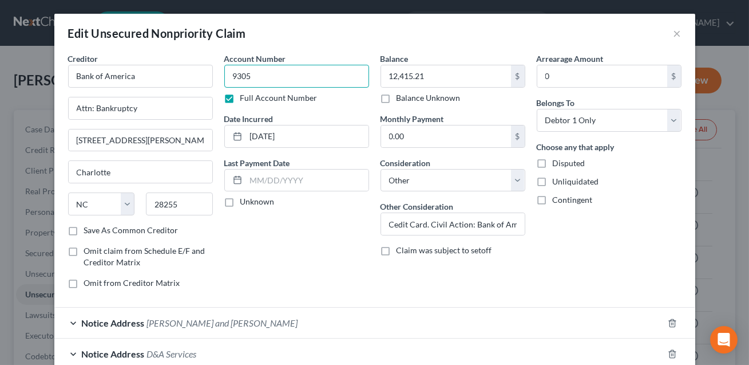
click at [286, 78] on input "9305" at bounding box center [296, 76] width 145 height 23
click at [240, 98] on label "Full Account Number" at bounding box center [278, 97] width 77 height 11
click at [245, 98] on input "Full Account Number" at bounding box center [248, 95] width 7 height 7
drag, startPoint x: 256, startPoint y: 80, endPoint x: 231, endPoint y: 75, distance: 25.0
click at [231, 75] on input "9305" at bounding box center [296, 76] width 145 height 23
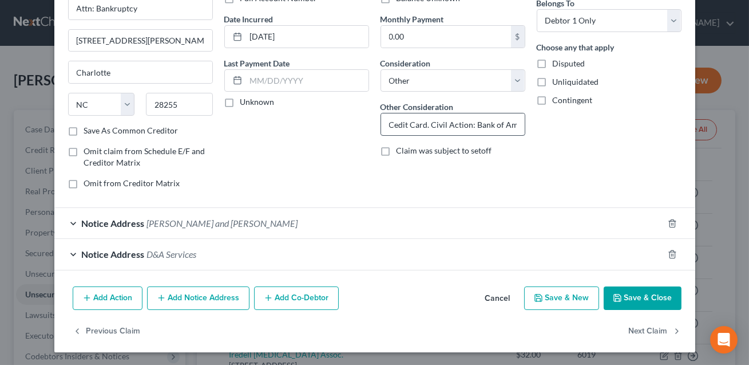
type input "4083"
click at [393, 122] on input "Cedit Card. Civil Action: Bank of America v. [PERSON_NAME], [GEOGRAPHIC_DATA] (…" at bounding box center [453, 124] width 144 height 22
click at [457, 122] on input "Credit Card. Civil Action: Bank of America v. [PERSON_NAME], [GEOGRAPHIC_DATA] …" at bounding box center [453, 124] width 144 height 22
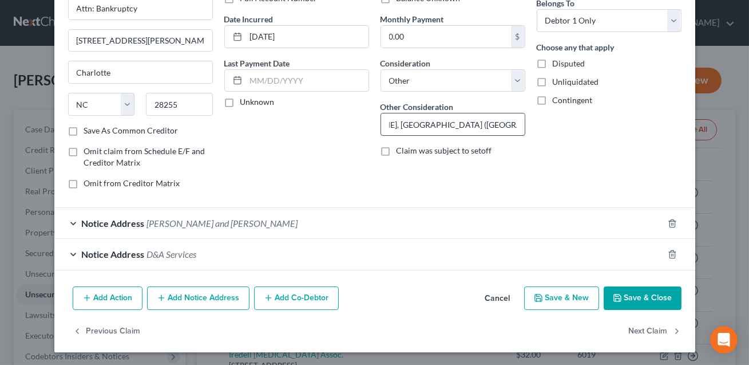
click at [474, 124] on input "Credit Card. Civil Action: Bank of America v. [PERSON_NAME], [GEOGRAPHIC_DATA] …" at bounding box center [453, 124] width 144 height 22
type input "Credit Card. Civil Action: Bank of America v. [PERSON_NAME], [GEOGRAPHIC_DATA] …"
click at [650, 294] on button "Save & Close" at bounding box center [643, 298] width 78 height 24
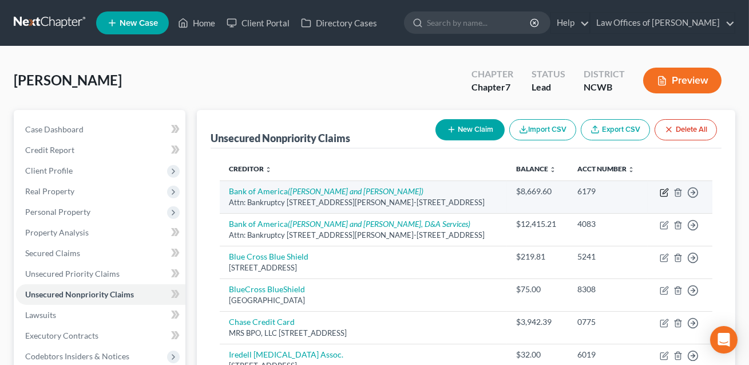
click at [662, 190] on icon "button" at bounding box center [664, 192] width 9 height 9
select select "28"
select select "14"
select select "0"
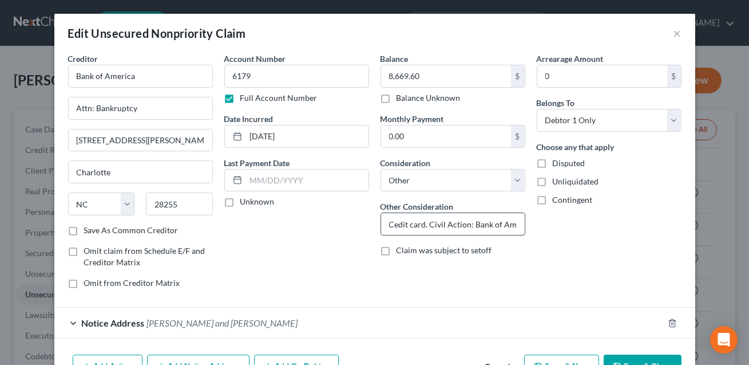
click at [393, 223] on input "Cedit card. Civil Action: Bank of America v. [PERSON_NAME], [GEOGRAPHIC_DATA] (…" at bounding box center [453, 224] width 144 height 22
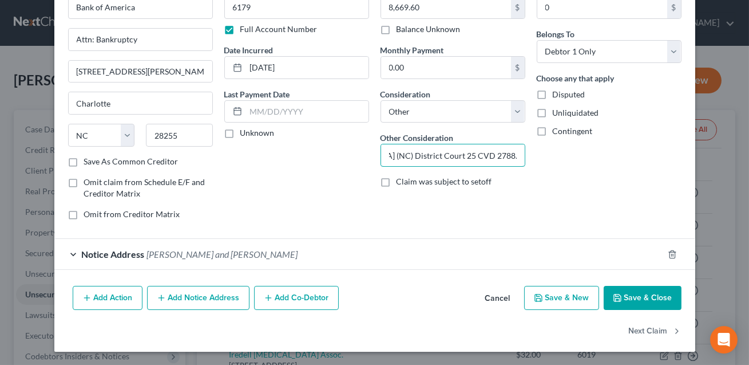
type input "Credit card. Civil Action: Bank of America v. [PERSON_NAME], [GEOGRAPHIC_DATA] …"
click at [641, 303] on button "Save & Close" at bounding box center [643, 298] width 78 height 24
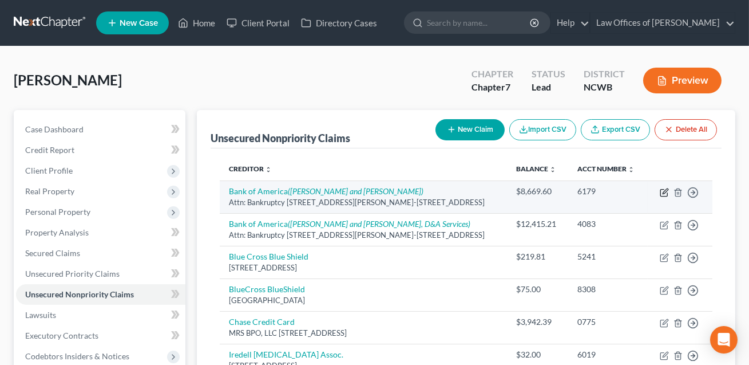
click at [664, 194] on icon "button" at bounding box center [664, 192] width 9 height 9
select select "28"
select select "14"
select select "0"
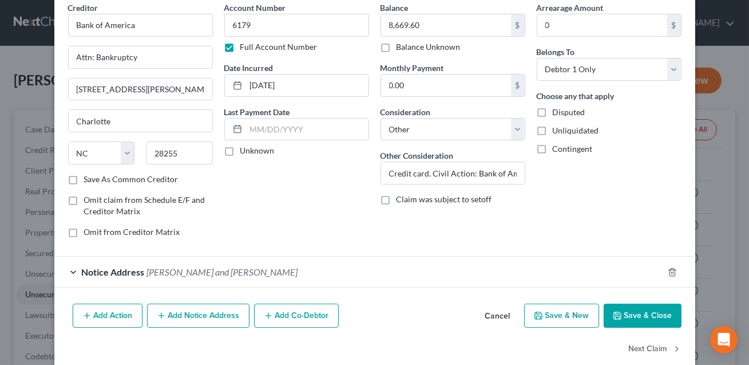
scroll to position [69, 0]
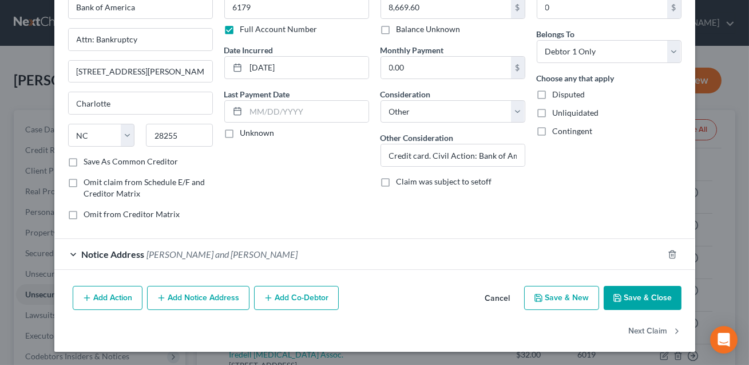
click at [193, 293] on button "Add Notice Address" at bounding box center [198, 298] width 102 height 24
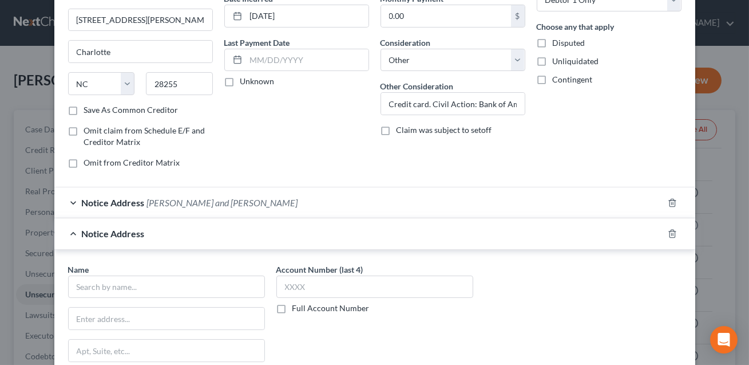
scroll to position [145, 0]
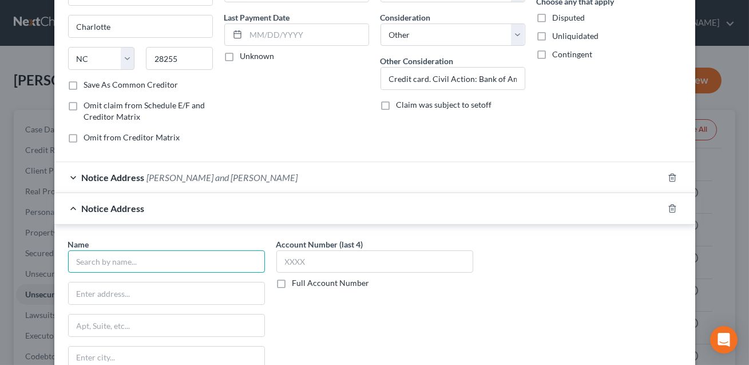
click at [149, 267] on input "text" at bounding box center [166, 261] width 197 height 23
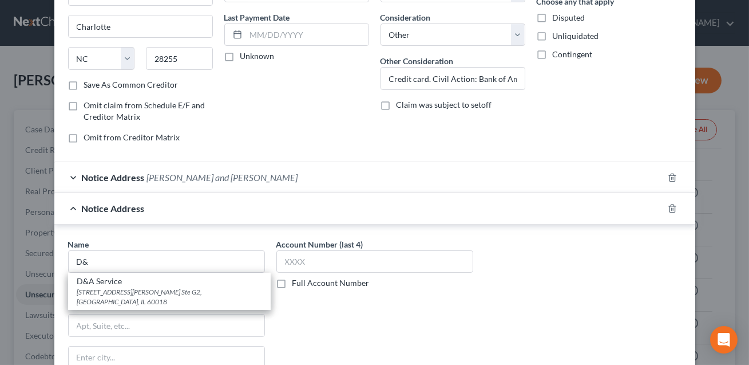
click at [141, 284] on input "text" at bounding box center [167, 293] width 196 height 22
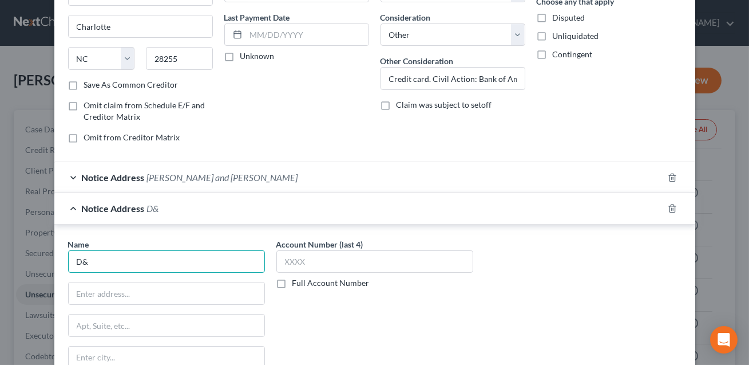
click at [94, 261] on input "D&" at bounding box center [166, 261] width 197 height 23
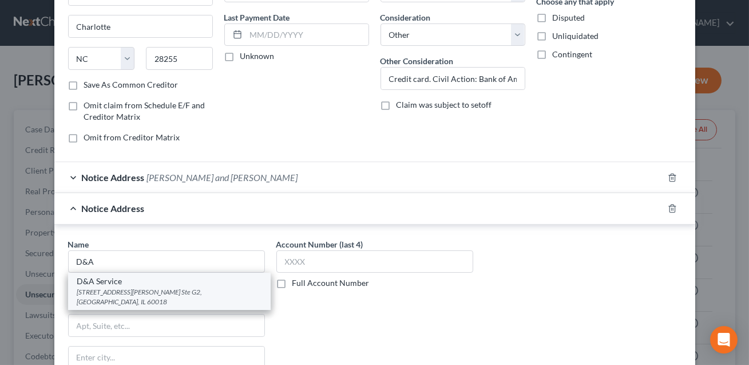
click at [93, 288] on div "[STREET_ADDRESS][PERSON_NAME] Ste G2, [GEOGRAPHIC_DATA], IL 60018" at bounding box center [169, 296] width 184 height 19
type input "D&A Service"
type input "[STREET_ADDRESS][PERSON_NAME] Ste G2"
type input "Des Plaines"
select select "14"
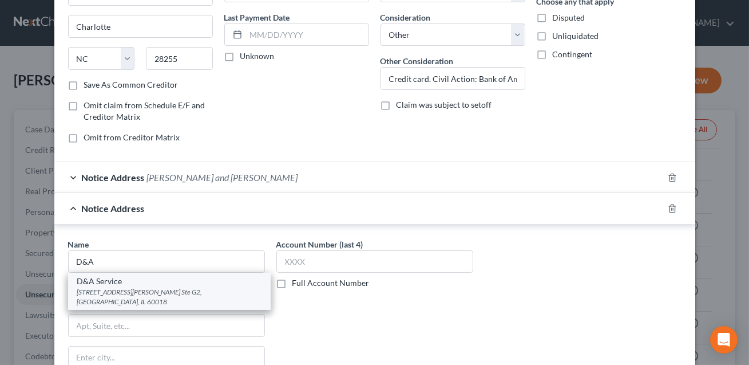
type input "60018"
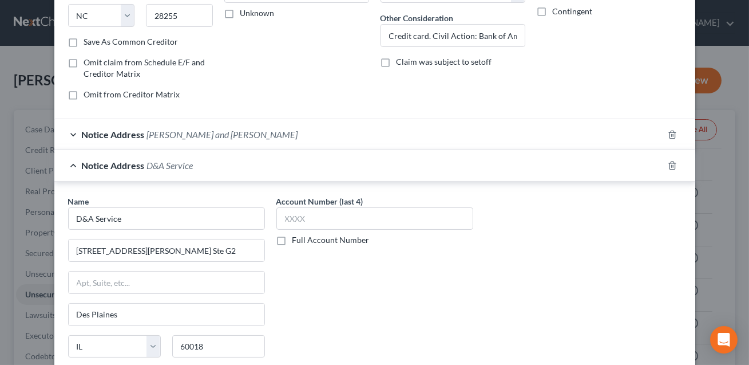
scroll to position [314, 0]
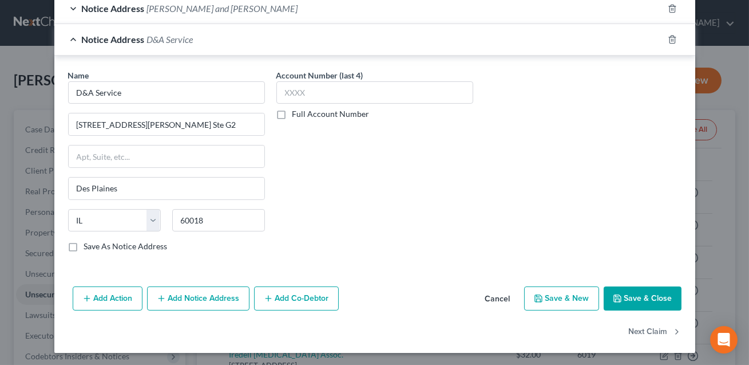
click at [635, 294] on button "Save & Close" at bounding box center [643, 298] width 78 height 24
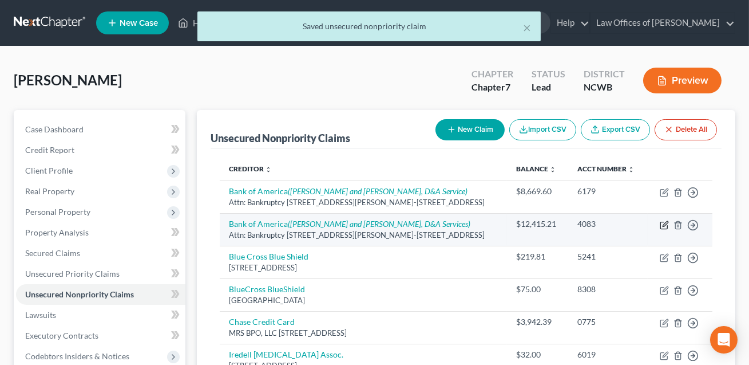
click at [666, 224] on icon "button" at bounding box center [664, 224] width 9 height 9
select select "28"
select select "14"
select select "0"
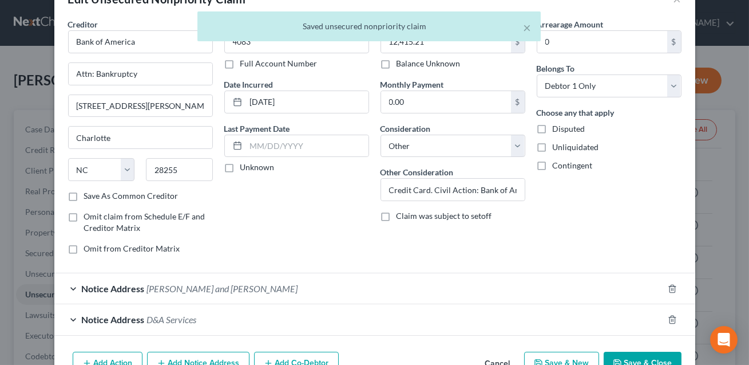
scroll to position [39, 0]
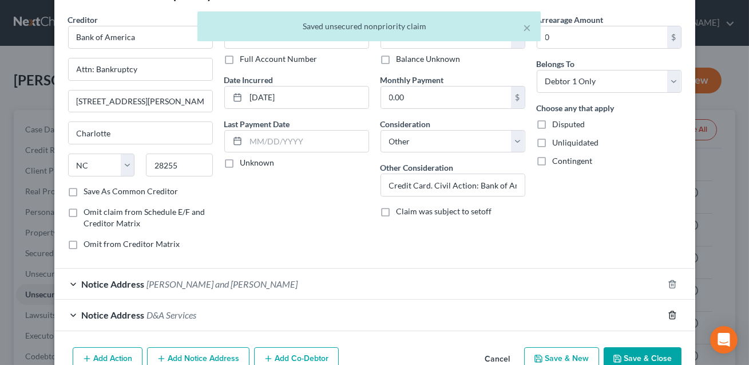
click at [673, 314] on line "button" at bounding box center [673, 315] width 0 height 2
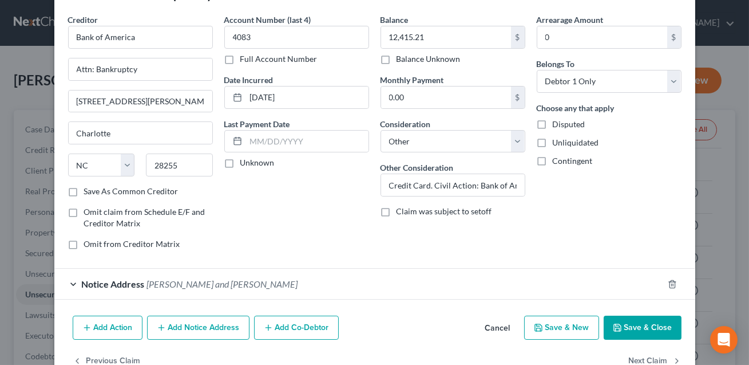
click at [639, 323] on button "Save & Close" at bounding box center [643, 327] width 78 height 24
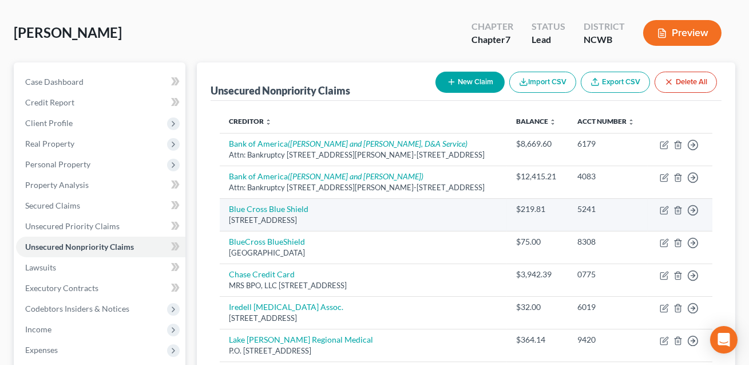
scroll to position [2, 0]
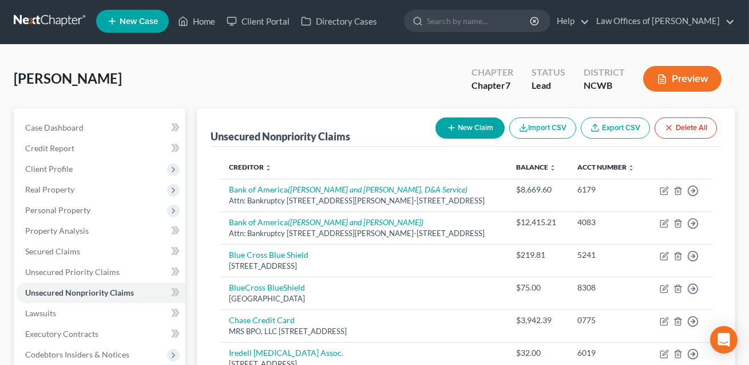
click at [470, 132] on button "New Claim" at bounding box center [469, 127] width 69 height 21
select select "0"
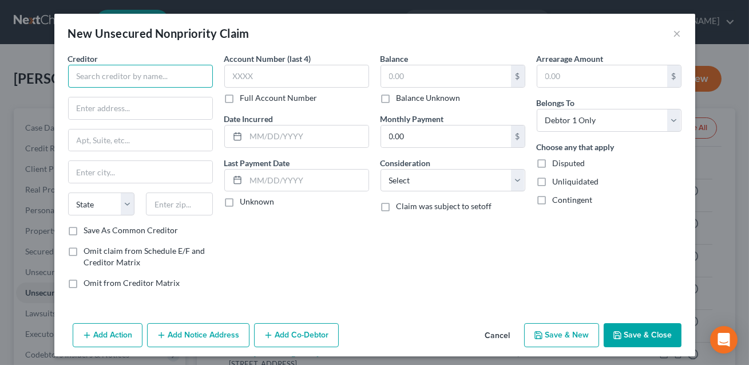
click at [163, 72] on input "text" at bounding box center [140, 76] width 145 height 23
click at [132, 77] on input "[PERSON_NAME] Chgase" at bounding box center [140, 76] width 145 height 23
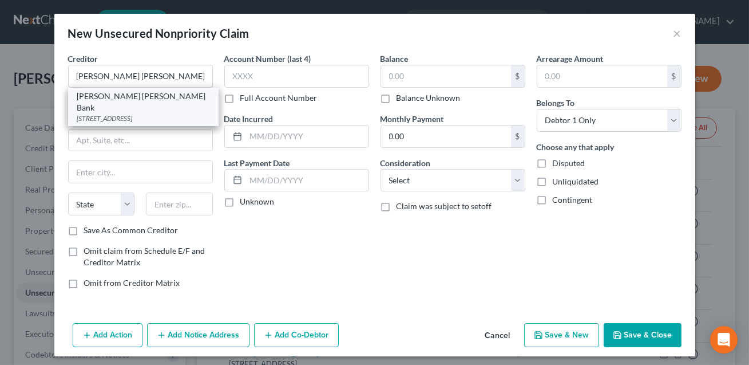
click at [124, 100] on div "[PERSON_NAME] [PERSON_NAME] Bank" at bounding box center [143, 101] width 132 height 23
type input "[PERSON_NAME] [PERSON_NAME] Bank"
type input "[STREET_ADDRESS]"
type input "[GEOGRAPHIC_DATA]"
select select "48"
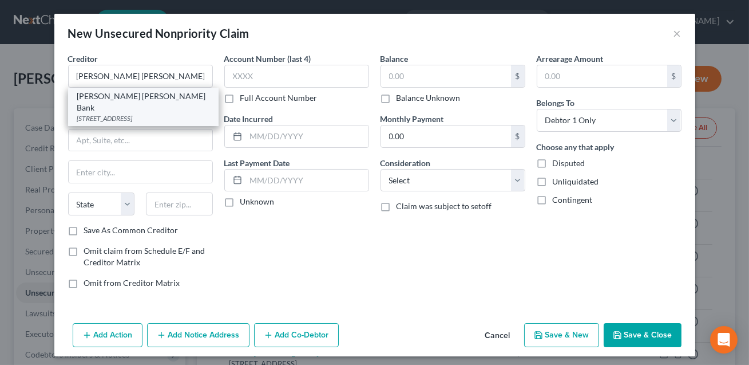
type input "22408"
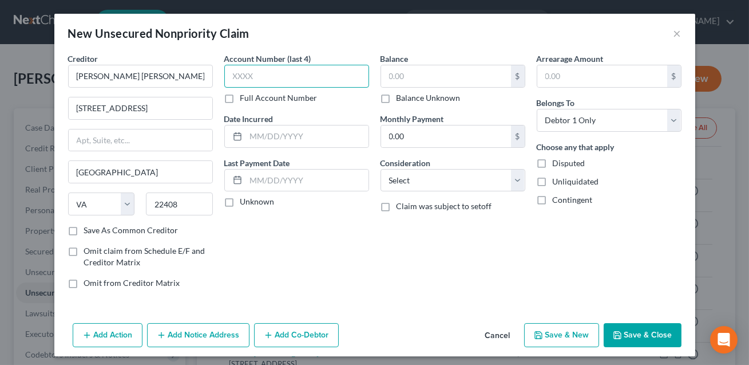
click at [245, 80] on input "text" at bounding box center [296, 76] width 145 height 23
click at [400, 81] on input "text" at bounding box center [446, 76] width 130 height 22
type input "3,942.39"
click at [311, 81] on input "text" at bounding box center [296, 76] width 145 height 23
type input "0246"
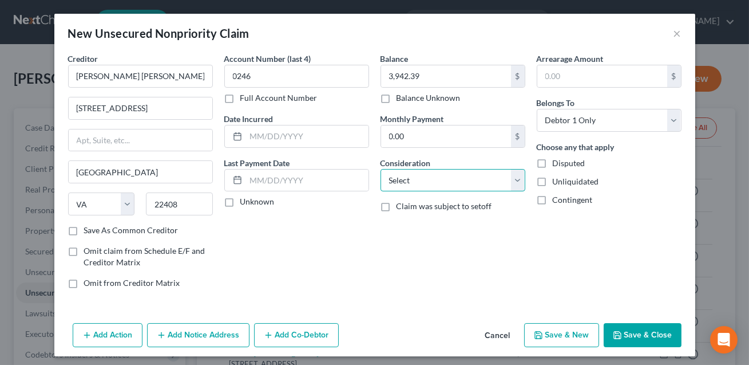
click at [462, 183] on select "Select Cable / Satellite Services Collection Agency Credit Card Debt Debt Couns…" at bounding box center [453, 180] width 145 height 23
select select "2"
click at [215, 336] on button "Add Notice Address" at bounding box center [198, 335] width 102 height 24
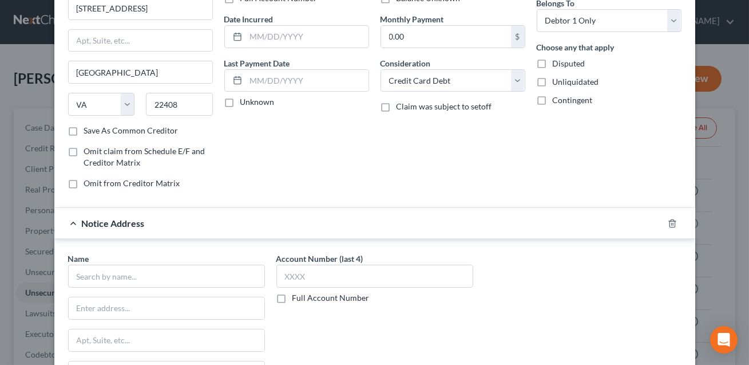
scroll to position [109, 0]
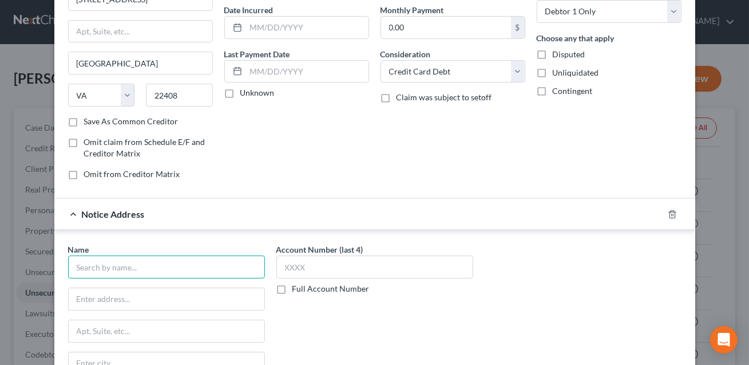
click at [126, 264] on input "text" at bounding box center [166, 266] width 197 height 23
type input "MRS BPO LLC"
click at [102, 302] on input "text" at bounding box center [167, 299] width 196 height 22
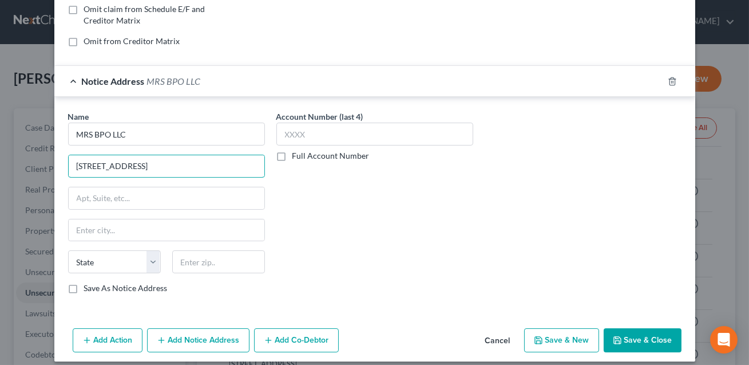
scroll to position [250, 0]
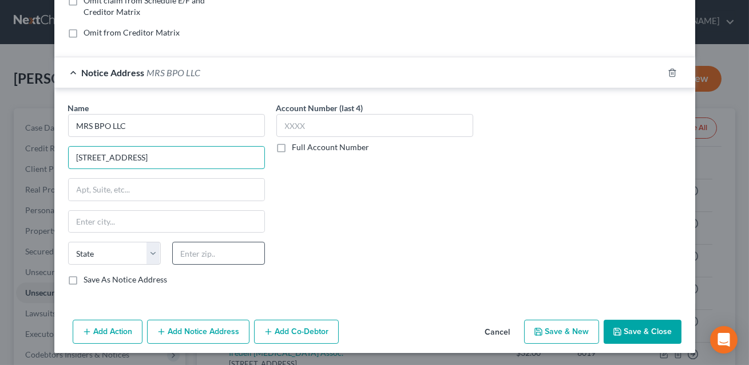
type input "[STREET_ADDRESS]"
click at [193, 255] on input "text" at bounding box center [218, 252] width 93 height 23
type input "08003"
click at [191, 221] on input "text" at bounding box center [167, 222] width 196 height 22
type input "[GEOGRAPHIC_DATA]"
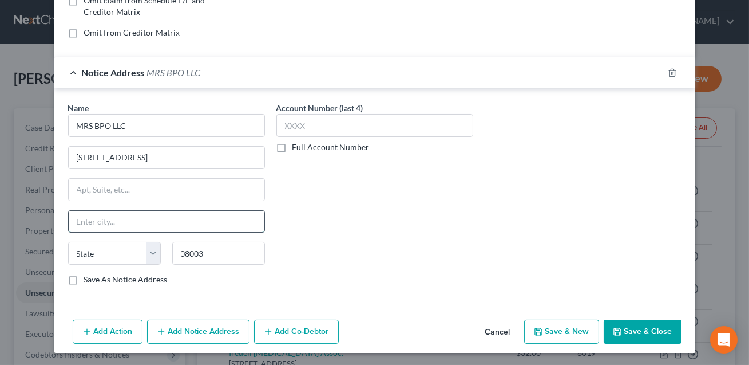
select select "33"
click at [214, 255] on input "08003" at bounding box center [218, 252] width 93 height 23
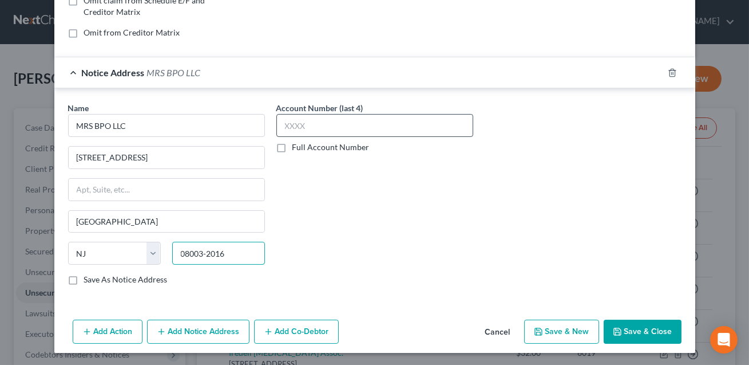
type input "08003-2016"
click at [283, 125] on input "text" at bounding box center [374, 125] width 197 height 23
type input "0775"
click at [659, 329] on button "Save & Close" at bounding box center [643, 331] width 78 height 24
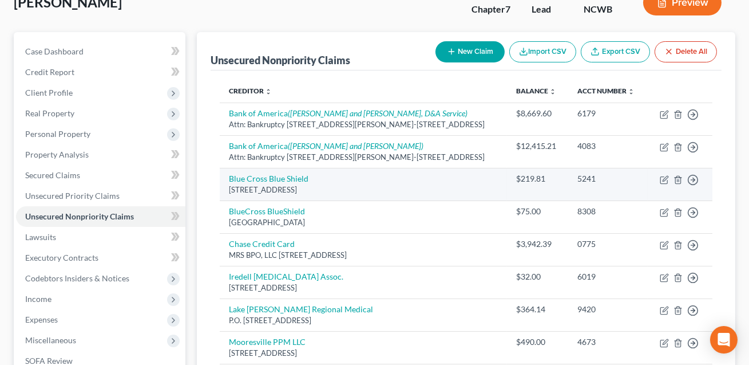
scroll to position [459, 0]
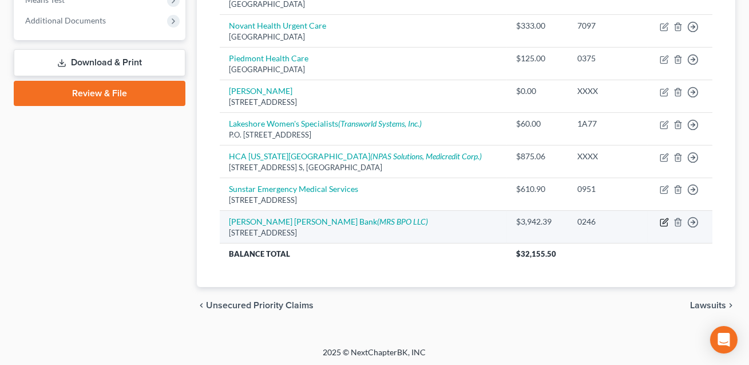
click at [666, 217] on icon "button" at bounding box center [664, 221] width 9 height 9
select select "48"
select select "2"
select select "0"
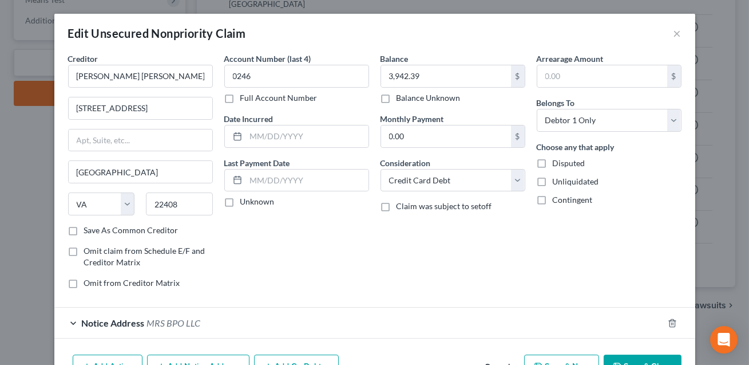
scroll to position [69, 0]
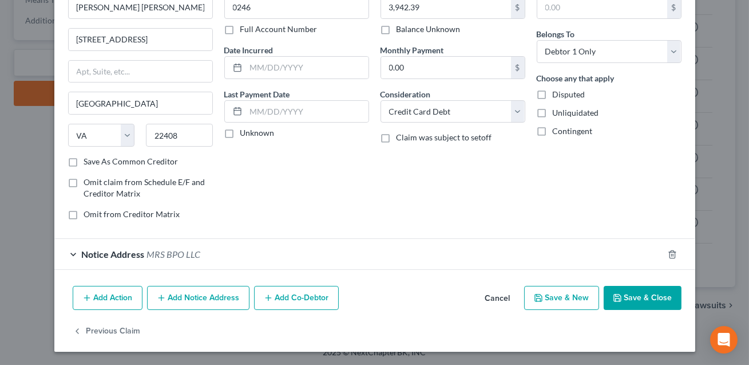
click at [187, 304] on button "Add Notice Address" at bounding box center [198, 298] width 102 height 24
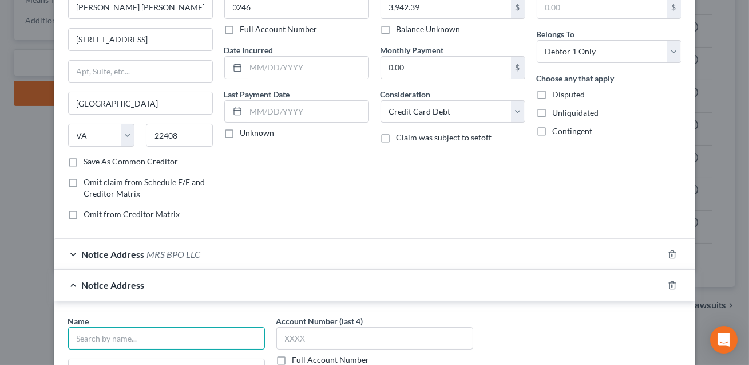
click at [130, 331] on input "text" at bounding box center [166, 338] width 197 height 23
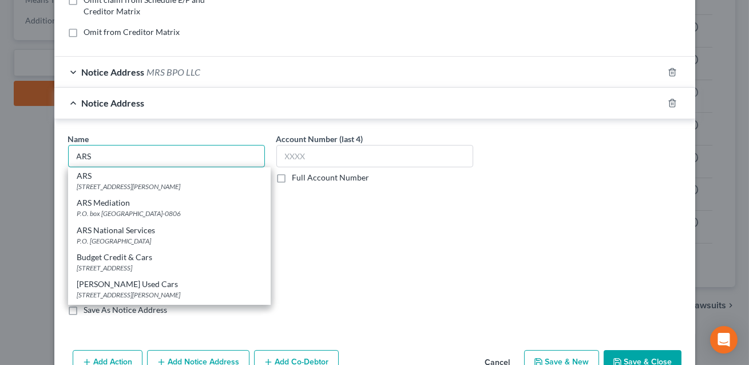
scroll to position [252, 0]
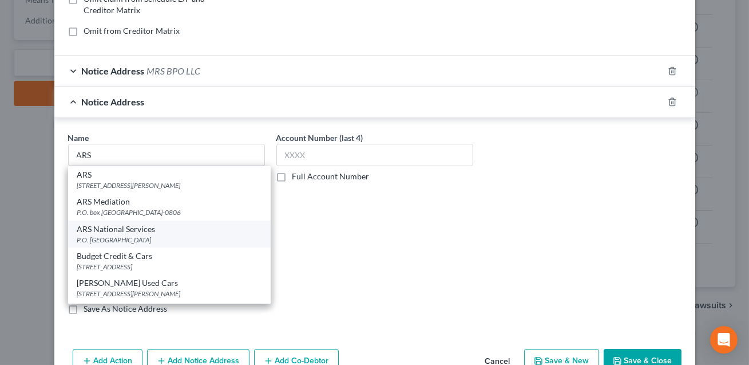
click at [121, 238] on div "P.O. [GEOGRAPHIC_DATA]" at bounding box center [169, 240] width 184 height 10
type input "ARS National Services"
type input "P.O. Box 496046"
type input "Escondido"
select select "4"
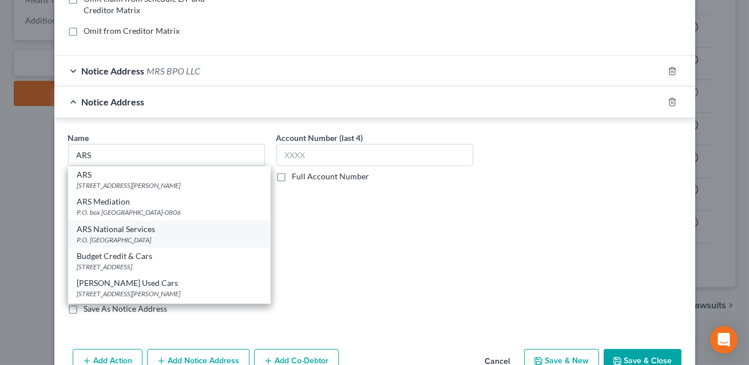
type input "92046"
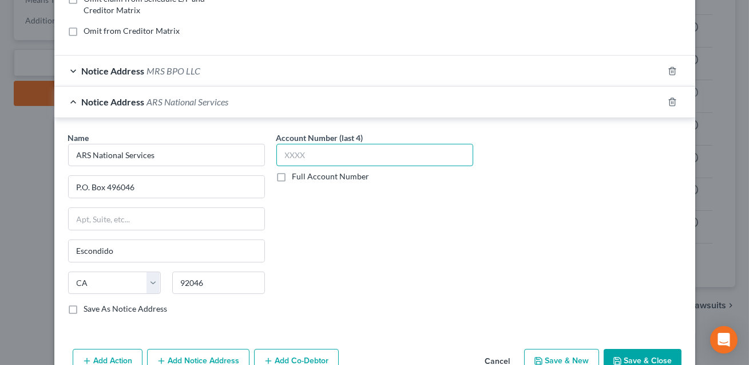
click at [307, 155] on input "text" at bounding box center [374, 155] width 197 height 23
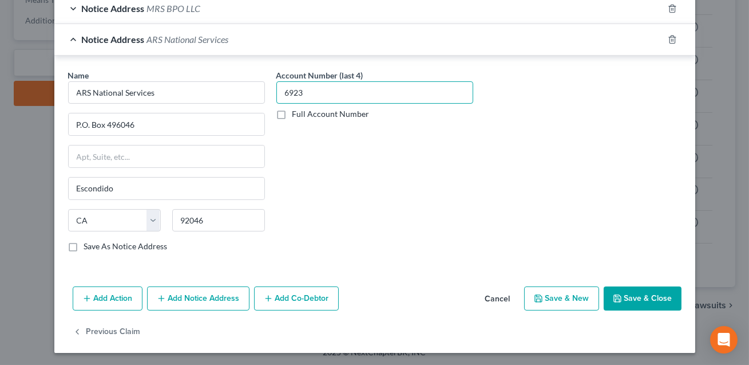
type input "6923"
click at [615, 298] on icon "button" at bounding box center [617, 298] width 9 height 9
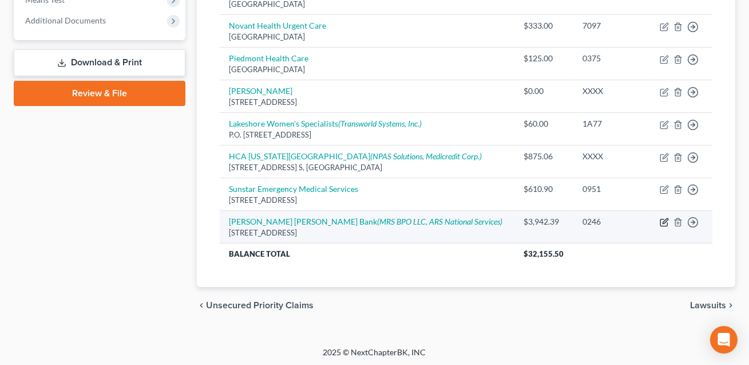
click at [667, 221] on icon "button" at bounding box center [663, 222] width 7 height 7
select select "48"
select select "2"
select select "0"
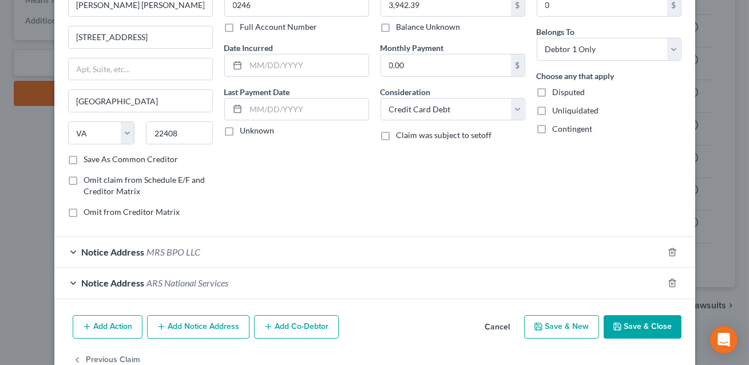
scroll to position [100, 0]
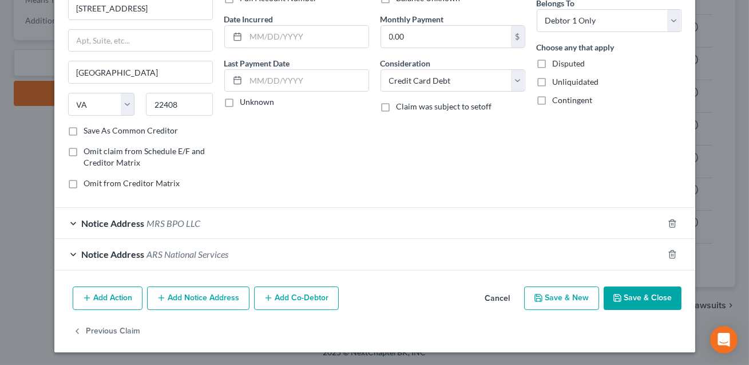
click at [200, 300] on button "Add Notice Address" at bounding box center [198, 298] width 102 height 24
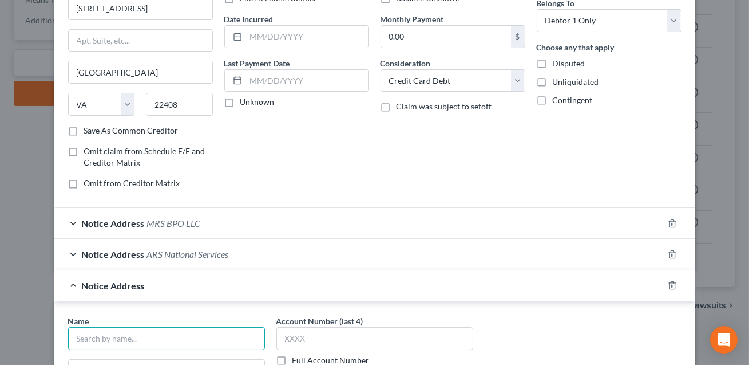
click at [167, 335] on input "text" at bounding box center [166, 338] width 197 height 23
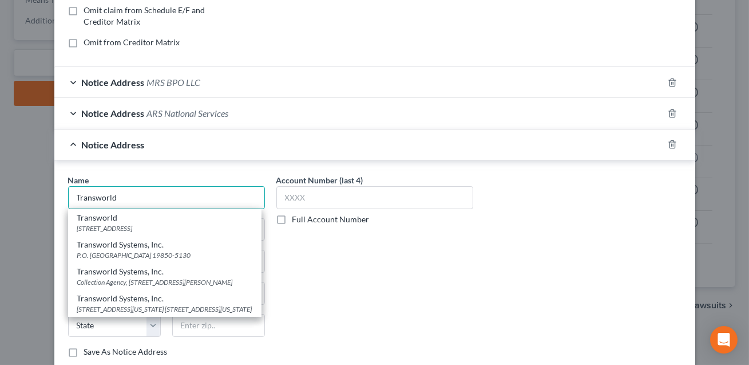
scroll to position [241, 0]
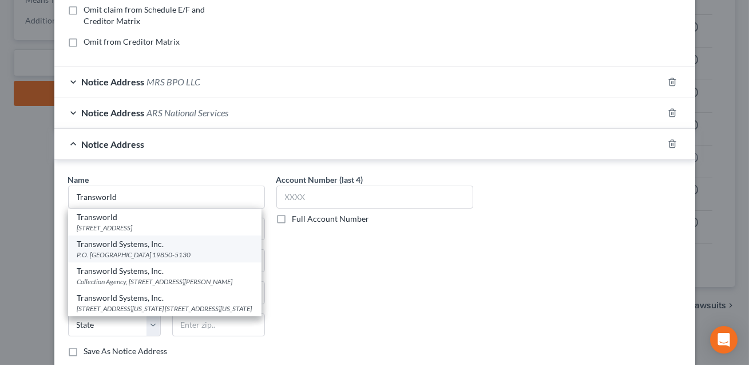
click at [119, 251] on div "P.O. [GEOGRAPHIC_DATA] 19850-5130" at bounding box center [164, 255] width 175 height 10
type input "Transworld Systems, Inc."
type input "P.O. Box 15130"
type input "Wilmington"
select select "7"
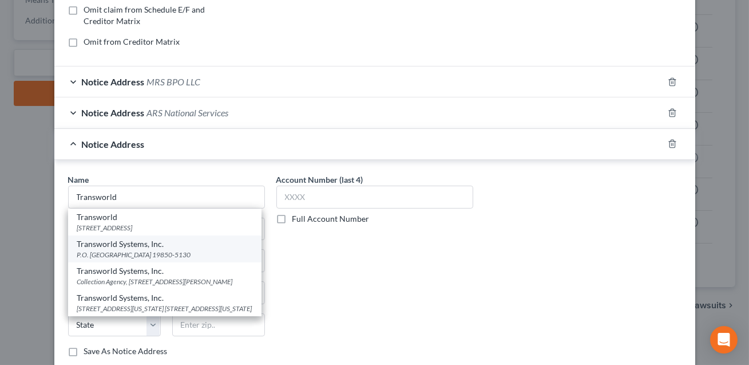
type input "19850-5130"
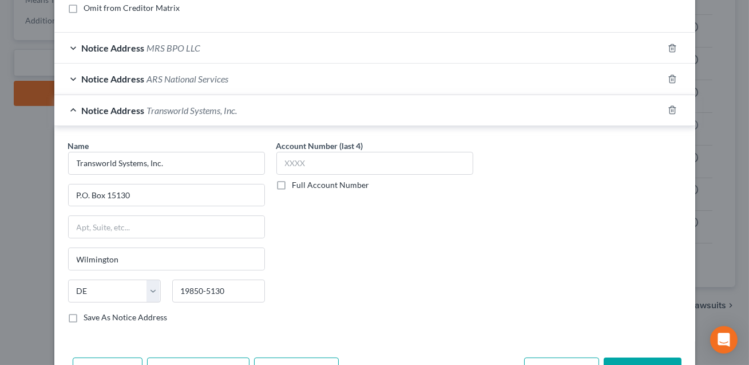
scroll to position [275, 0]
click at [303, 165] on input "text" at bounding box center [374, 162] width 197 height 23
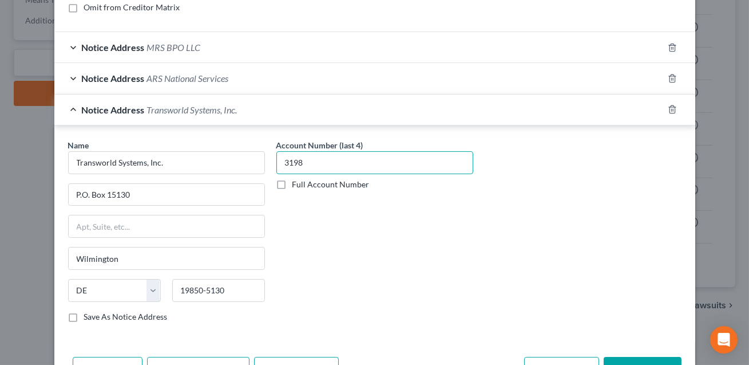
scroll to position [345, 0]
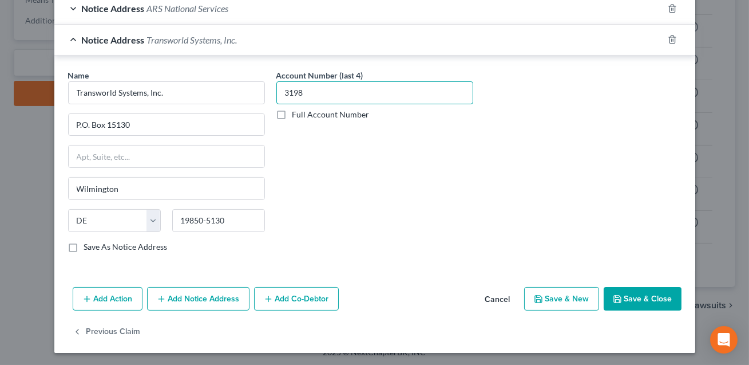
type input "3198"
click at [632, 291] on button "Save & Close" at bounding box center [643, 299] width 78 height 24
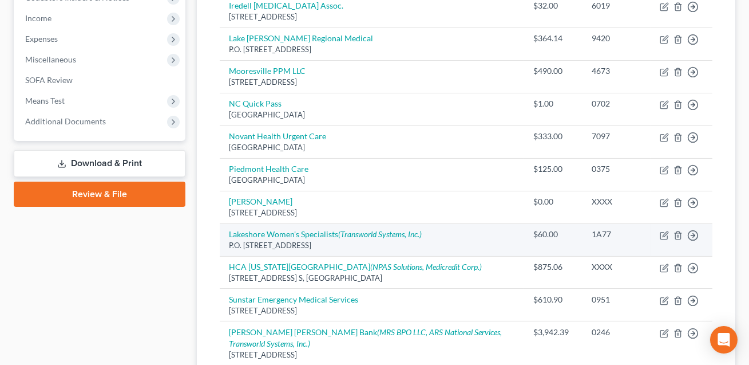
scroll to position [358, 0]
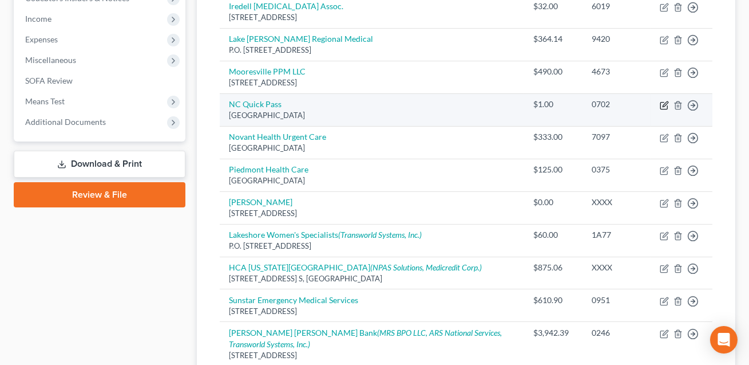
click at [664, 104] on icon "button" at bounding box center [665, 103] width 5 height 5
select select "45"
select select "14"
select select "0"
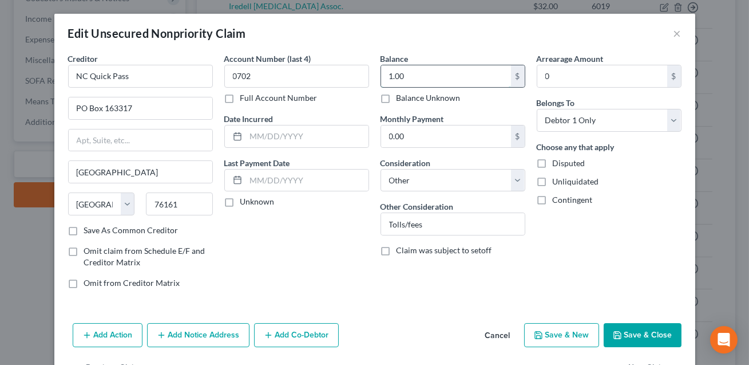
click at [421, 73] on input "1.00" at bounding box center [446, 76] width 130 height 22
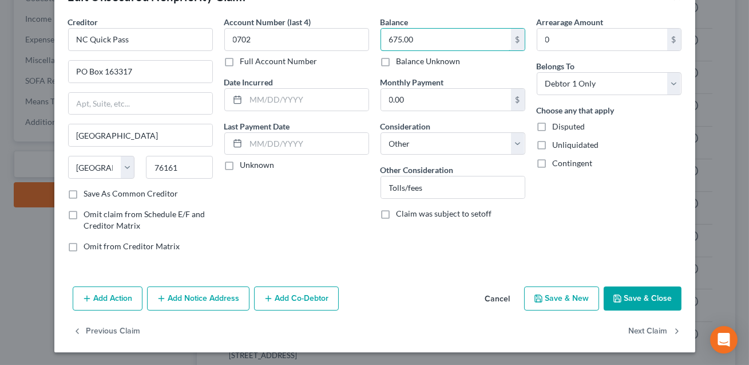
type input "675.00"
click at [624, 296] on button "Save & Close" at bounding box center [643, 298] width 78 height 24
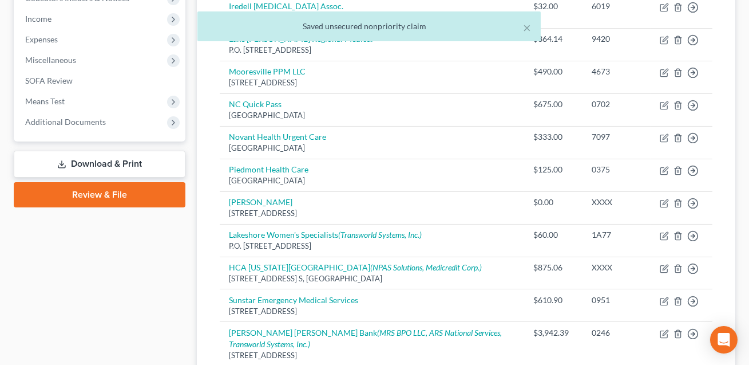
click at [35, 23] on div "× Saved unsecured nonpriority claim" at bounding box center [368, 28] width 749 height 35
click at [39, 18] on div "× Saved unsecured nonpriority claim" at bounding box center [368, 28] width 749 height 35
click at [37, 19] on div "× Saved unsecured nonpriority claim" at bounding box center [368, 28] width 749 height 35
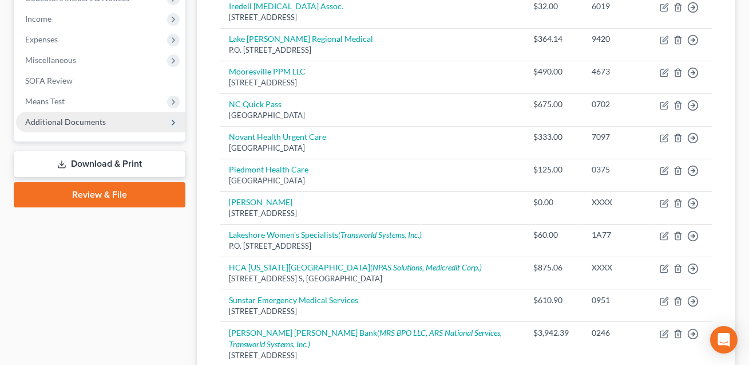
scroll to position [235, 0]
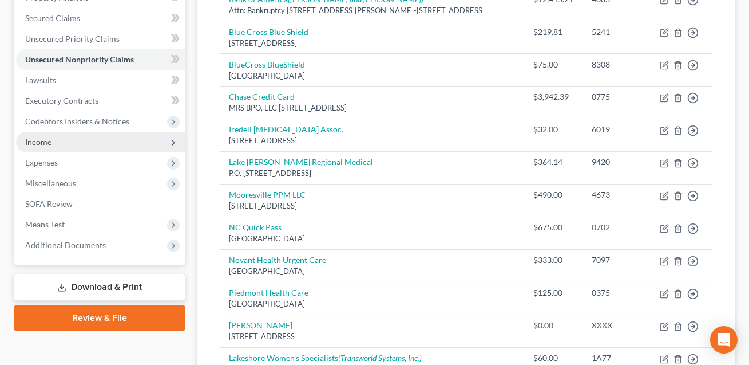
click at [37, 145] on span "Income" at bounding box center [100, 142] width 169 height 21
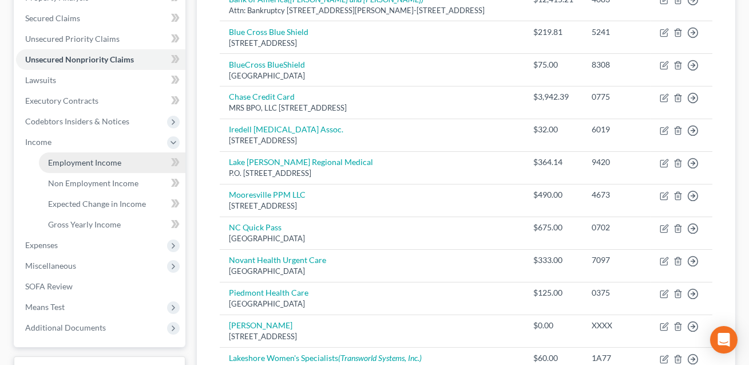
click at [54, 166] on link "Employment Income" at bounding box center [112, 162] width 146 height 21
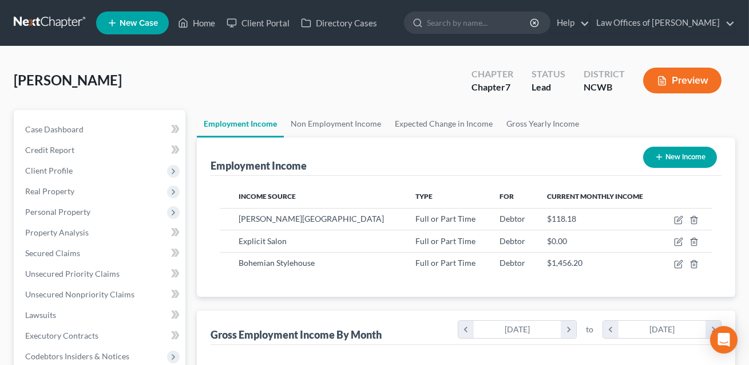
scroll to position [205, 300]
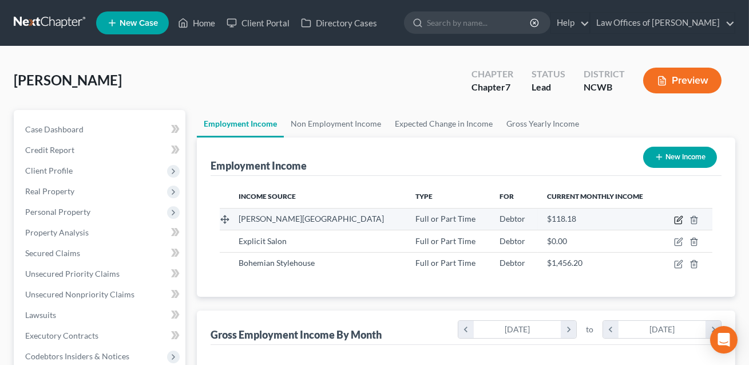
click at [679, 216] on icon "button" at bounding box center [678, 219] width 9 height 9
select select "0"
select select "28"
select select "0"
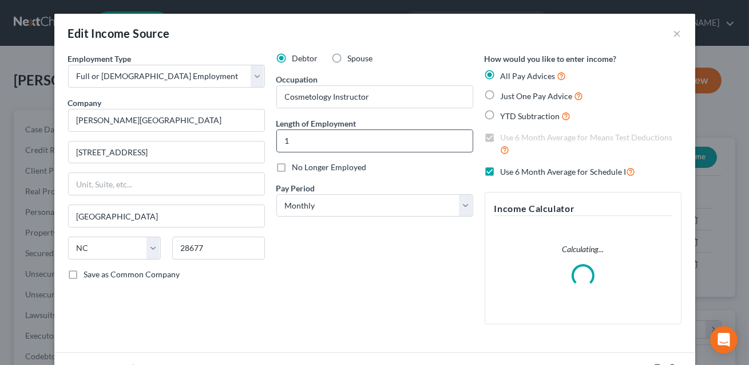
click at [324, 146] on input "1" at bounding box center [375, 141] width 196 height 22
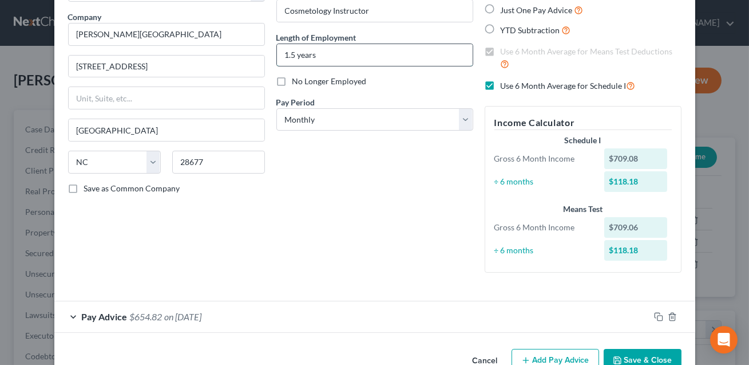
scroll to position [115, 0]
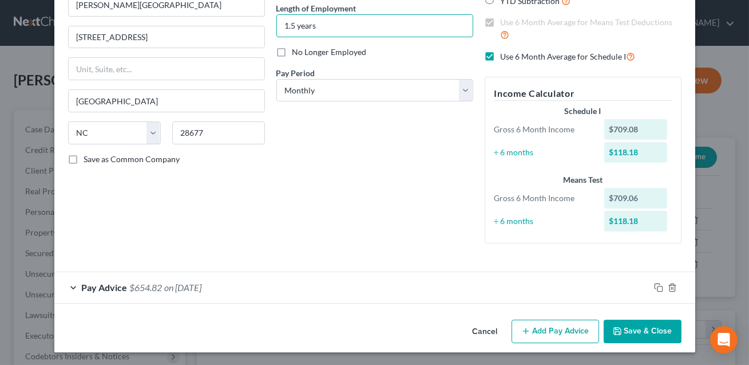
type input "1.5 years"
click at [307, 288] on div "Pay Advice $654.82 on [DATE]" at bounding box center [351, 287] width 595 height 30
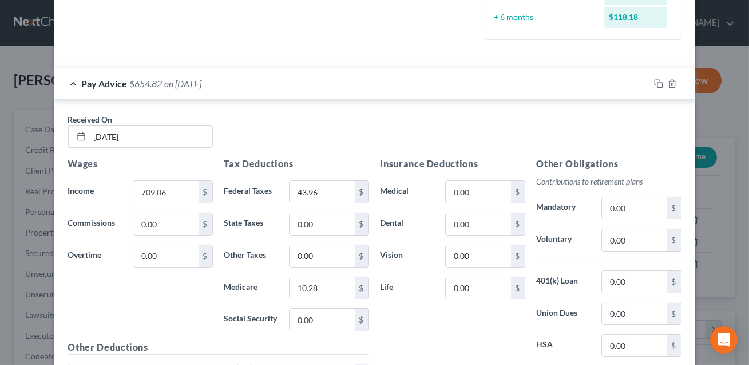
scroll to position [438, 0]
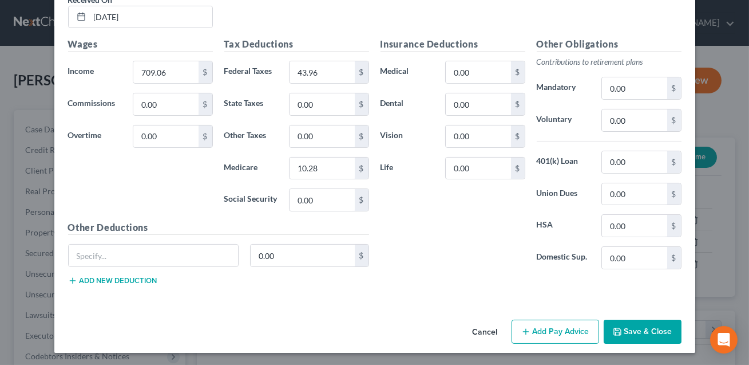
click at [562, 334] on button "Add Pay Advice" at bounding box center [556, 331] width 88 height 24
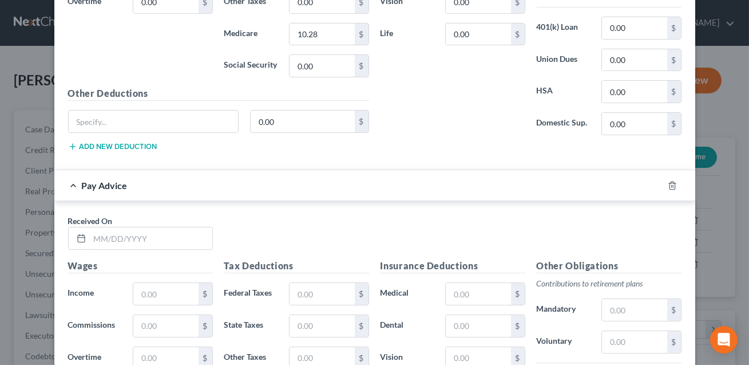
scroll to position [581, 0]
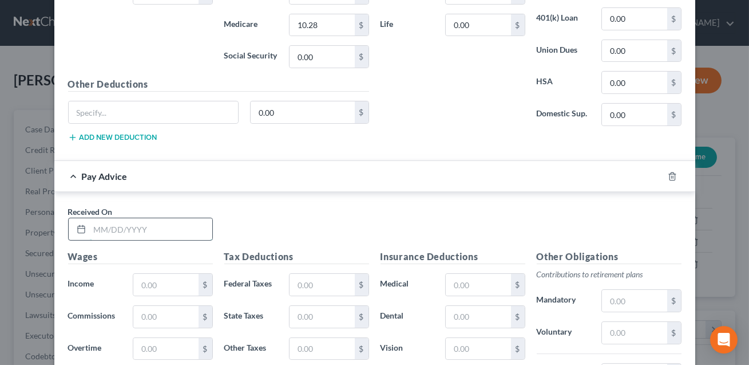
click at [163, 228] on input "text" at bounding box center [151, 229] width 122 height 22
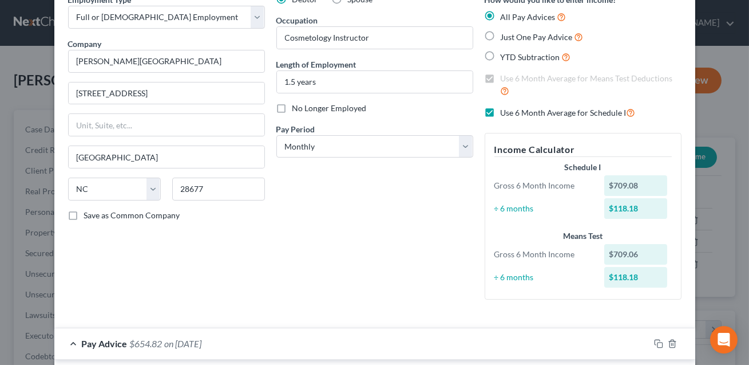
scroll to position [0, 0]
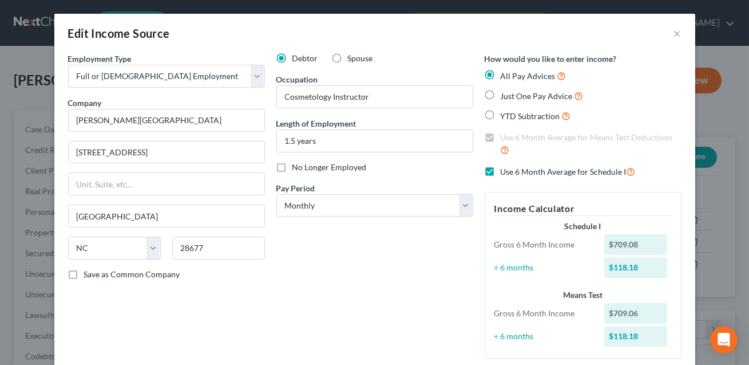
click at [501, 95] on label "Just One Pay Advice" at bounding box center [542, 95] width 83 height 13
click at [505, 95] on input "Just One Pay Advice" at bounding box center [508, 92] width 7 height 7
radio input "true"
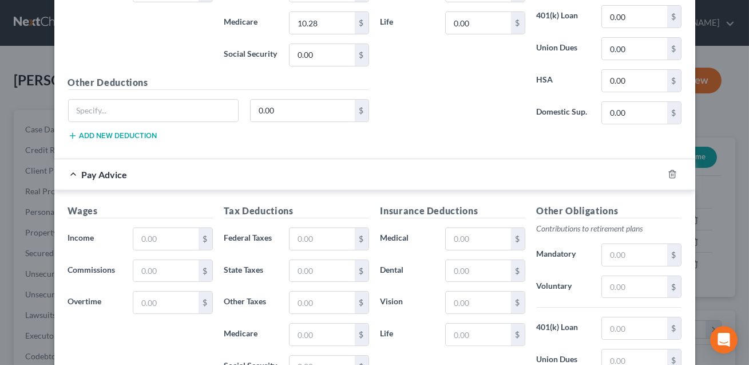
scroll to position [460, 0]
click at [168, 240] on input "text" at bounding box center [165, 239] width 65 height 22
type input "900.00"
click at [303, 234] on input "text" at bounding box center [322, 239] width 65 height 22
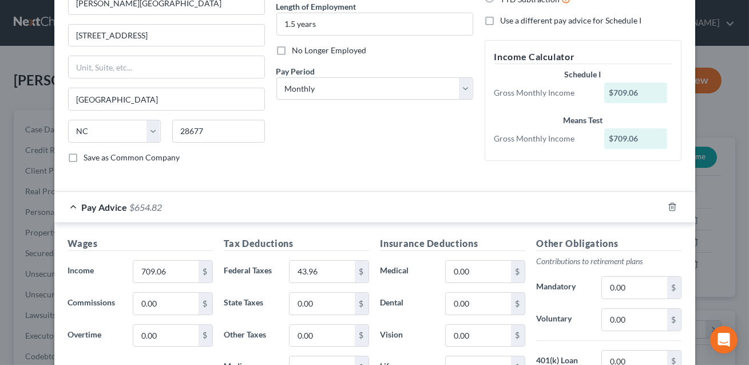
scroll to position [0, 0]
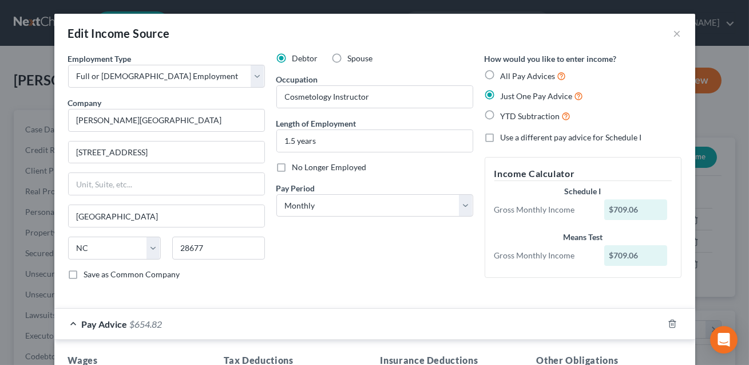
type input "68.85"
click at [501, 74] on label "All Pay Advices" at bounding box center [534, 75] width 66 height 13
click at [505, 74] on input "All Pay Advices" at bounding box center [508, 72] width 7 height 7
radio input "true"
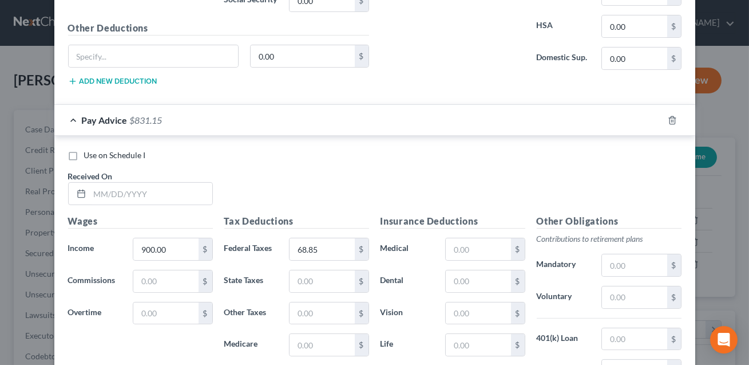
scroll to position [645, 0]
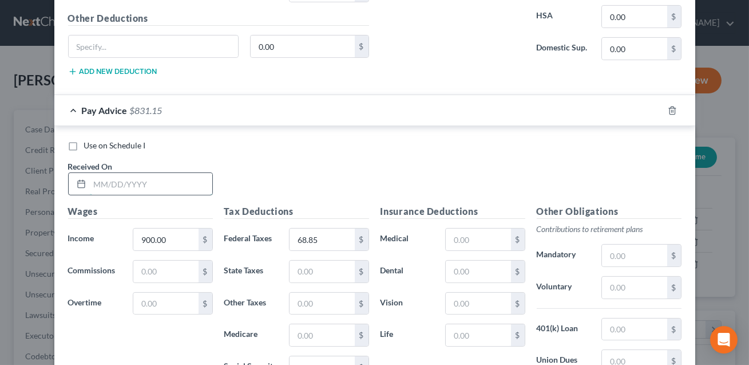
click at [96, 182] on input "text" at bounding box center [151, 184] width 122 height 22
type input "[DATE]"
click at [84, 143] on label "Use on Schedule I" at bounding box center [115, 145] width 62 height 11
click at [89, 143] on input "Use on Schedule I" at bounding box center [92, 143] width 7 height 7
checkbox input "true"
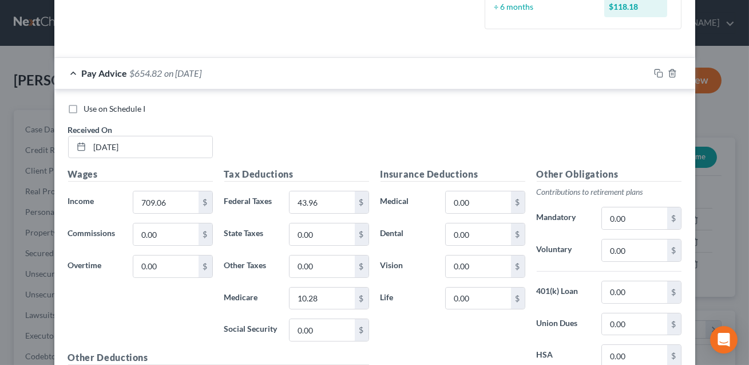
scroll to position [272, 0]
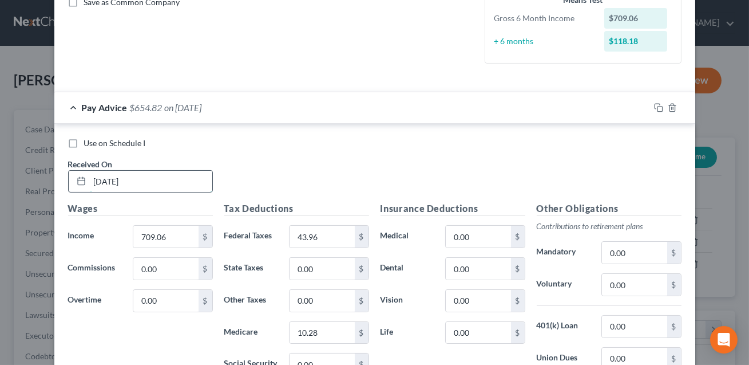
click at [101, 180] on input "[DATE]" at bounding box center [151, 182] width 122 height 22
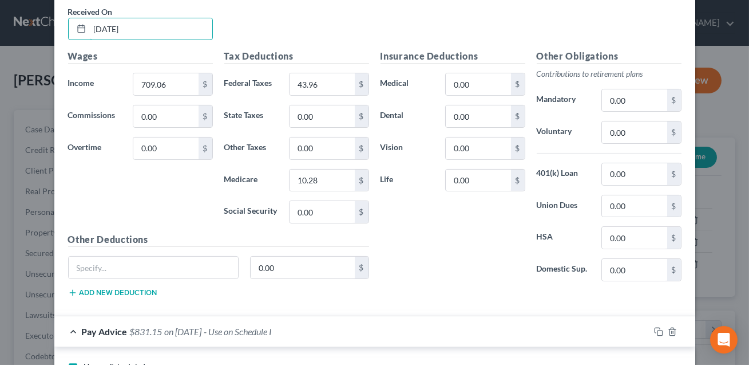
scroll to position [427, 0]
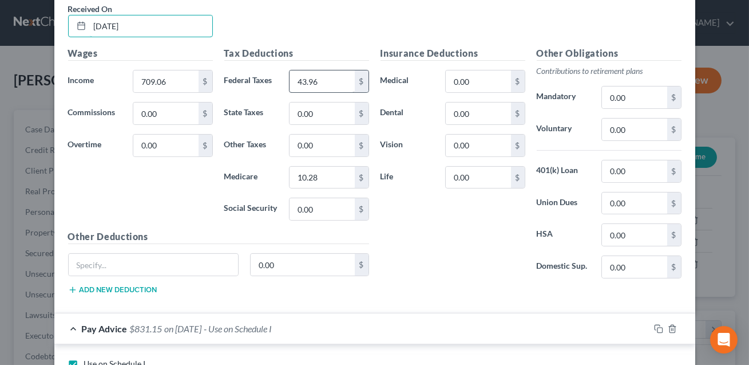
type input "[DATE]"
click at [324, 82] on input "43.96" at bounding box center [322, 81] width 65 height 22
click at [192, 87] on input "709.06" at bounding box center [165, 81] width 65 height 22
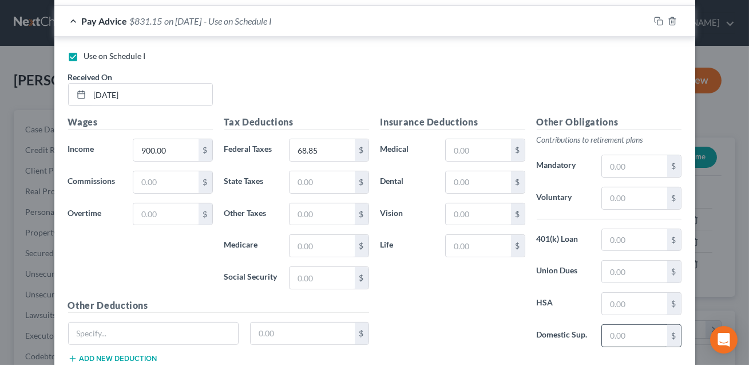
scroll to position [794, 0]
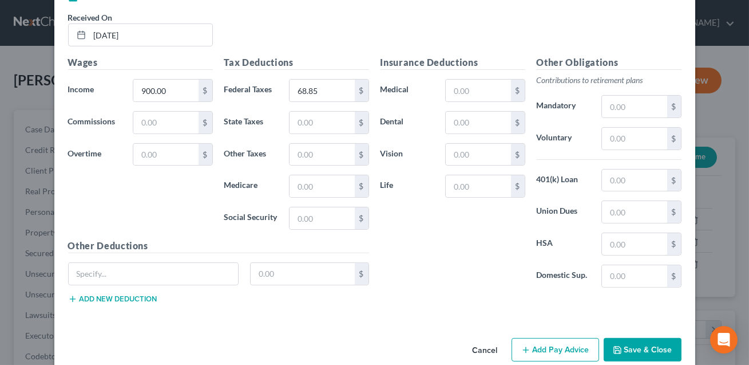
type input "846.04"
click at [619, 339] on button "Save & Close" at bounding box center [643, 350] width 78 height 24
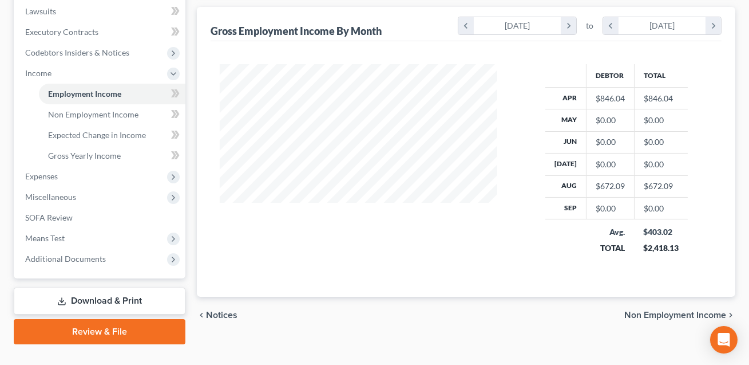
scroll to position [324, 0]
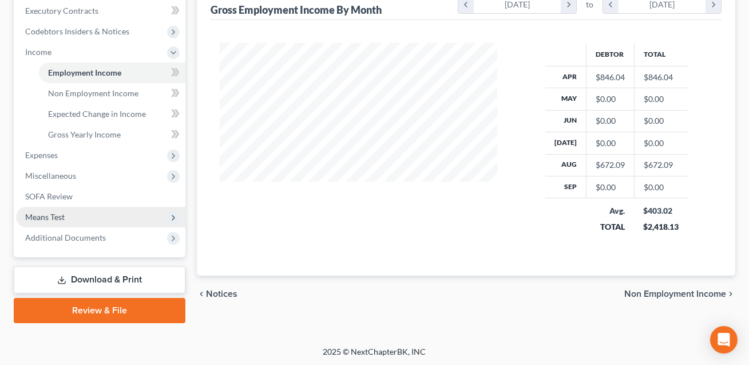
click at [57, 212] on span "Means Test" at bounding box center [44, 217] width 39 height 10
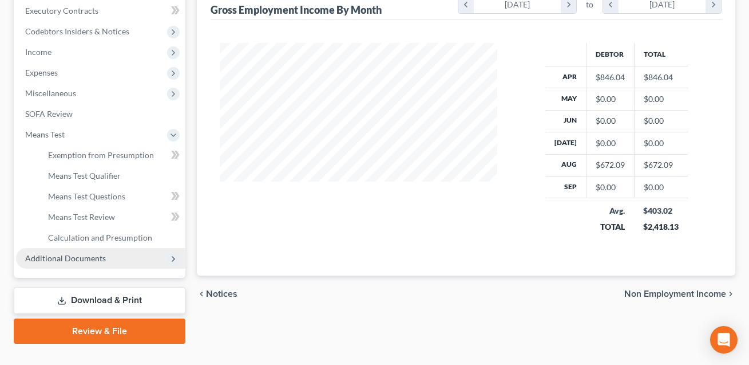
click at [67, 257] on span "Additional Documents" at bounding box center [65, 258] width 81 height 10
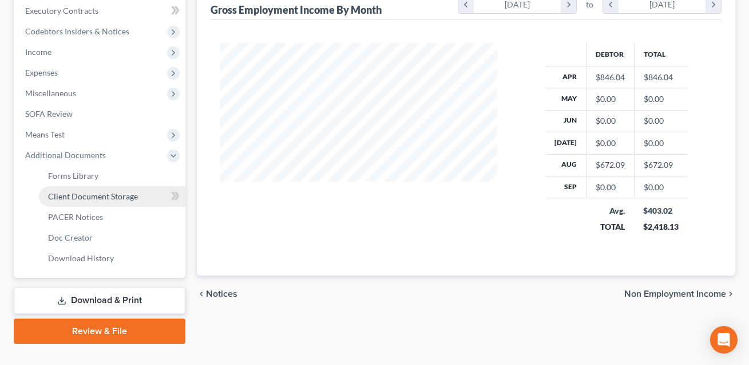
click at [81, 196] on span "Client Document Storage" at bounding box center [93, 196] width 90 height 10
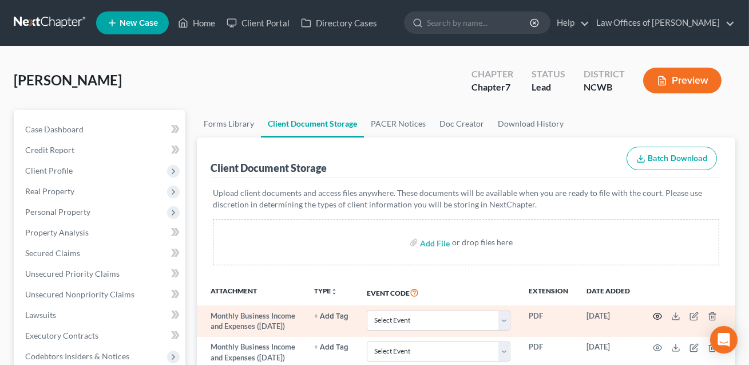
click at [657, 315] on icon "button" at bounding box center [657, 315] width 9 height 9
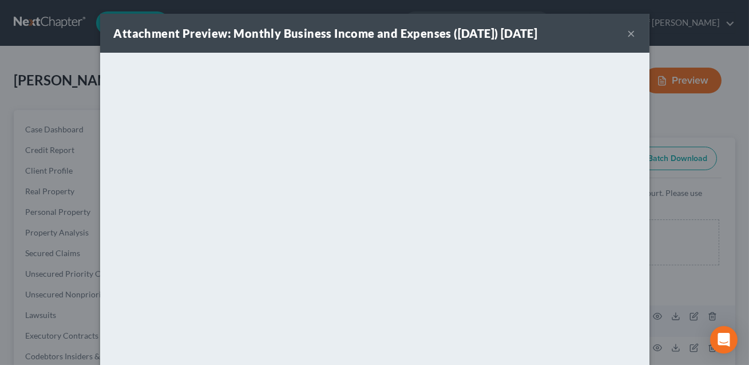
click at [631, 34] on button "×" at bounding box center [632, 33] width 8 height 14
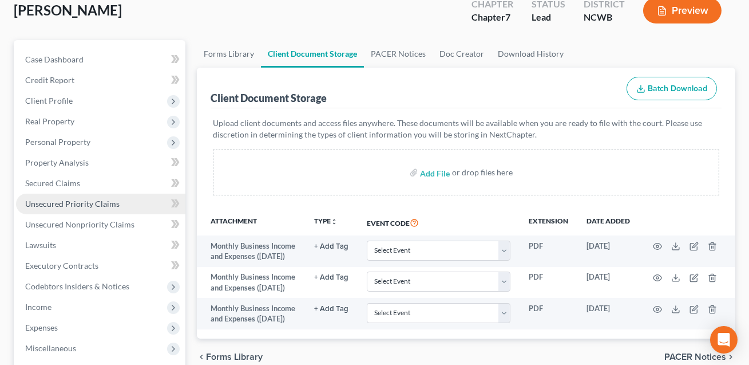
scroll to position [195, 0]
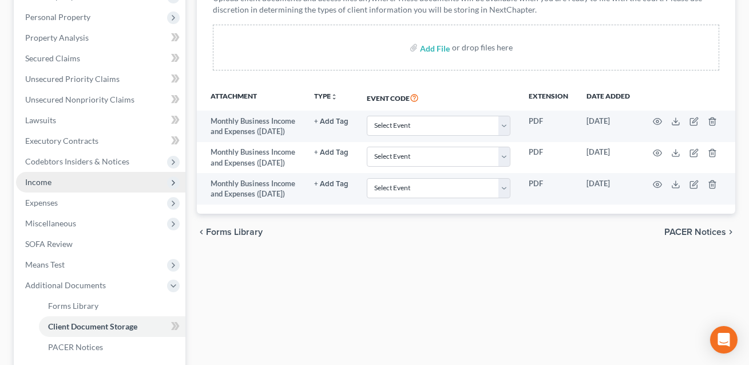
click at [35, 180] on span "Income" at bounding box center [38, 182] width 26 height 10
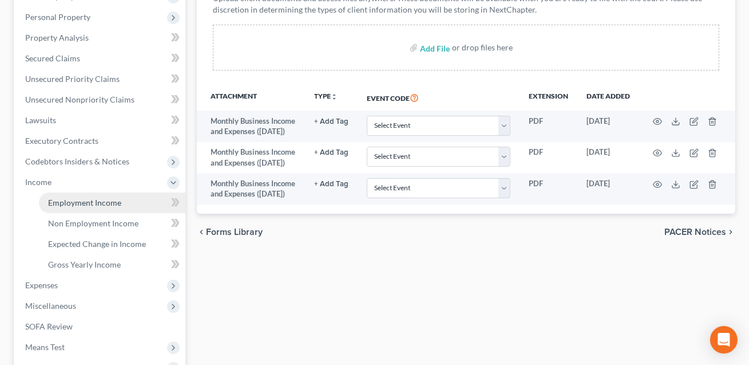
click at [68, 203] on span "Employment Income" at bounding box center [84, 202] width 73 height 10
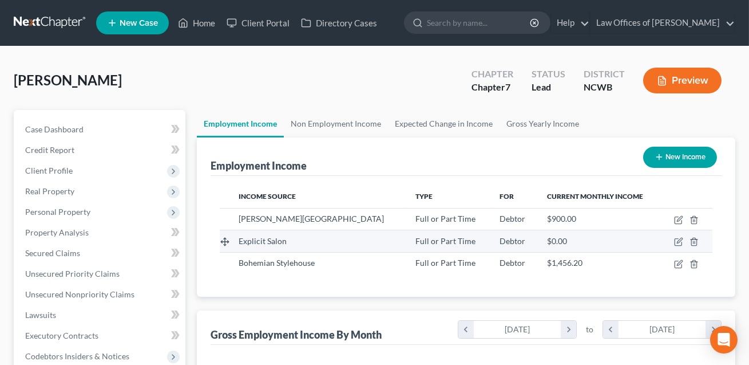
scroll to position [205, 300]
click at [696, 239] on icon "button" at bounding box center [693, 241] width 5 height 7
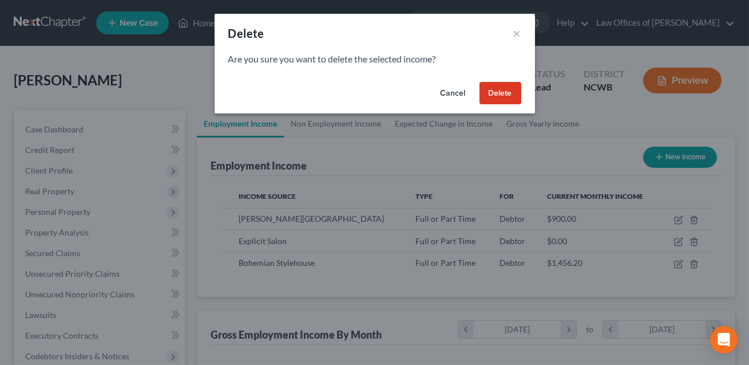
click at [499, 96] on button "Delete" at bounding box center [501, 93] width 42 height 23
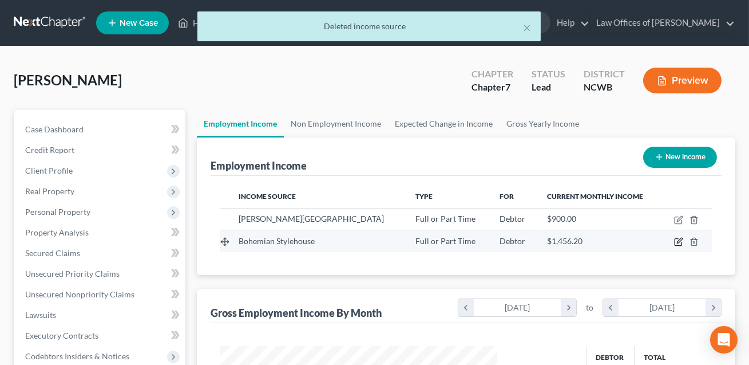
click at [679, 243] on icon "button" at bounding box center [678, 241] width 9 height 9
select select "0"
select select "28"
select select "2"
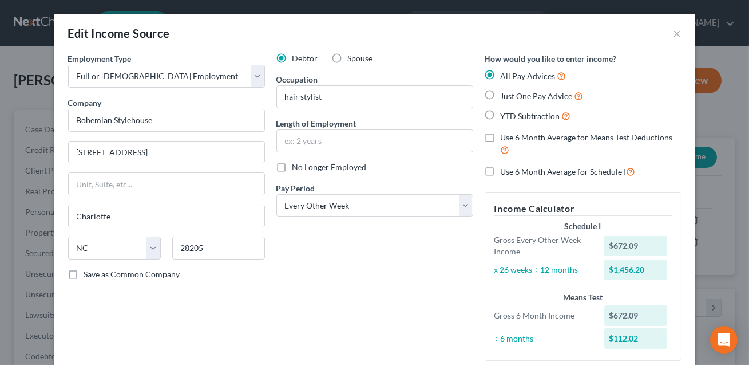
click at [292, 164] on label "No Longer Employed" at bounding box center [329, 166] width 74 height 11
click at [297, 164] on input "No Longer Employed" at bounding box center [300, 164] width 7 height 7
checkbox input "true"
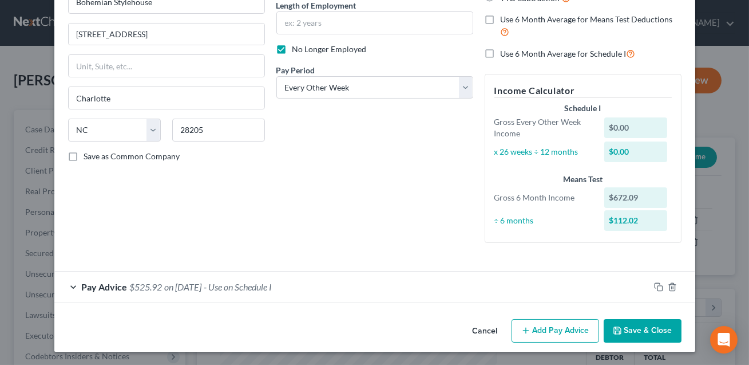
click at [350, 283] on div "Pay Advice $525.92 on [DATE] - Use on Schedule I" at bounding box center [351, 286] width 595 height 30
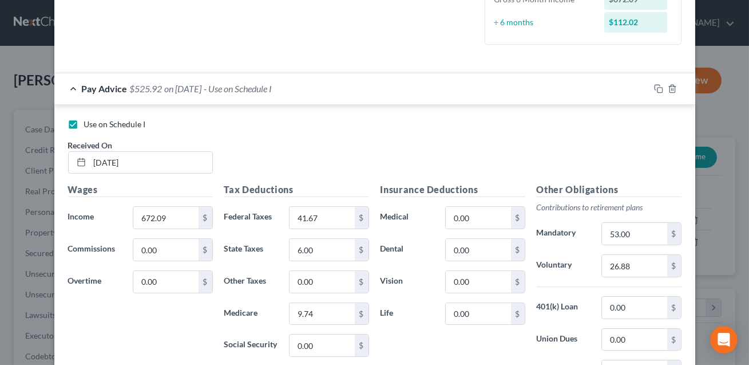
scroll to position [335, 0]
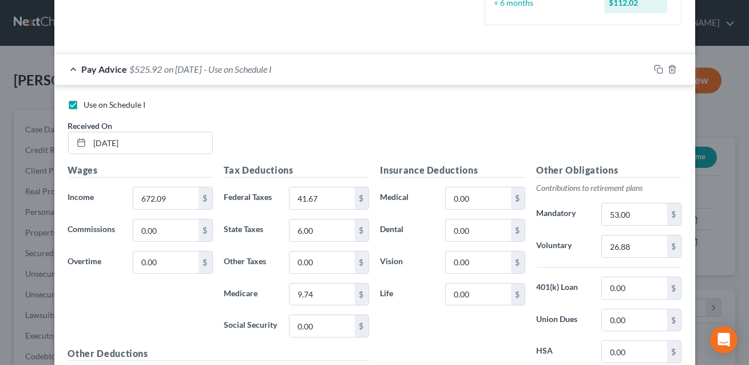
click at [84, 102] on label "Use on Schedule I" at bounding box center [115, 104] width 62 height 11
click at [89, 102] on input "Use on Schedule I" at bounding box center [92, 102] width 7 height 7
checkbox input "false"
drag, startPoint x: 142, startPoint y: 137, endPoint x: 77, endPoint y: 148, distance: 66.2
click at [77, 148] on div "[DATE]" at bounding box center [140, 143] width 145 height 23
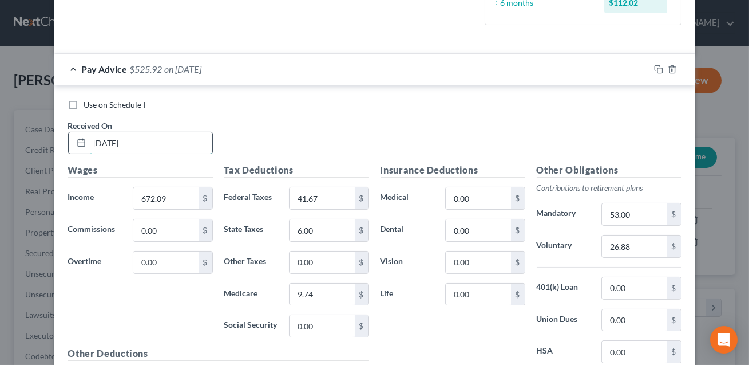
drag, startPoint x: 148, startPoint y: 142, endPoint x: 88, endPoint y: 143, distance: 60.1
click at [88, 143] on div "[DATE]" at bounding box center [140, 143] width 145 height 23
type input "[DATE]"
click at [630, 213] on input "53.00" at bounding box center [634, 214] width 65 height 22
click at [171, 199] on input "672.09" at bounding box center [165, 198] width 65 height 22
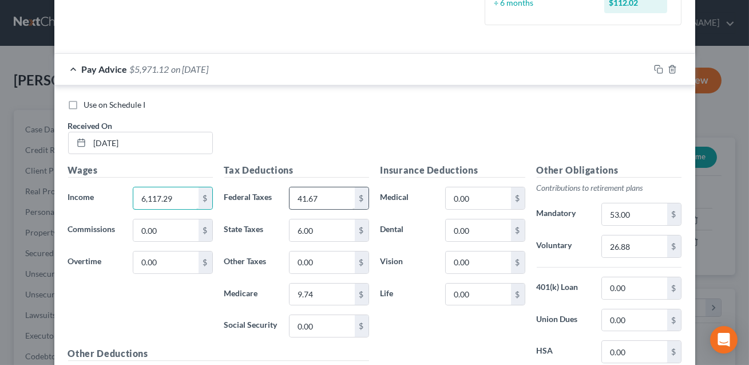
type input "6,117.29"
click at [340, 195] on input "41.67" at bounding box center [322, 198] width 65 height 22
click at [615, 211] on input "53.00" at bounding box center [634, 214] width 65 height 22
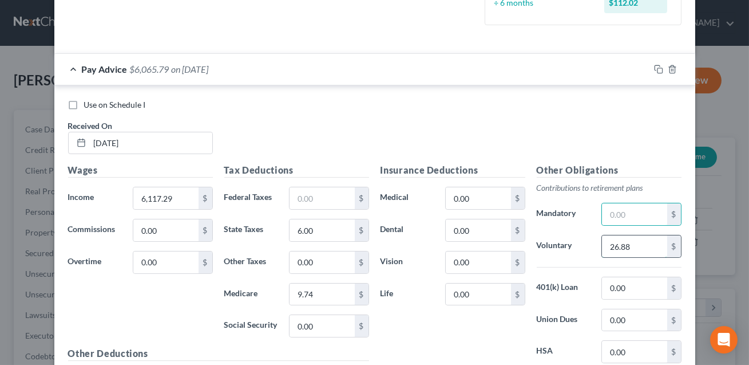
click at [626, 248] on input "26.88" at bounding box center [634, 246] width 65 height 22
click at [323, 294] on input "9.74" at bounding box center [322, 294] width 65 height 22
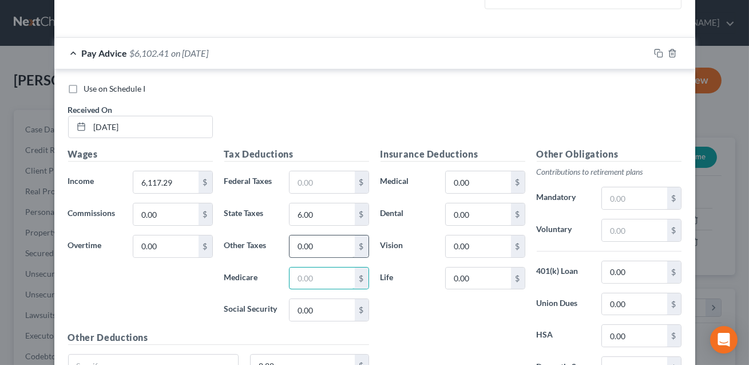
scroll to position [461, 0]
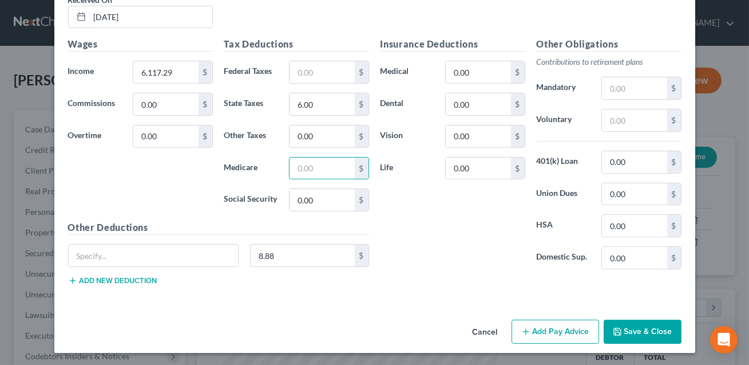
click at [628, 326] on button "Save & Close" at bounding box center [643, 331] width 78 height 24
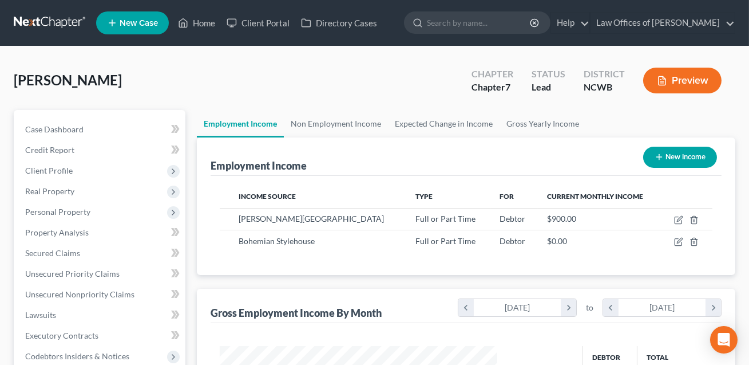
click at [675, 152] on button "New Income" at bounding box center [680, 156] width 74 height 21
select select "0"
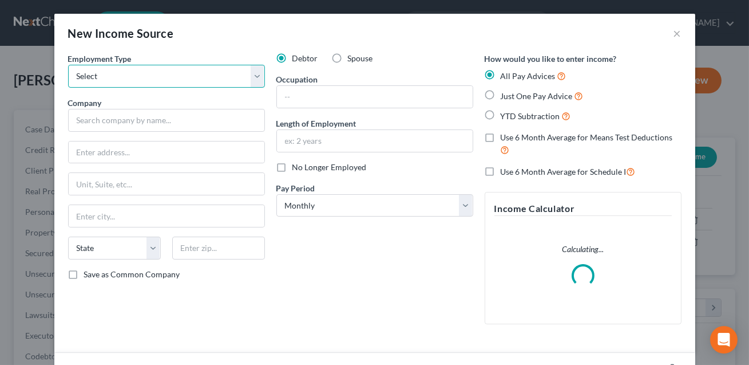
click at [181, 75] on select "Select Full or [DEMOGRAPHIC_DATA] Employment Self Employment" at bounding box center [166, 76] width 197 height 23
select select "1"
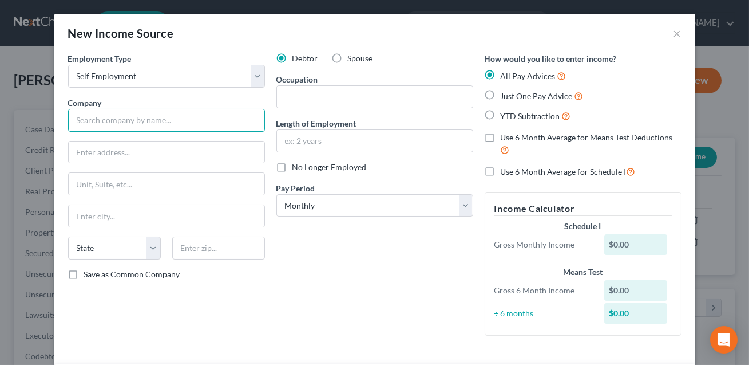
click at [144, 122] on input "text" at bounding box center [166, 120] width 197 height 23
click at [77, 121] on input "Babe & Co." at bounding box center [166, 120] width 197 height 23
type input "dba Babe & Co."
click at [289, 92] on input "text" at bounding box center [375, 97] width 196 height 22
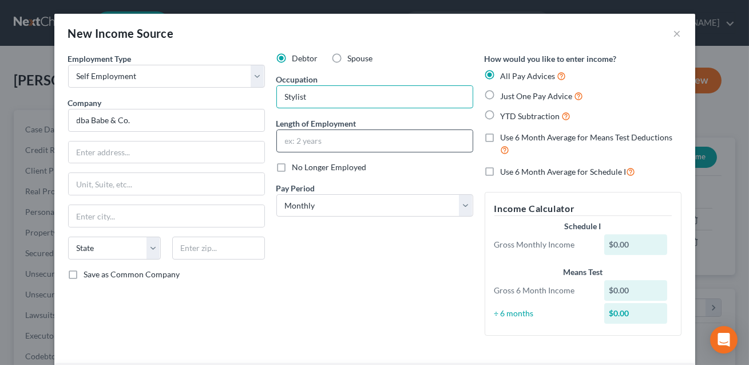
type input "Stylist"
click at [299, 139] on input "text" at bounding box center [375, 141] width 196 height 22
type input "since 8/25"
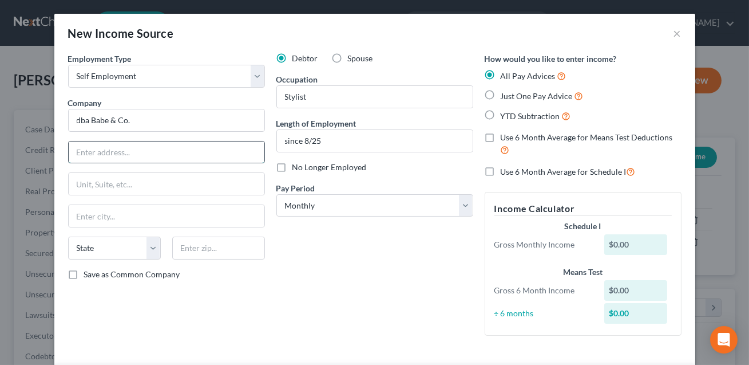
click at [152, 153] on input "text" at bounding box center [167, 152] width 196 height 22
type input "[STREET_ADDRESS]"
click at [189, 252] on input "text" at bounding box center [218, 247] width 93 height 23
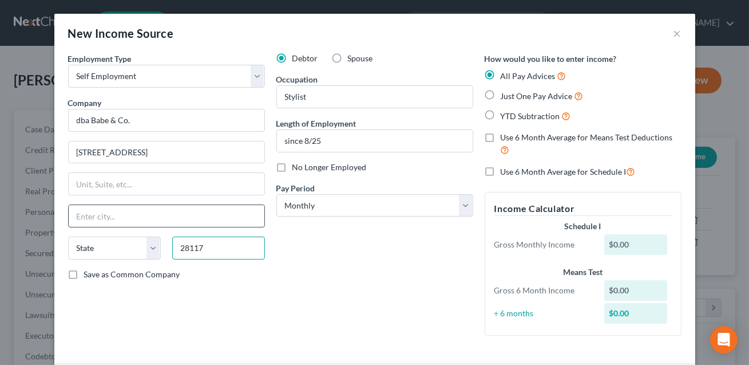
type input "28117"
click at [134, 213] on input "text" at bounding box center [167, 216] width 196 height 22
type input "[GEOGRAPHIC_DATA]"
select select "28"
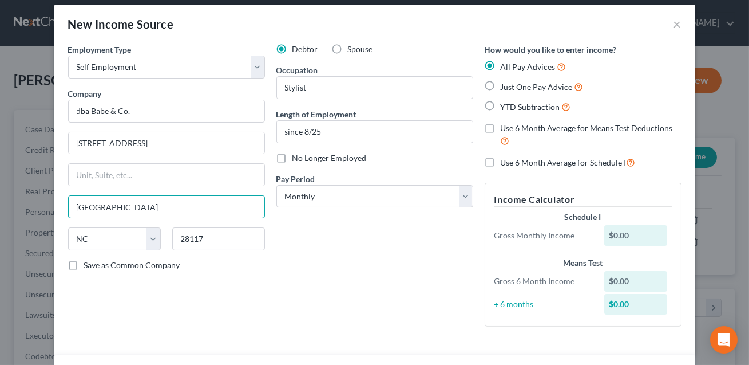
scroll to position [13, 0]
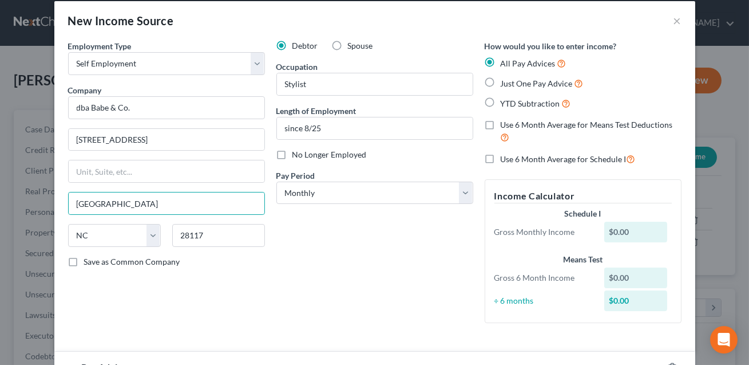
click at [303, 309] on div "Debtor Spouse Occupation Stylist Length of Employment since 8/25 No Longer Empl…" at bounding box center [375, 186] width 208 height 292
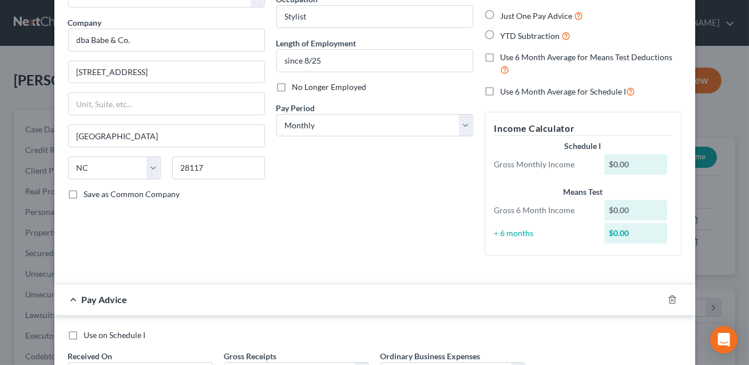
scroll to position [180, 0]
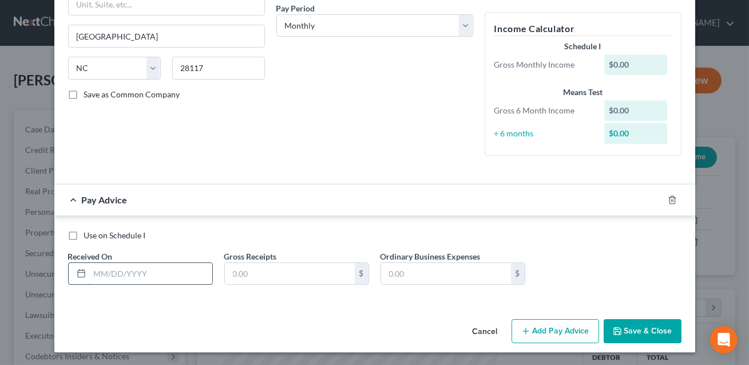
click at [118, 272] on input "text" at bounding box center [151, 274] width 122 height 22
type input "[DATE]"
click at [250, 273] on input "text" at bounding box center [290, 274] width 130 height 22
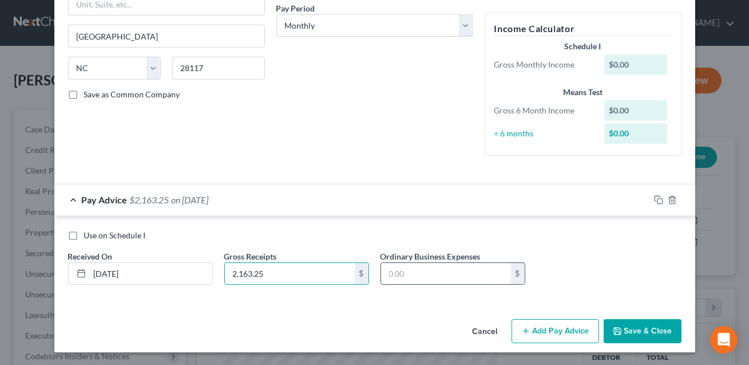
type input "2,163.25"
click at [394, 274] on input "text" at bounding box center [446, 274] width 130 height 22
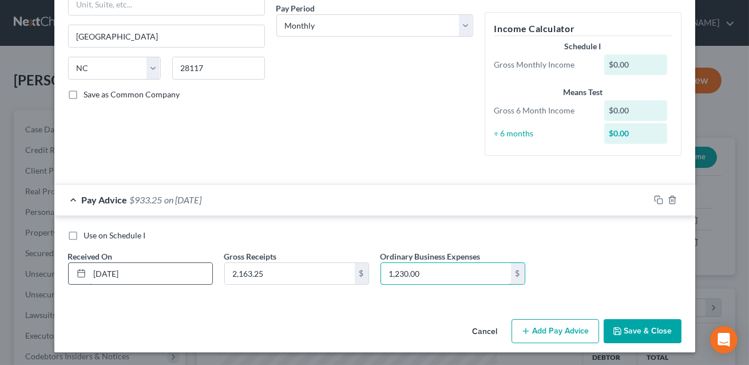
type input "1,230.00"
click at [148, 265] on input "[DATE]" at bounding box center [151, 274] width 122 height 22
click at [144, 271] on input "[DATE]" at bounding box center [151, 274] width 122 height 22
type input "[DATE]"
click at [541, 331] on button "Add Pay Advice" at bounding box center [556, 331] width 88 height 24
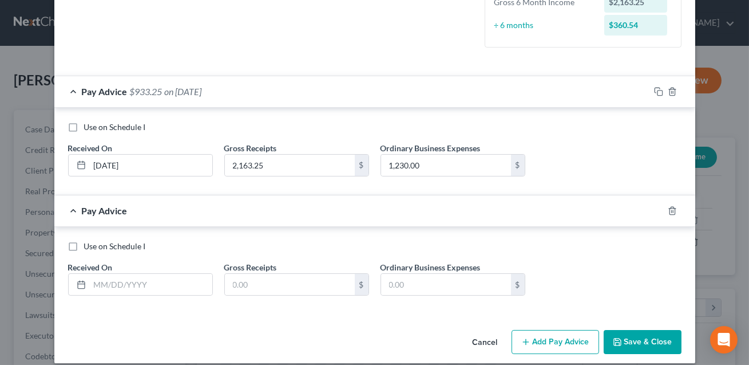
scroll to position [299, 0]
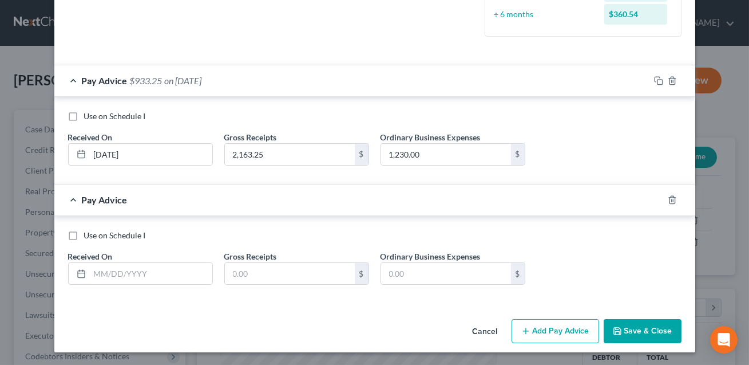
click at [84, 235] on label "Use on Schedule I" at bounding box center [115, 234] width 62 height 11
click at [89, 235] on input "Use on Schedule I" at bounding box center [92, 232] width 7 height 7
click at [112, 276] on input "text" at bounding box center [151, 274] width 122 height 22
click at [289, 264] on input "text" at bounding box center [290, 274] width 130 height 22
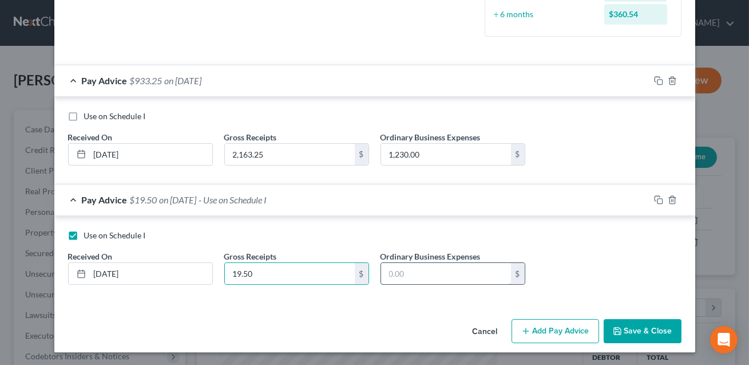
click at [402, 278] on input "text" at bounding box center [446, 274] width 130 height 22
click at [635, 326] on button "Save & Close" at bounding box center [643, 331] width 78 height 24
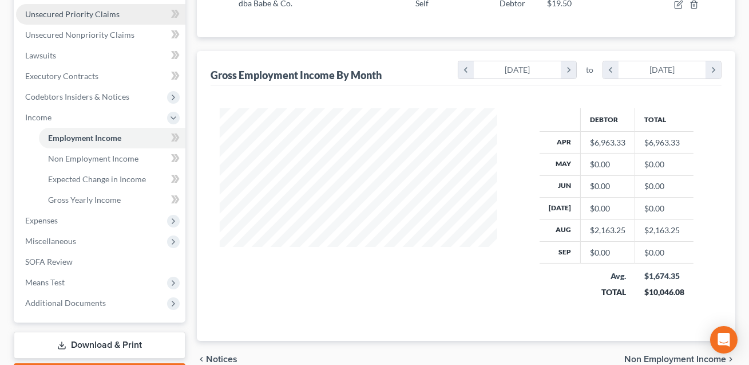
scroll to position [324, 0]
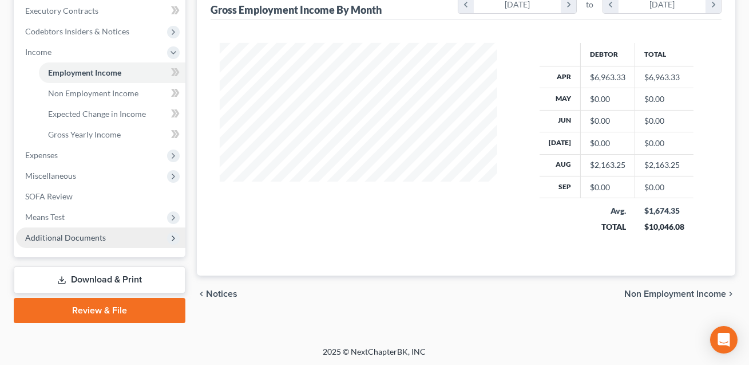
click at [57, 236] on span "Additional Documents" at bounding box center [65, 237] width 81 height 10
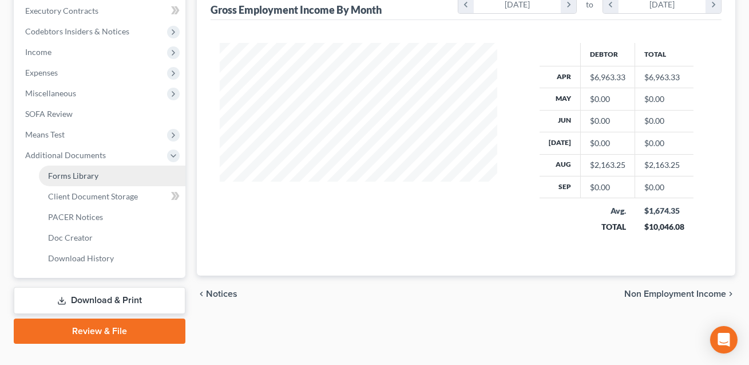
click at [74, 175] on span "Forms Library" at bounding box center [73, 176] width 50 height 10
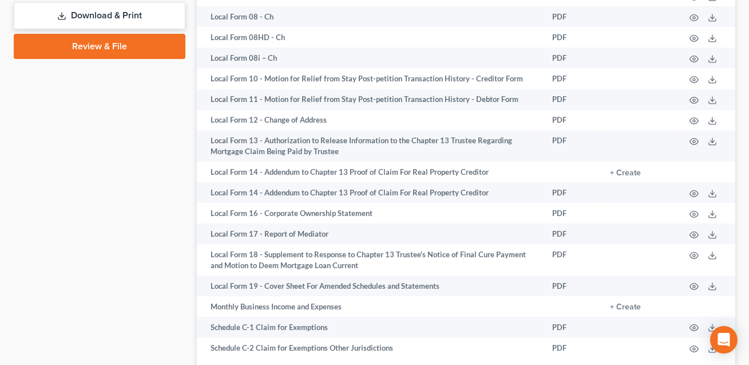
scroll to position [703, 0]
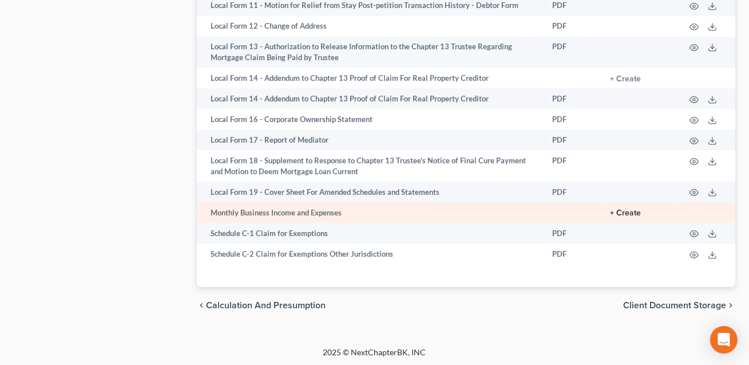
click at [627, 210] on button "+ Create" at bounding box center [625, 213] width 31 height 8
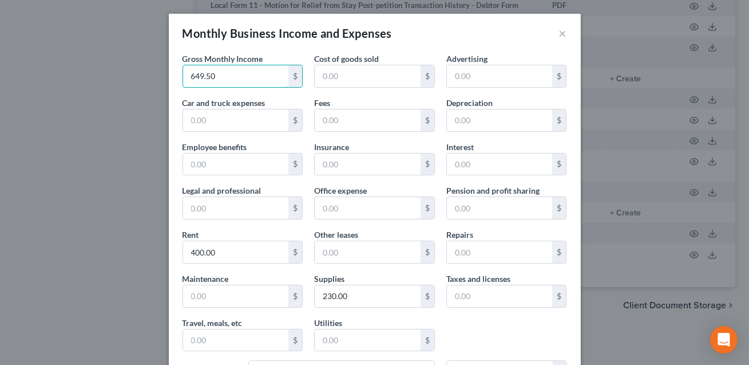
scroll to position [195, 0]
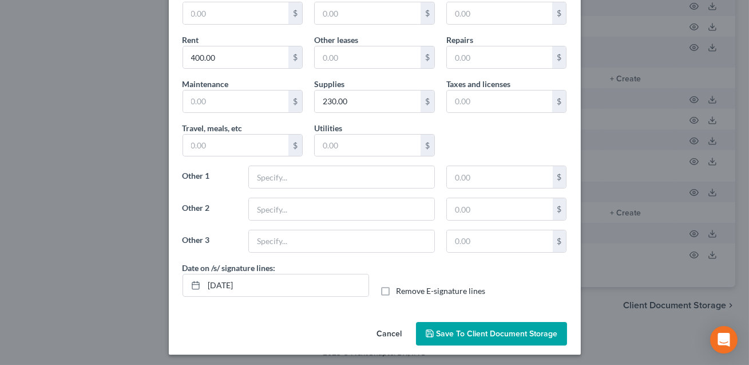
click at [397, 288] on label "Remove E-signature lines" at bounding box center [441, 290] width 89 height 11
click at [401, 288] on input "Remove E-signature lines" at bounding box center [404, 288] width 7 height 7
drag, startPoint x: 272, startPoint y: 286, endPoint x: 202, endPoint y: 288, distance: 70.4
click at [202, 288] on div "[DATE]" at bounding box center [276, 285] width 187 height 23
click at [524, 325] on button "Save to Client Document Storage" at bounding box center [491, 334] width 151 height 24
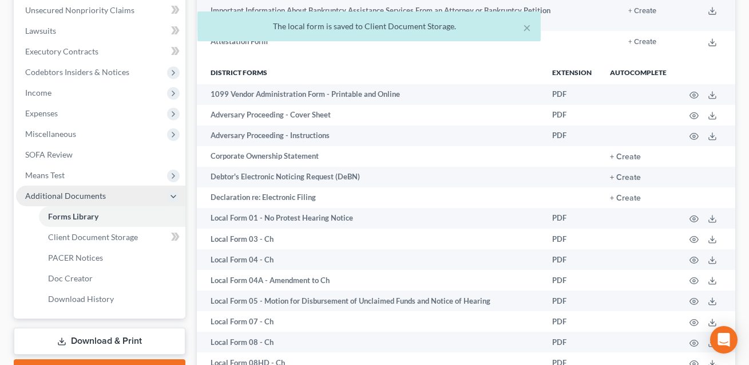
scroll to position [282, 0]
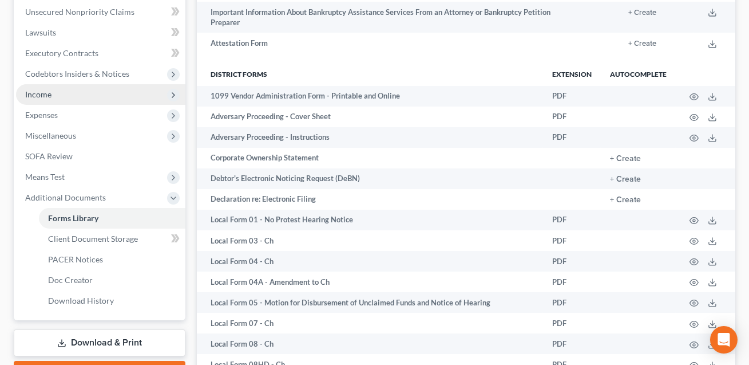
click at [46, 93] on span "Income" at bounding box center [38, 94] width 26 height 10
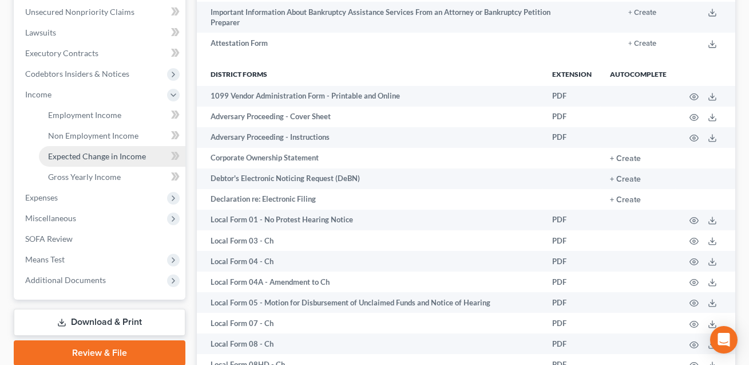
click at [73, 158] on span "Expected Change in Income" at bounding box center [97, 156] width 98 height 10
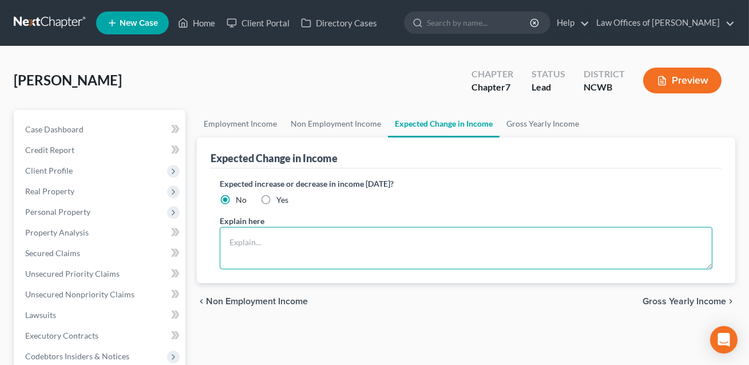
click at [236, 243] on textarea at bounding box center [466, 248] width 493 height 42
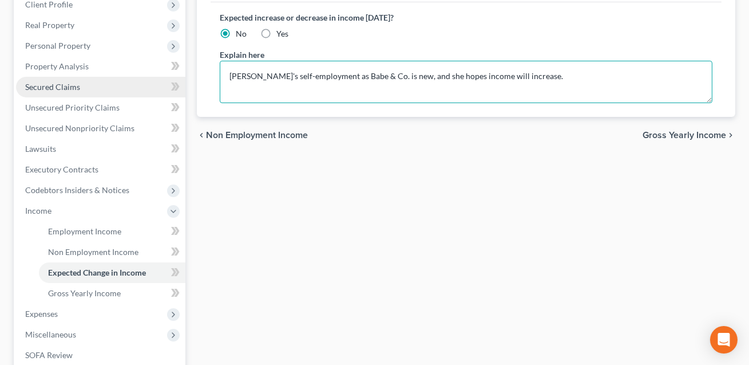
scroll to position [183, 0]
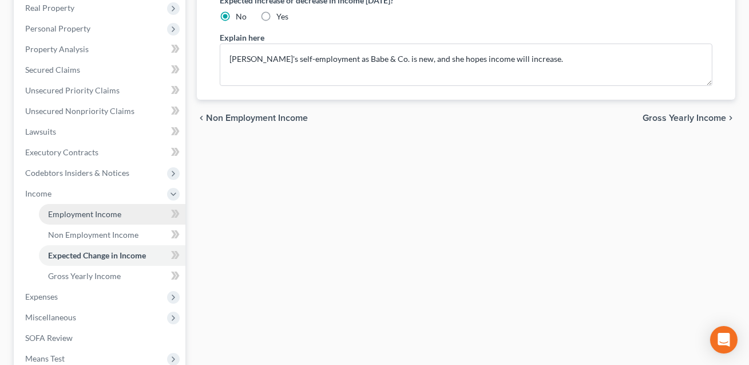
click at [77, 213] on span "Employment Income" at bounding box center [84, 214] width 73 height 10
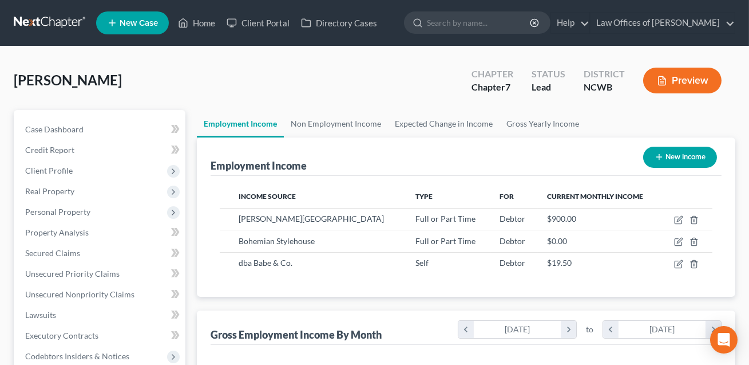
scroll to position [205, 300]
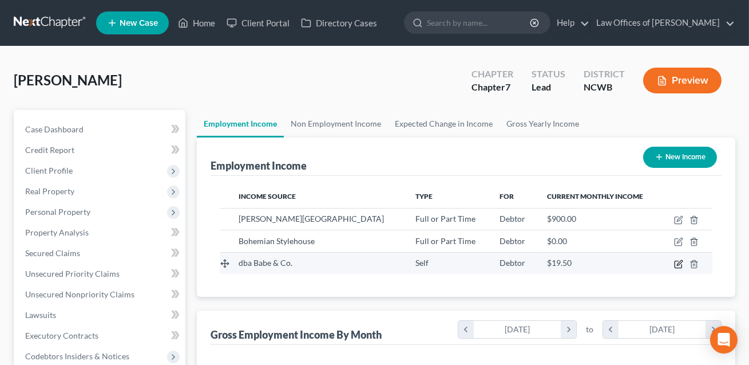
click at [678, 261] on icon "button" at bounding box center [678, 263] width 9 height 9
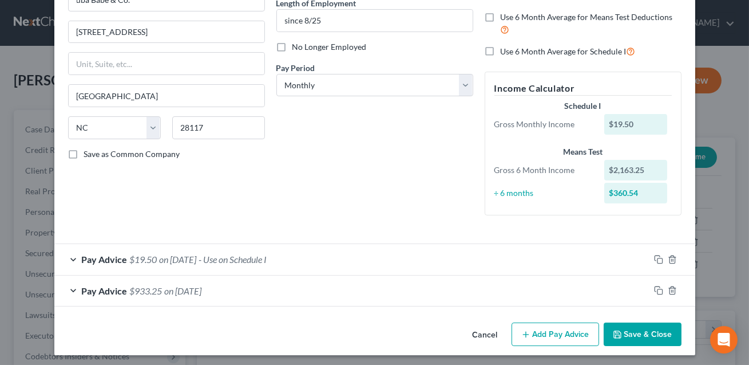
scroll to position [124, 0]
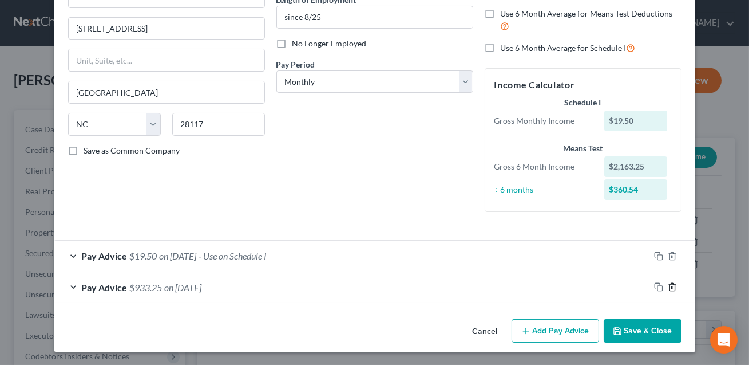
click at [673, 288] on line "button" at bounding box center [673, 288] width 0 height 2
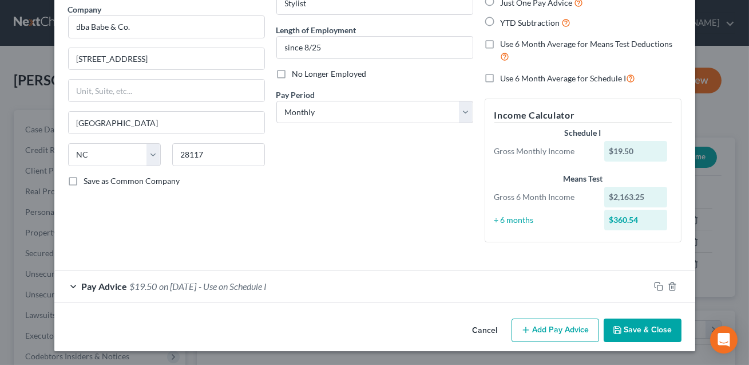
scroll to position [92, 0]
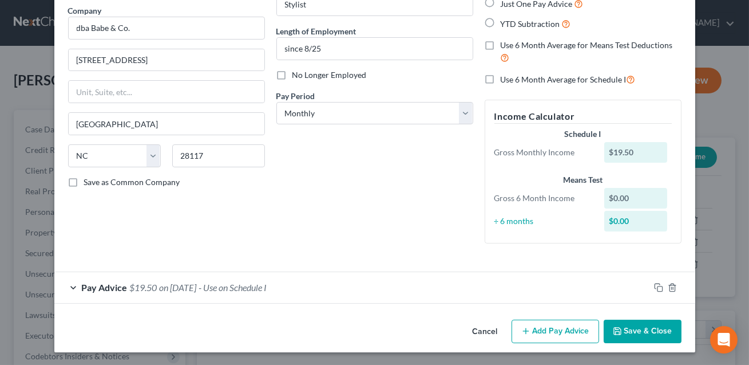
click at [456, 291] on div "Pay Advice $19.50 on [DATE] - Use on Schedule I" at bounding box center [351, 287] width 595 height 30
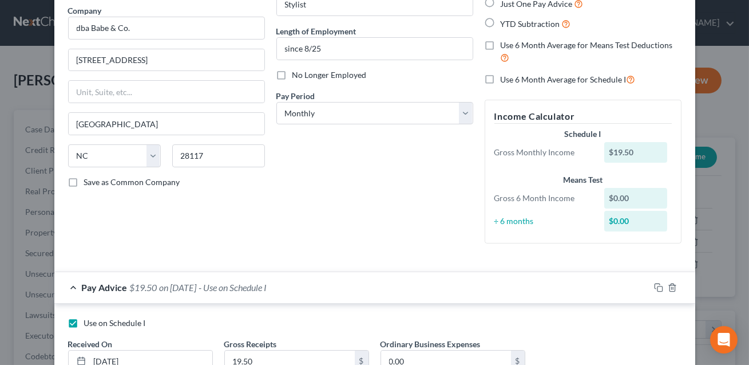
scroll to position [124, 0]
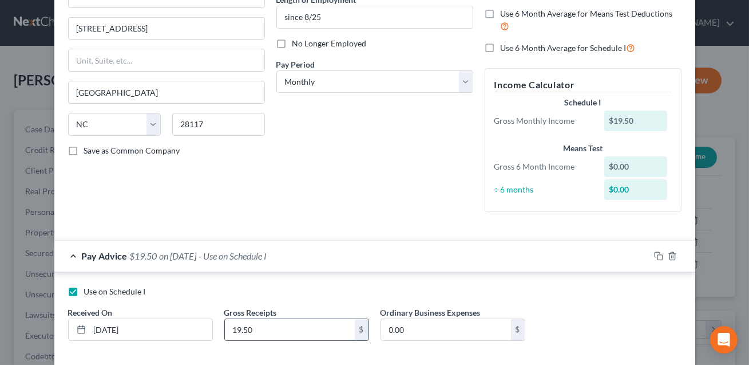
click at [270, 328] on input "19.50" at bounding box center [290, 330] width 130 height 22
click at [409, 337] on input "0.00" at bounding box center [446, 330] width 130 height 22
click at [84, 289] on label "Use on Schedule I" at bounding box center [115, 291] width 62 height 11
click at [89, 289] on input "Use on Schedule I" at bounding box center [92, 289] width 7 height 7
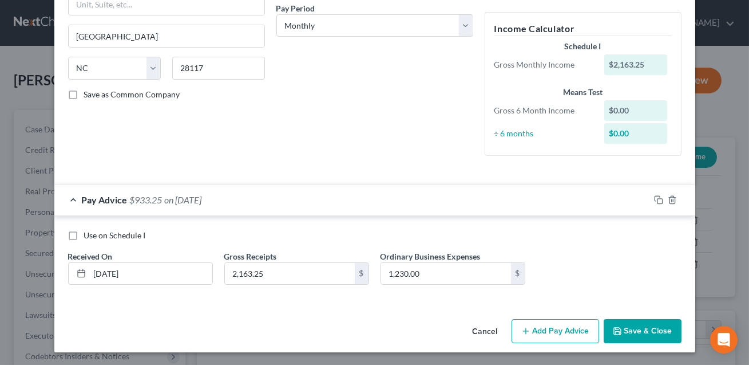
click at [557, 334] on button "Add Pay Advice" at bounding box center [556, 331] width 88 height 24
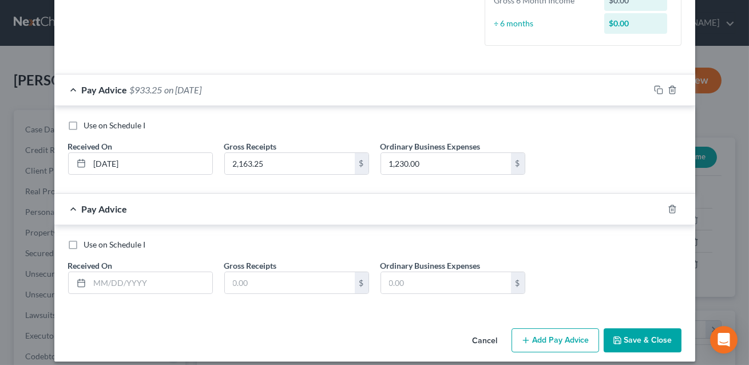
scroll to position [299, 0]
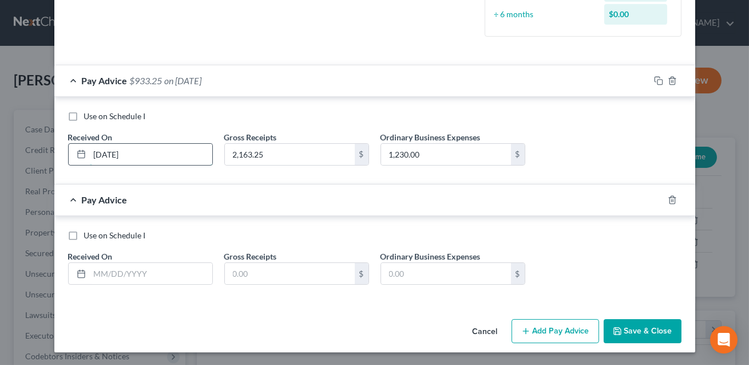
click at [102, 151] on input "[DATE]" at bounding box center [151, 155] width 122 height 22
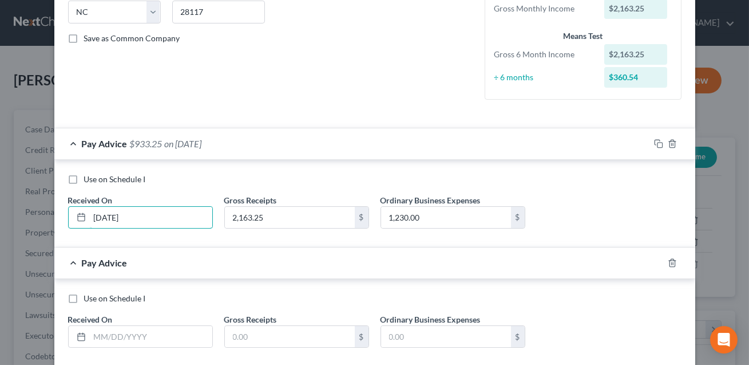
scroll to position [235, 0]
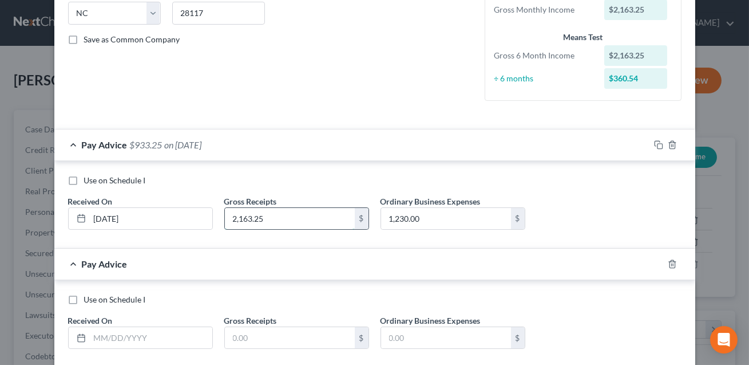
click at [264, 222] on input "2,163.25" at bounding box center [290, 219] width 130 height 22
click at [417, 220] on input "1,230.00" at bounding box center [446, 219] width 130 height 22
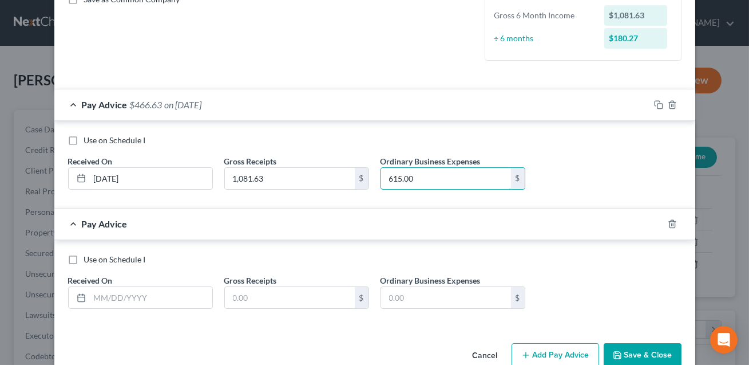
scroll to position [280, 0]
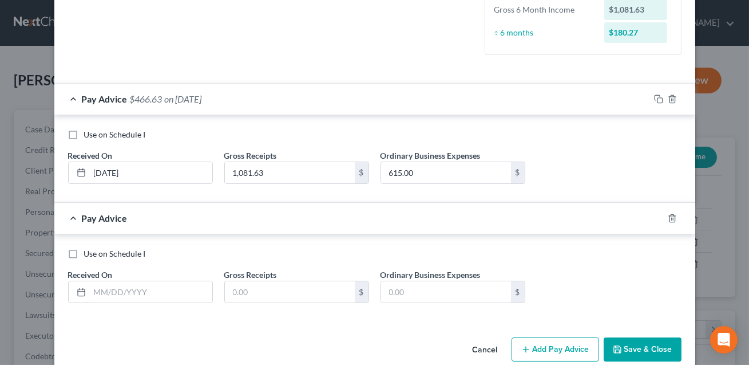
click at [84, 133] on label "Use on Schedule I" at bounding box center [115, 134] width 62 height 11
click at [89, 133] on input "Use on Schedule I" at bounding box center [92, 132] width 7 height 7
click at [112, 292] on input "text" at bounding box center [151, 292] width 122 height 22
click at [104, 169] on input "[DATE]" at bounding box center [151, 173] width 122 height 22
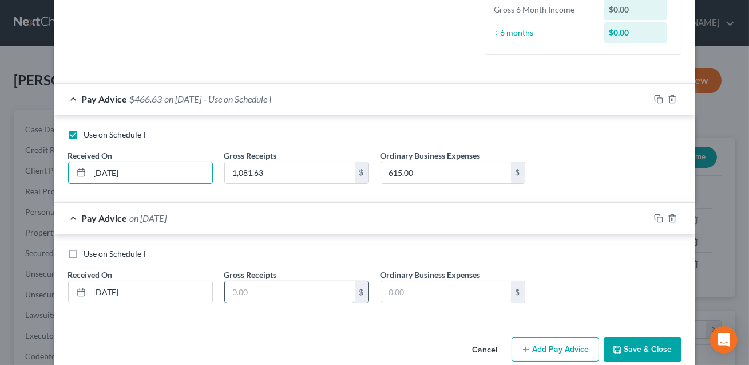
click at [239, 293] on input "text" at bounding box center [290, 292] width 130 height 22
click at [394, 289] on input "text" at bounding box center [446, 292] width 130 height 22
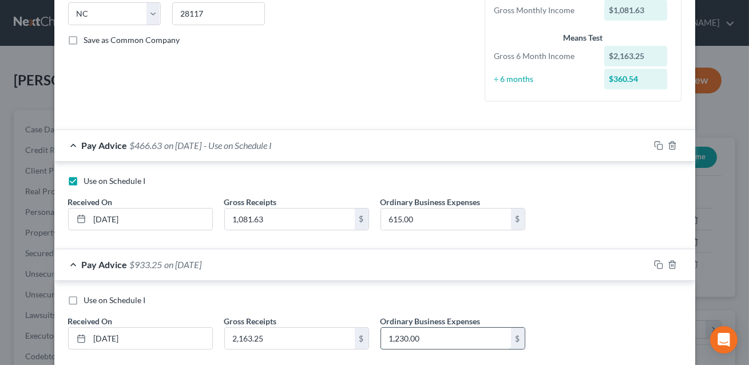
scroll to position [233, 0]
click at [275, 217] on input "1,081.63" at bounding box center [290, 220] width 130 height 22
click at [433, 217] on input "615.00" at bounding box center [446, 220] width 130 height 22
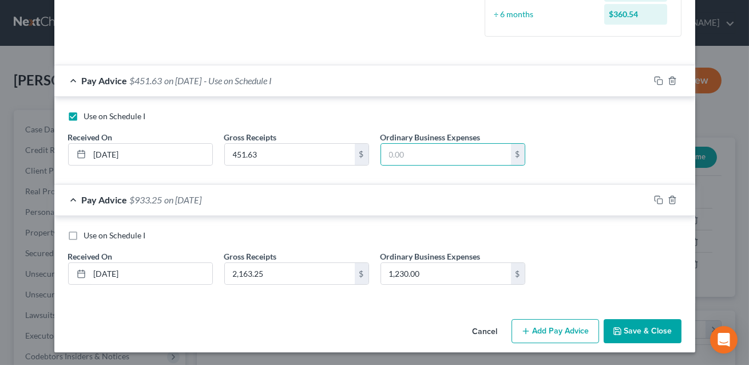
click at [655, 324] on button "Save & Close" at bounding box center [643, 331] width 78 height 24
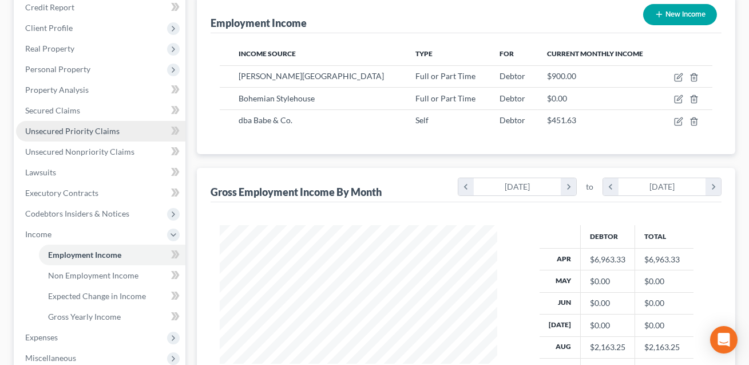
scroll to position [274, 0]
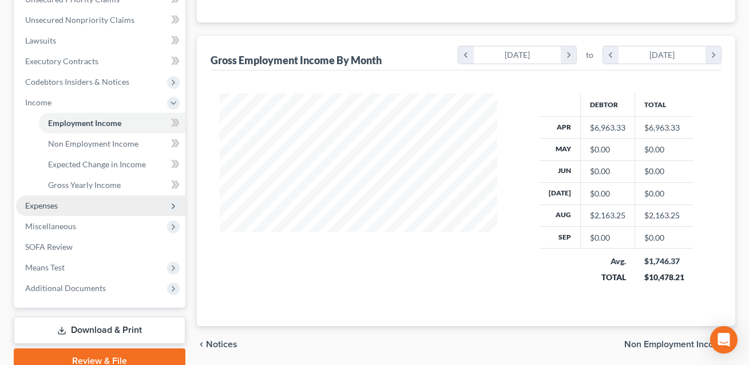
click at [60, 204] on span "Expenses" at bounding box center [100, 205] width 169 height 21
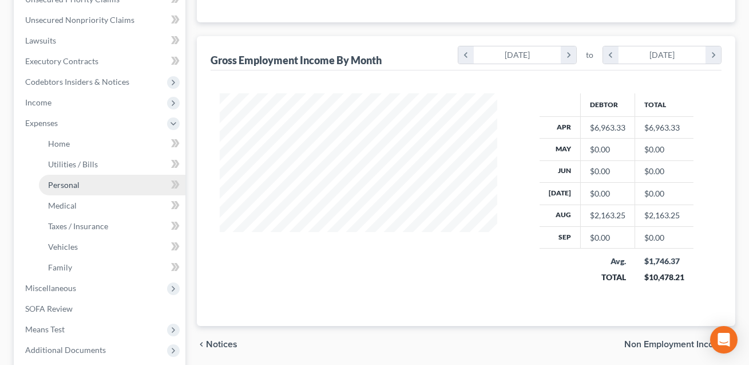
click at [70, 185] on span "Personal" at bounding box center [63, 185] width 31 height 10
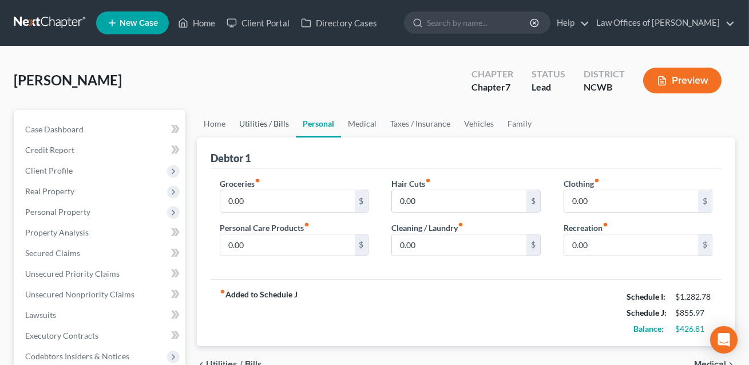
click at [270, 122] on link "Utilities / Bills" at bounding box center [264, 123] width 64 height 27
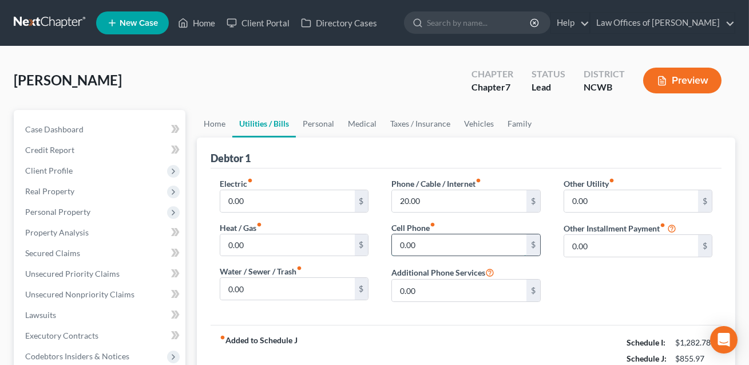
click at [435, 245] on input "0.00" at bounding box center [459, 245] width 134 height 22
click at [592, 207] on input "0.00" at bounding box center [631, 201] width 134 height 22
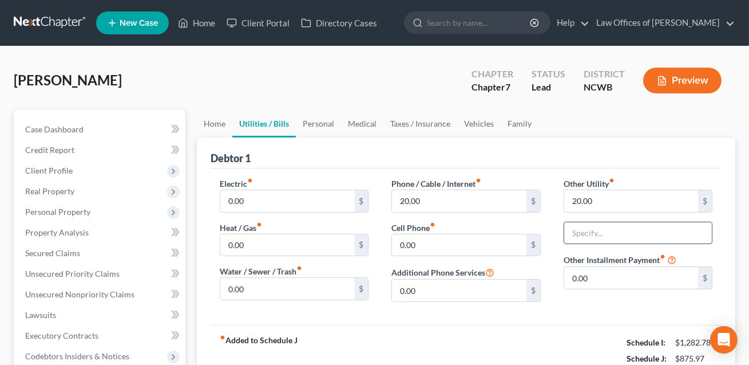
click at [592, 233] on input "text" at bounding box center [638, 233] width 148 height 22
click at [450, 201] on input "20.00" at bounding box center [459, 201] width 134 height 22
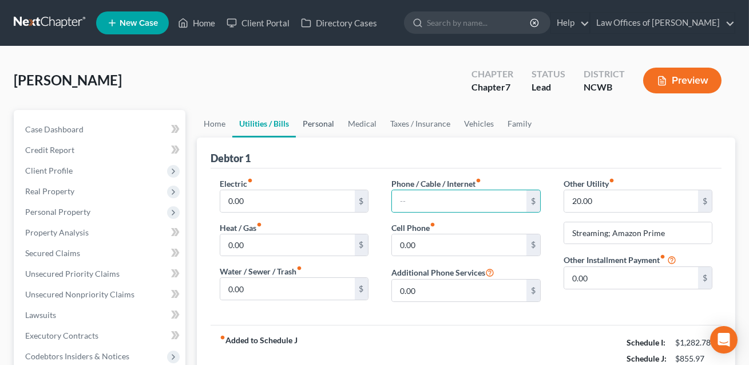
click at [316, 124] on link "Personal" at bounding box center [318, 123] width 45 height 27
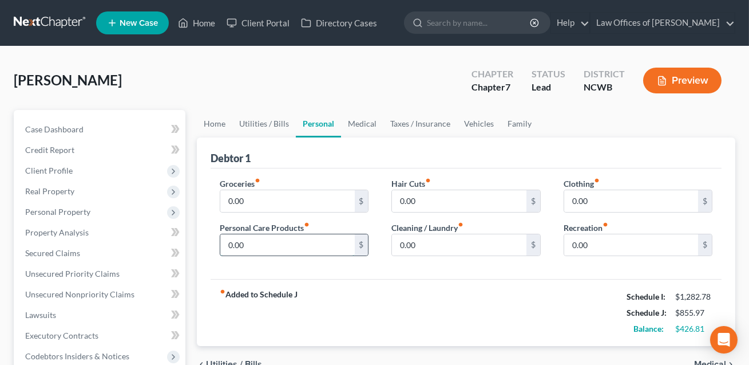
click at [263, 247] on input "0.00" at bounding box center [287, 245] width 134 height 22
click at [585, 248] on input "0.00" at bounding box center [631, 245] width 134 height 22
click at [478, 122] on link "Vehicles" at bounding box center [478, 123] width 43 height 27
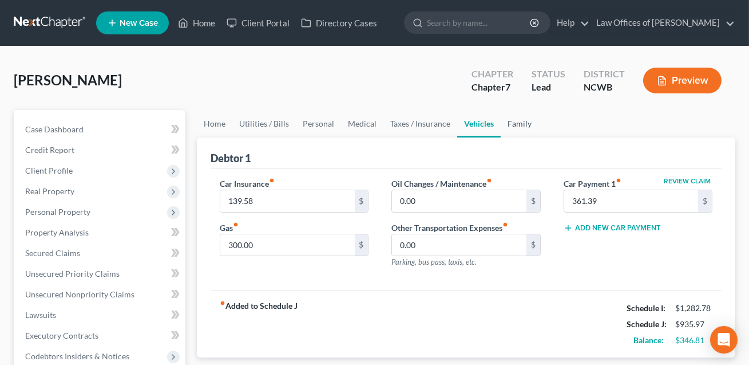
click at [513, 123] on link "Family" at bounding box center [520, 123] width 38 height 27
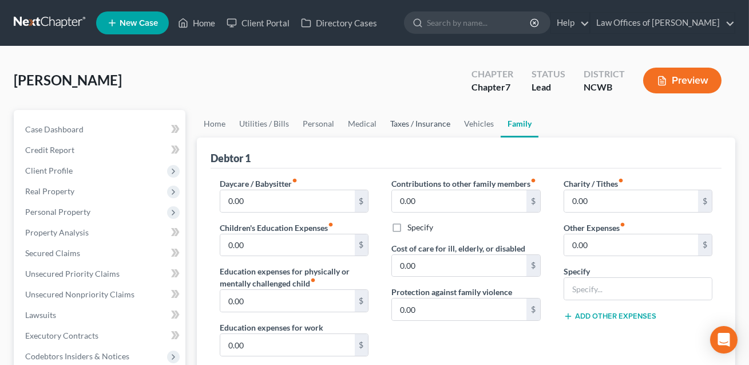
click at [427, 121] on link "Taxes / Insurance" at bounding box center [420, 123] width 74 height 27
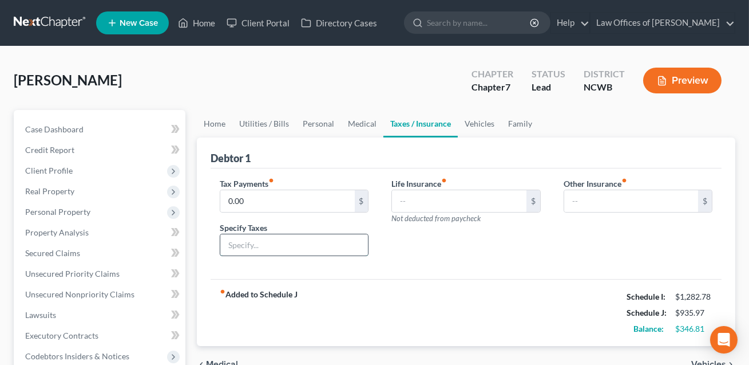
click at [267, 241] on input "text" at bounding box center [294, 245] width 148 height 22
click at [274, 186] on label "Tax Payments fiber_manual_record" at bounding box center [247, 183] width 54 height 12
click at [258, 197] on input "0.00" at bounding box center [287, 201] width 134 height 22
click at [217, 122] on link "Home" at bounding box center [214, 123] width 35 height 27
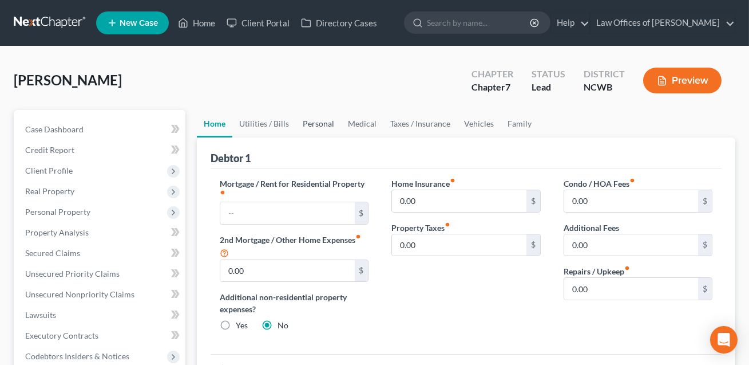
click at [314, 125] on link "Personal" at bounding box center [318, 123] width 45 height 27
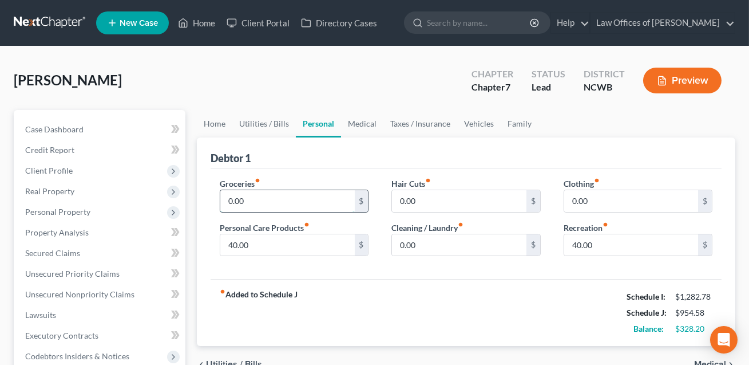
click at [259, 193] on input "0.00" at bounding box center [287, 201] width 134 height 22
click at [361, 127] on link "Medical" at bounding box center [362, 123] width 42 height 27
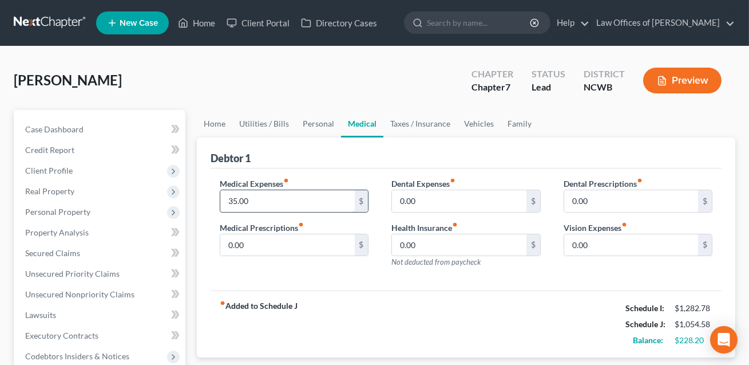
click at [264, 202] on input "35.00" at bounding box center [287, 201] width 134 height 22
click at [322, 120] on link "Personal" at bounding box center [318, 123] width 45 height 27
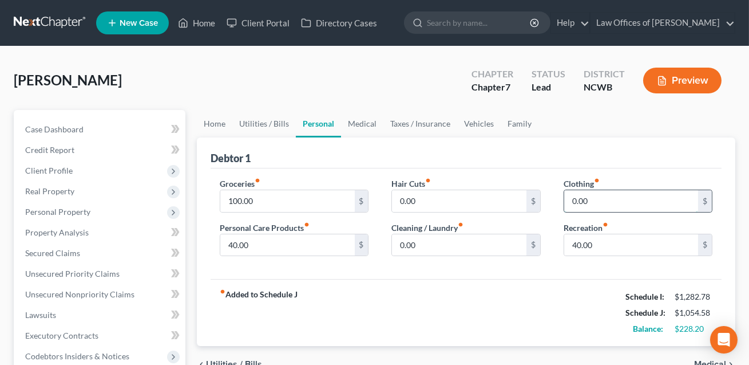
click at [610, 199] on input "0.00" at bounding box center [631, 201] width 134 height 22
click at [363, 124] on link "Medical" at bounding box center [362, 123] width 42 height 27
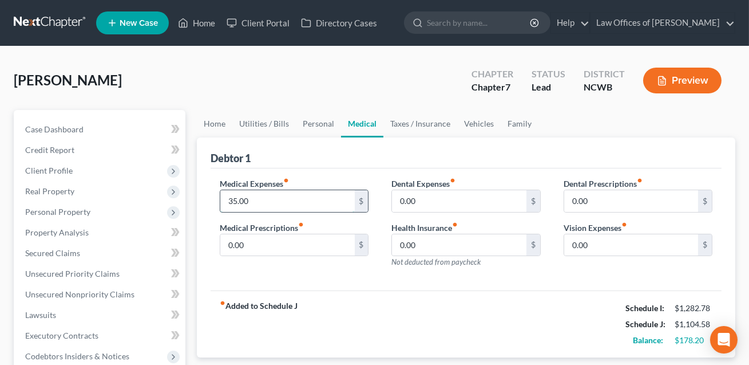
click at [260, 200] on input "35.00" at bounding box center [287, 201] width 134 height 22
click at [311, 124] on link "Personal" at bounding box center [318, 123] width 45 height 27
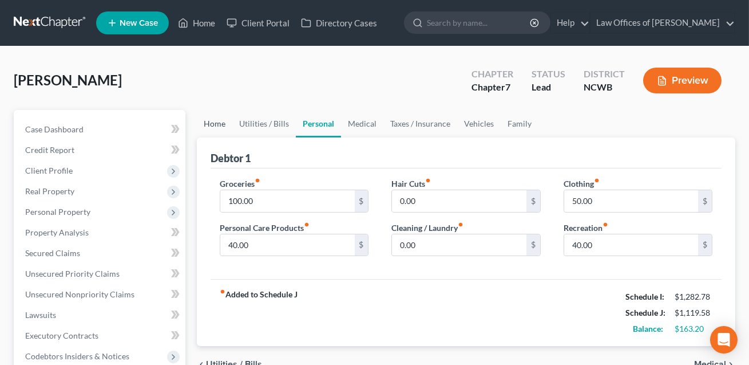
click at [219, 123] on link "Home" at bounding box center [214, 123] width 35 height 27
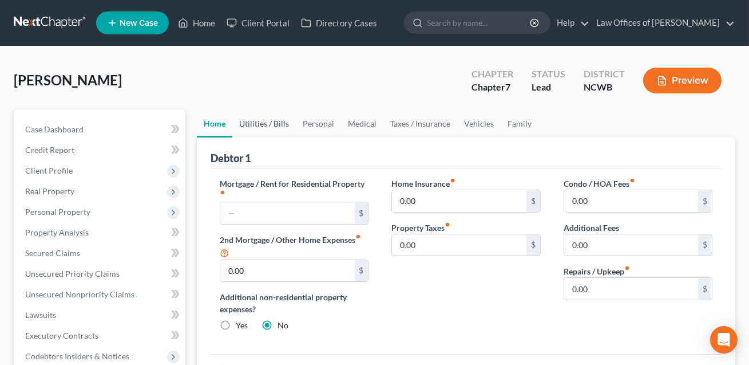
click at [265, 122] on link "Utilities / Bills" at bounding box center [264, 123] width 64 height 27
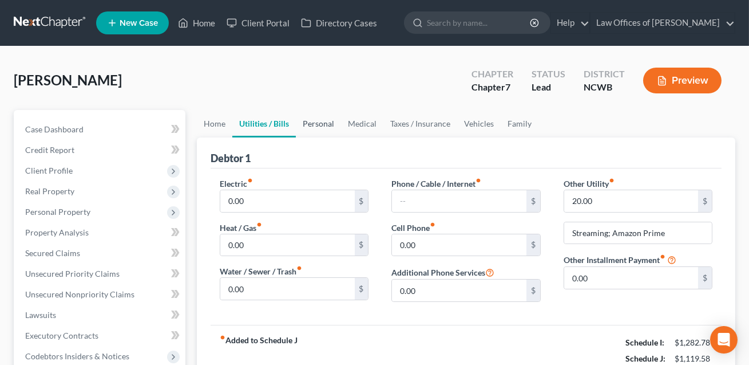
click at [319, 124] on link "Personal" at bounding box center [318, 123] width 45 height 27
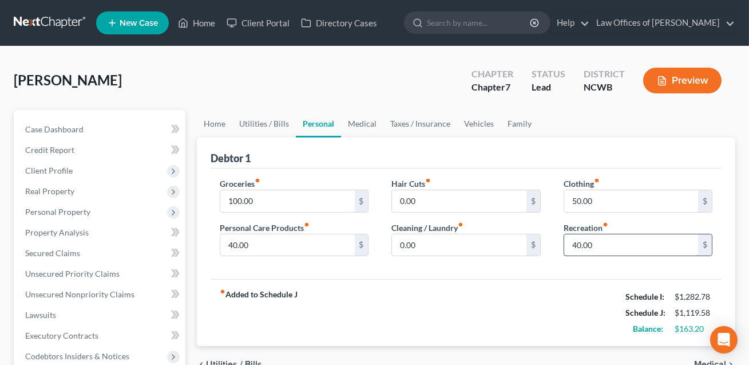
click at [595, 245] on input "40.00" at bounding box center [631, 245] width 134 height 22
click at [368, 124] on link "Medical" at bounding box center [362, 123] width 42 height 27
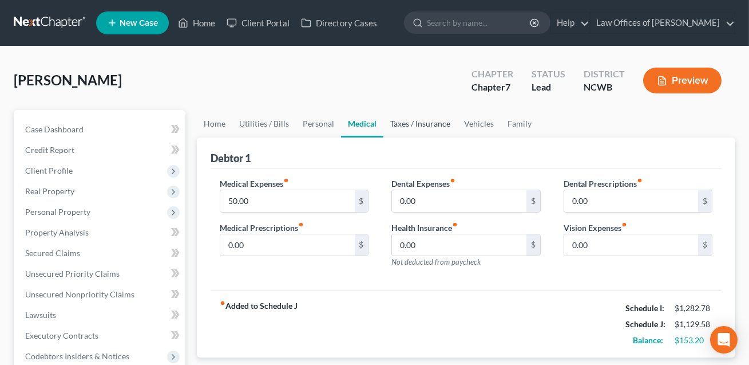
click at [405, 122] on link "Taxes / Insurance" at bounding box center [420, 123] width 74 height 27
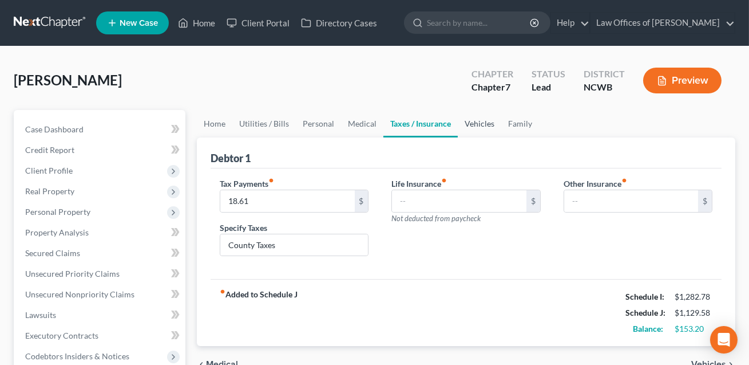
click at [475, 121] on link "Vehicles" at bounding box center [479, 123] width 43 height 27
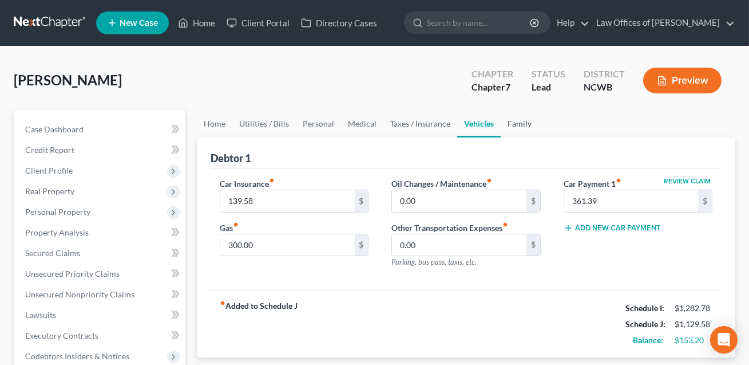
click at [524, 123] on link "Family" at bounding box center [520, 123] width 38 height 27
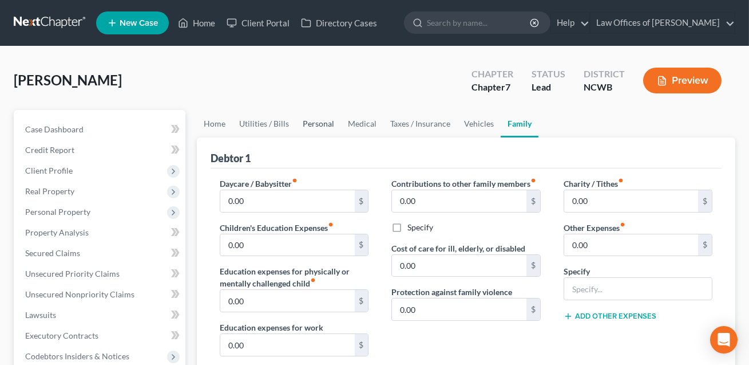
click at [309, 121] on link "Personal" at bounding box center [318, 123] width 45 height 27
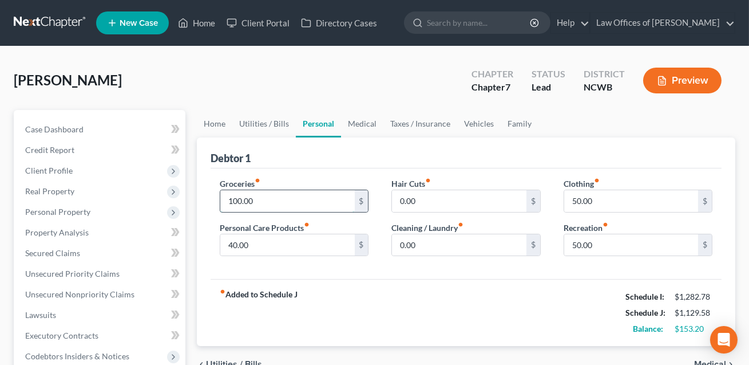
click at [255, 196] on input "100.00" at bounding box center [287, 201] width 134 height 22
click at [587, 242] on input "50.00" at bounding box center [631, 245] width 134 height 22
click at [292, 246] on input "40.00" at bounding box center [287, 245] width 134 height 22
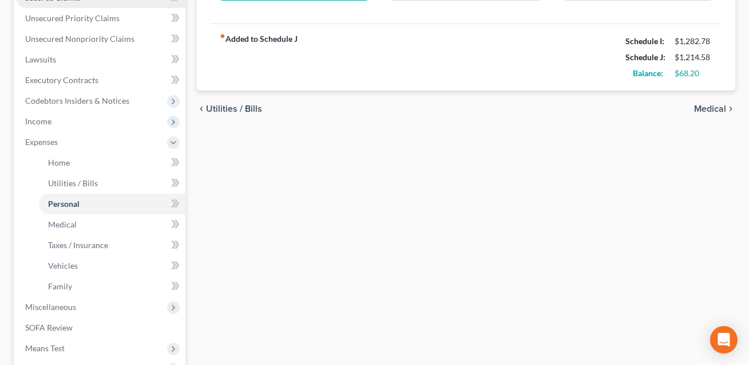
scroll to position [386, 0]
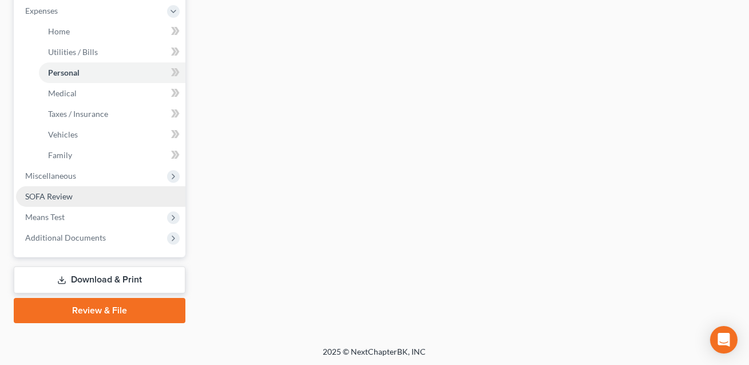
click at [52, 200] on span "SOFA Review" at bounding box center [48, 196] width 47 height 10
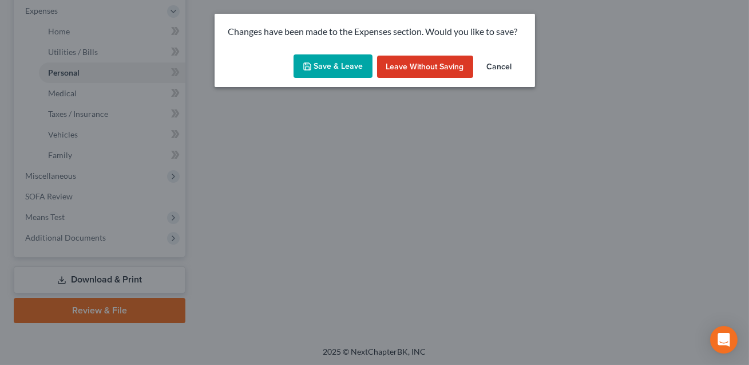
click at [331, 70] on button "Save & Leave" at bounding box center [333, 66] width 79 height 24
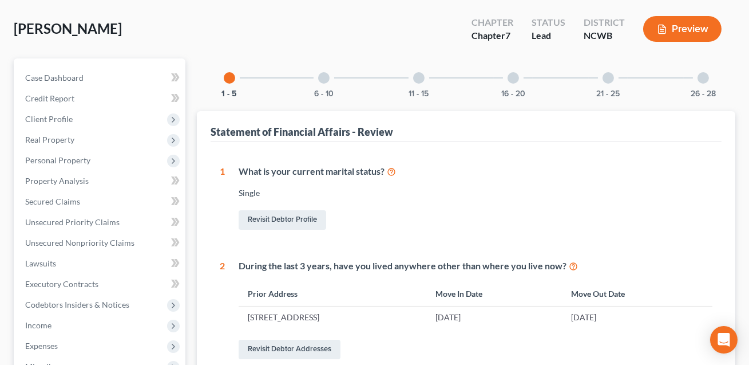
scroll to position [148, 0]
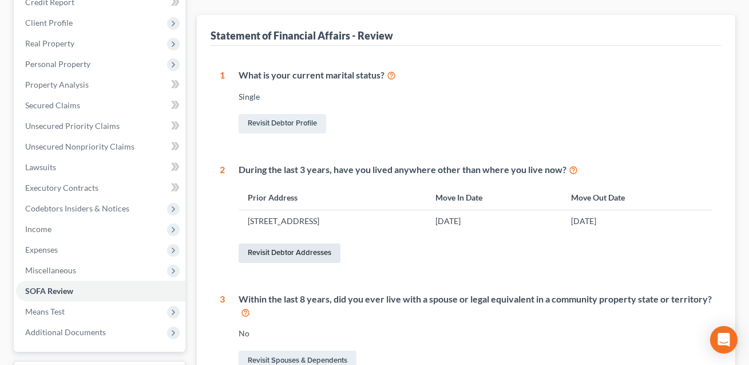
click at [298, 249] on link "Revisit Debtor Addresses" at bounding box center [290, 252] width 102 height 19
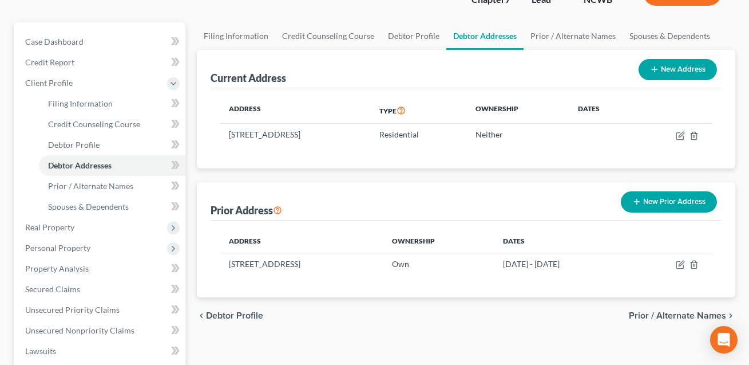
scroll to position [143, 0]
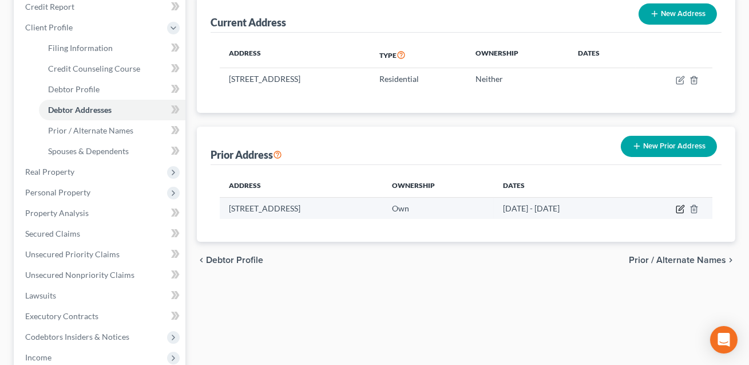
click at [680, 209] on icon "button" at bounding box center [680, 208] width 9 height 9
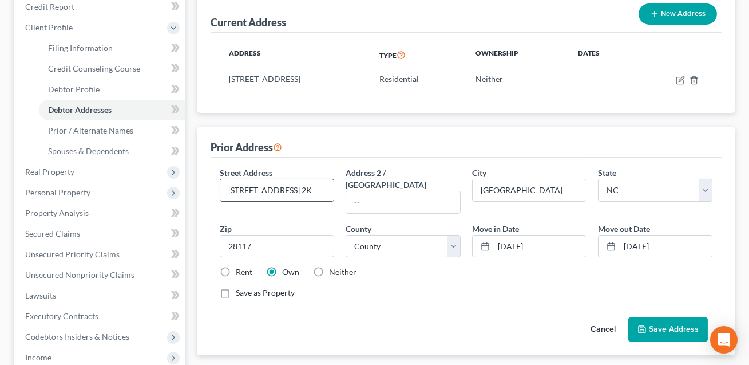
click at [264, 188] on input "[STREET_ADDRESS] 2K" at bounding box center [276, 190] width 113 height 22
click at [252, 235] on input "28117" at bounding box center [277, 246] width 114 height 23
click at [507, 189] on input "[GEOGRAPHIC_DATA]" at bounding box center [529, 190] width 113 height 22
drag, startPoint x: 498, startPoint y: 189, endPoint x: 465, endPoint y: 188, distance: 33.2
click at [465, 188] on div "Street Address * [GEOGRAPHIC_DATA] 2K Address 2 / [GEOGRAPHIC_DATA] * [GEOGRAPH…" at bounding box center [466, 237] width 504 height 141
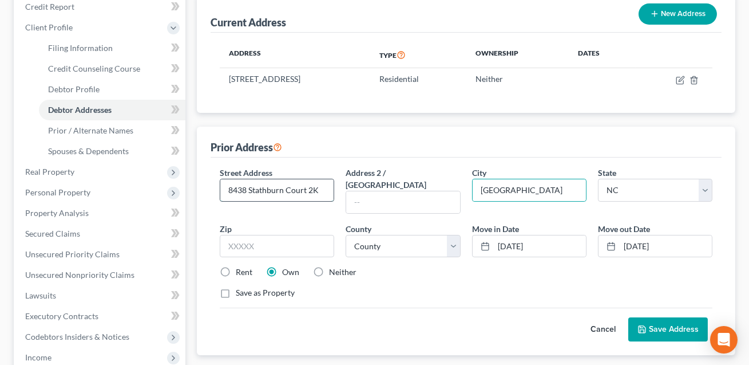
click at [255, 191] on input "8438 Stathburn Court 2K" at bounding box center [276, 190] width 113 height 22
click at [658, 318] on button "Save Address" at bounding box center [668, 329] width 80 height 24
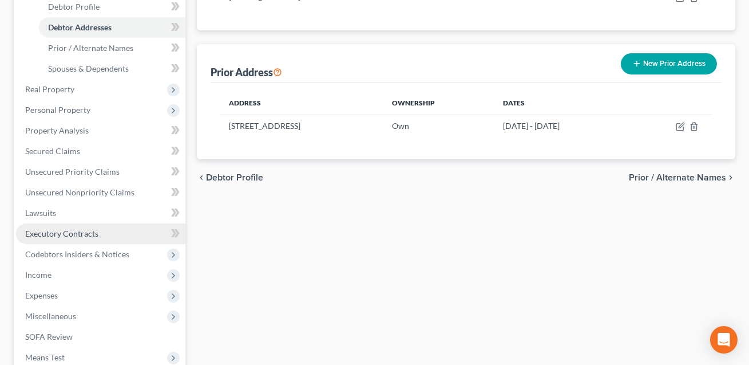
scroll to position [227, 0]
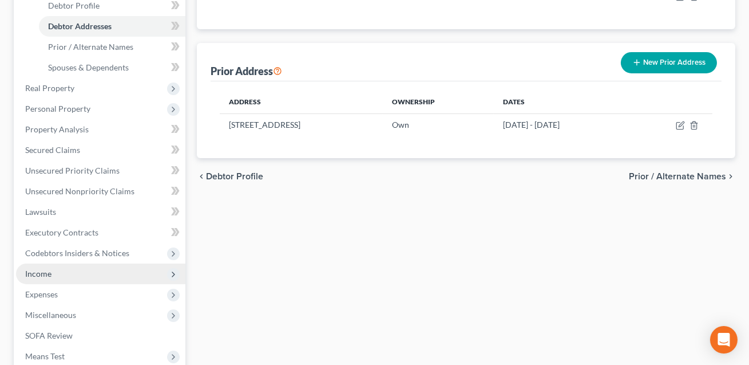
click at [42, 268] on span "Income" at bounding box center [38, 273] width 26 height 10
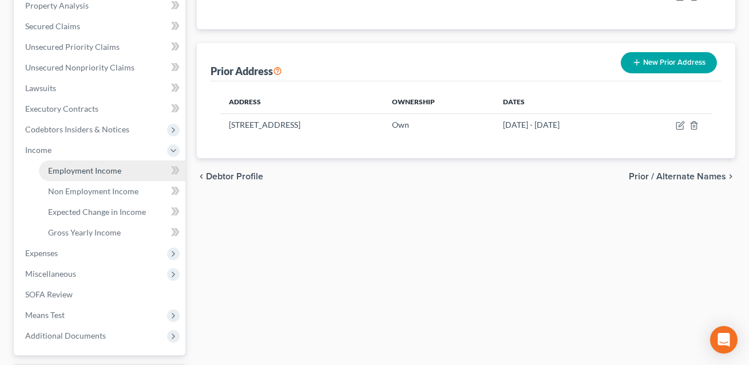
click at [93, 169] on span "Employment Income" at bounding box center [84, 170] width 73 height 10
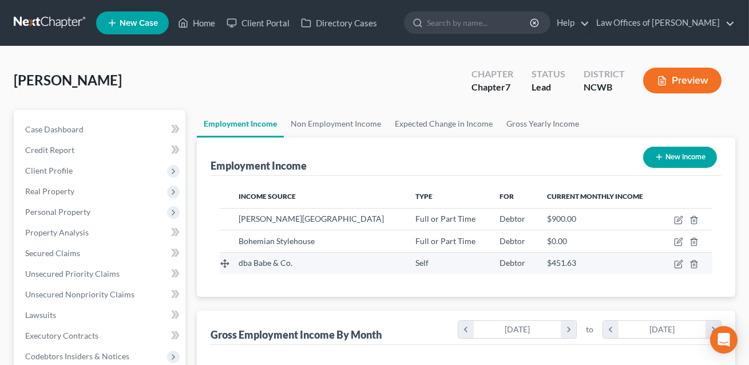
scroll to position [205, 300]
click at [681, 260] on icon "button" at bounding box center [678, 263] width 9 height 9
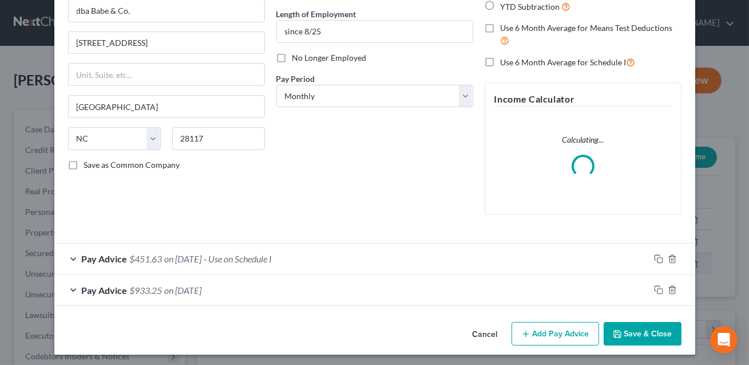
scroll to position [112, 0]
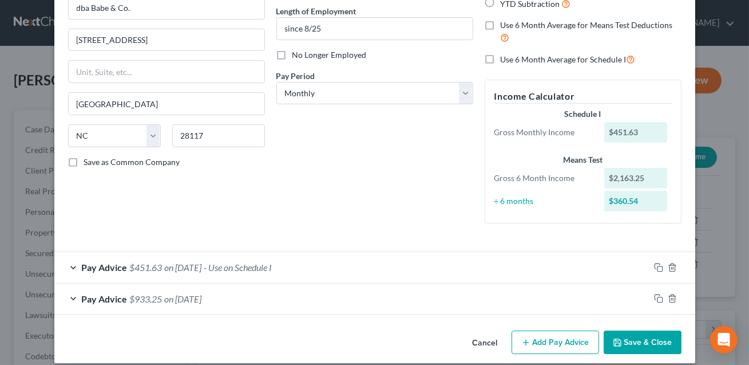
click at [635, 341] on button "Save & Close" at bounding box center [643, 342] width 78 height 24
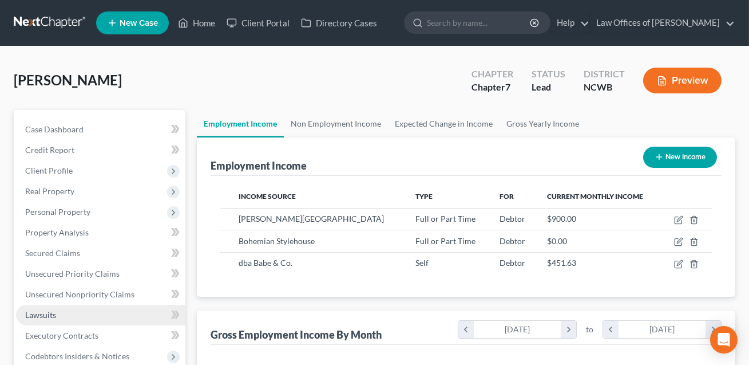
scroll to position [58, 0]
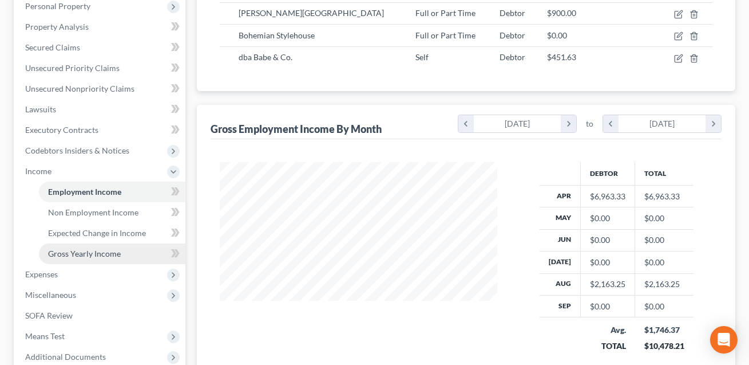
click at [101, 251] on span "Gross Yearly Income" at bounding box center [84, 253] width 73 height 10
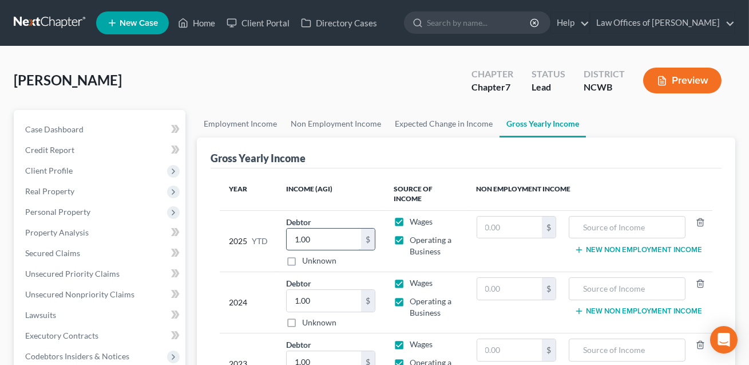
click at [314, 238] on input "1.00" at bounding box center [324, 239] width 74 height 22
click at [588, 288] on input "text" at bounding box center [627, 289] width 104 height 22
click at [511, 292] on input "text" at bounding box center [509, 289] width 65 height 22
click at [585, 239] on td "New Non Employment Income" at bounding box center [638, 240] width 147 height 61
click at [588, 226] on input "text" at bounding box center [627, 227] width 104 height 22
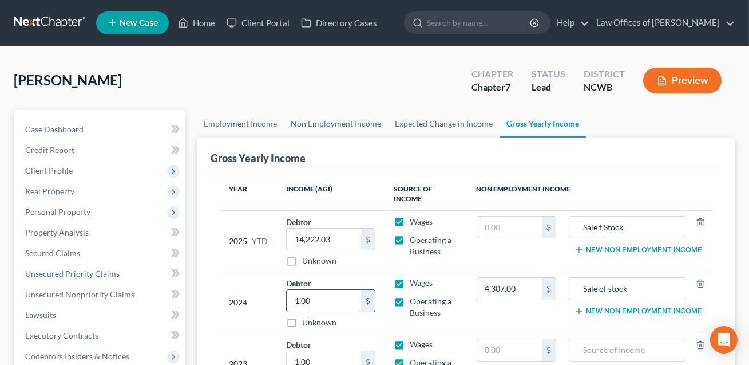
click at [330, 293] on input "1.00" at bounding box center [324, 301] width 74 height 22
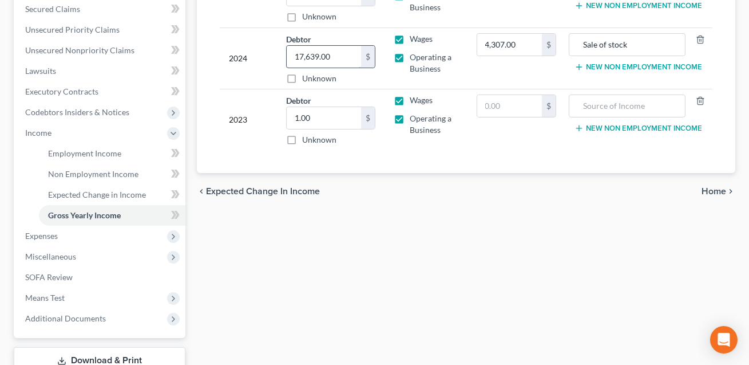
scroll to position [288, 0]
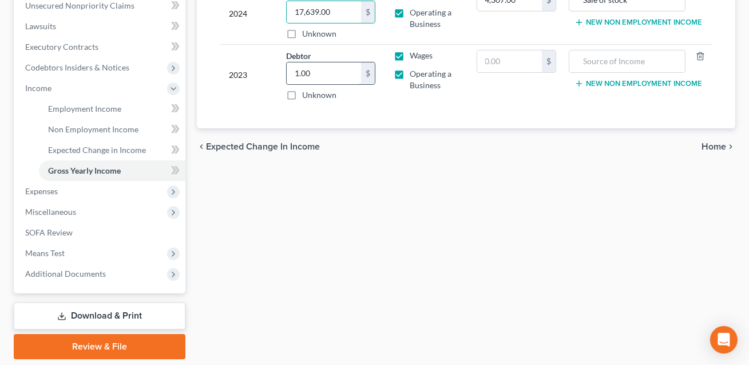
click at [304, 76] on input "1.00" at bounding box center [324, 73] width 74 height 22
click at [303, 72] on input "22,784.00" at bounding box center [324, 73] width 74 height 22
click at [295, 68] on input "784.00" at bounding box center [324, 73] width 74 height 22
click at [296, 70] on input "3,784.00" at bounding box center [324, 73] width 74 height 22
click at [510, 66] on input "text" at bounding box center [509, 61] width 65 height 22
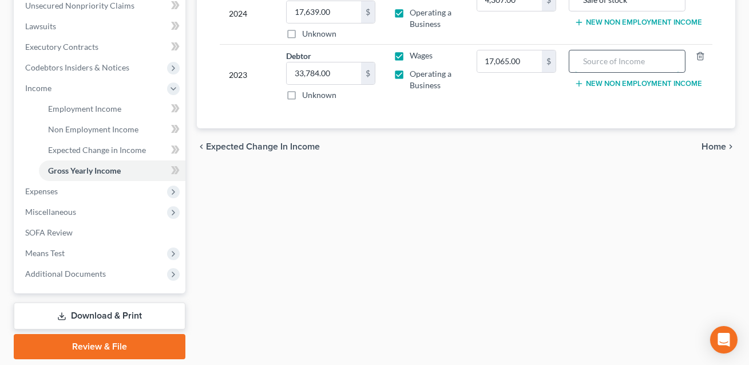
click at [597, 60] on input "text" at bounding box center [627, 61] width 104 height 22
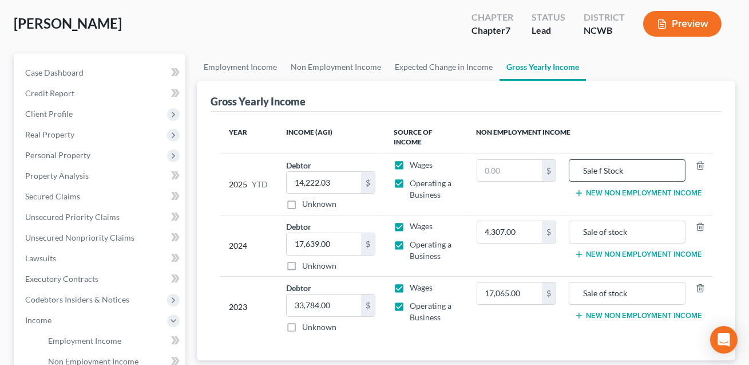
click at [600, 169] on input "Sale f Stock" at bounding box center [627, 171] width 104 height 22
click at [491, 169] on input "text" at bounding box center [509, 171] width 65 height 22
click at [605, 169] on input "Sale oof Stock" at bounding box center [627, 171] width 104 height 22
click at [519, 168] on input "text" at bounding box center [509, 171] width 65 height 22
